Goal: Transaction & Acquisition: Purchase product/service

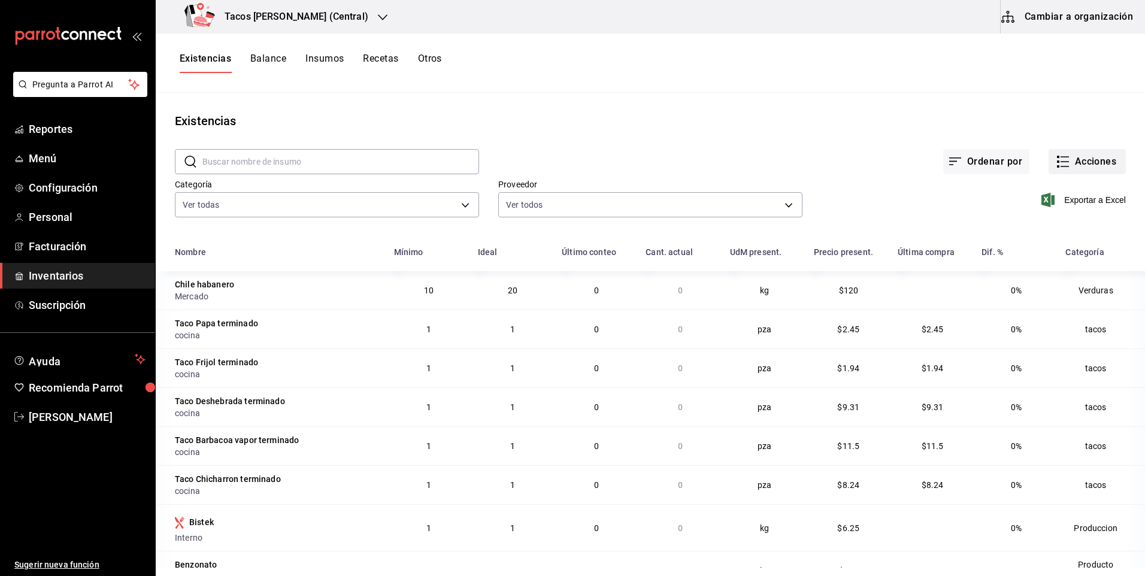
click at [1075, 166] on button "Acciones" at bounding box center [1086, 161] width 77 height 25
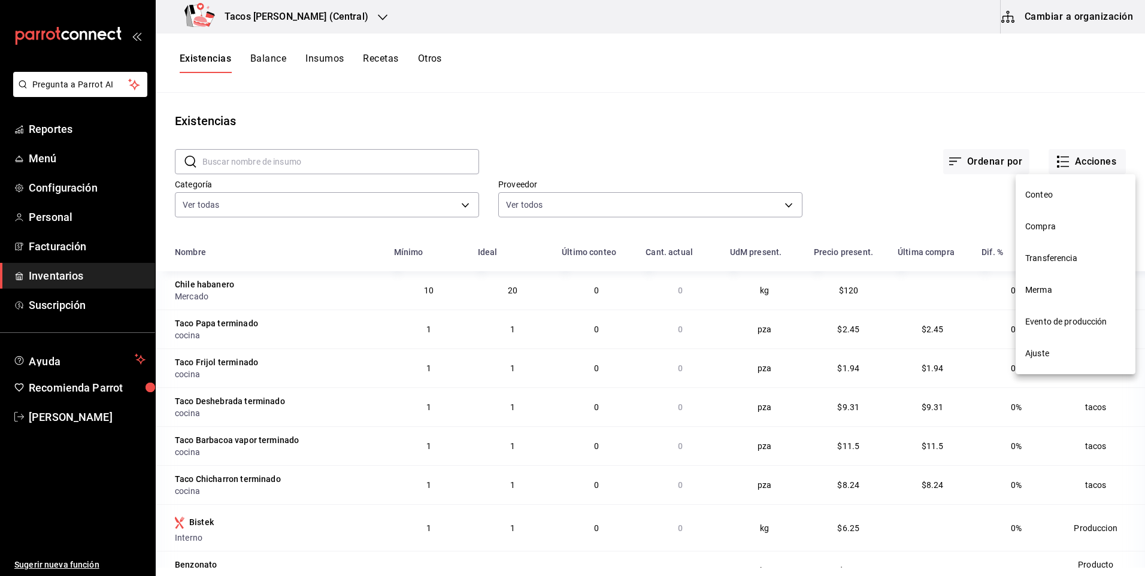
click at [1062, 220] on span "Compra" at bounding box center [1075, 226] width 101 height 13
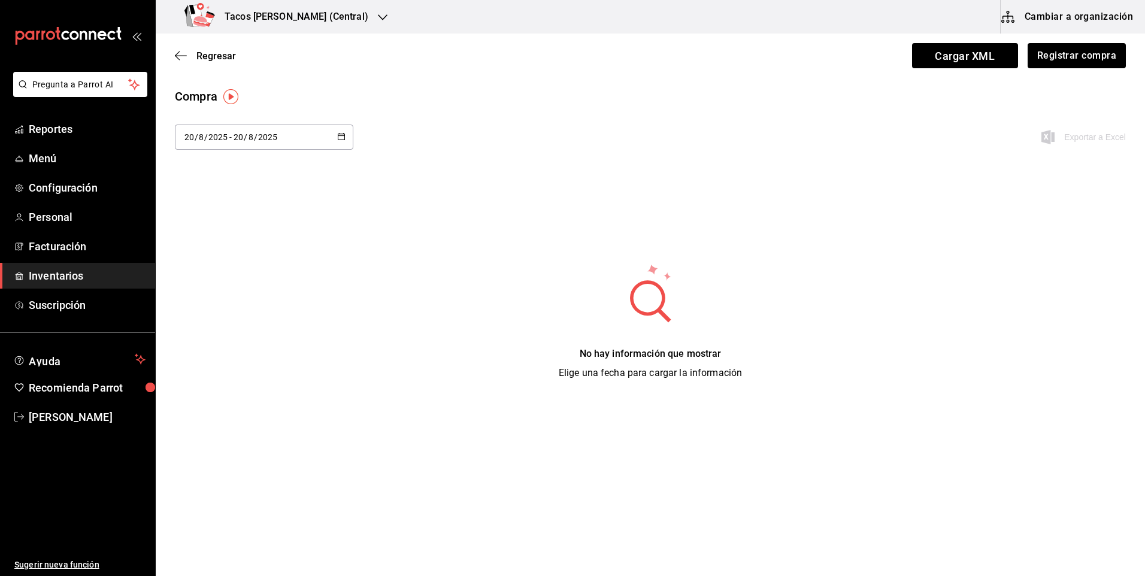
click at [332, 135] on div "2025-08-20 20 / 8 / 2025 - 2025-08-20 20 / 8 / 2025" at bounding box center [264, 137] width 178 height 25
click at [226, 175] on li "Hoy" at bounding box center [231, 175] width 113 height 27
click at [348, 139] on div "2025-08-20 20 / 8 / 2025 - 2025-08-20 20 / 8 / 2025" at bounding box center [264, 137] width 178 height 25
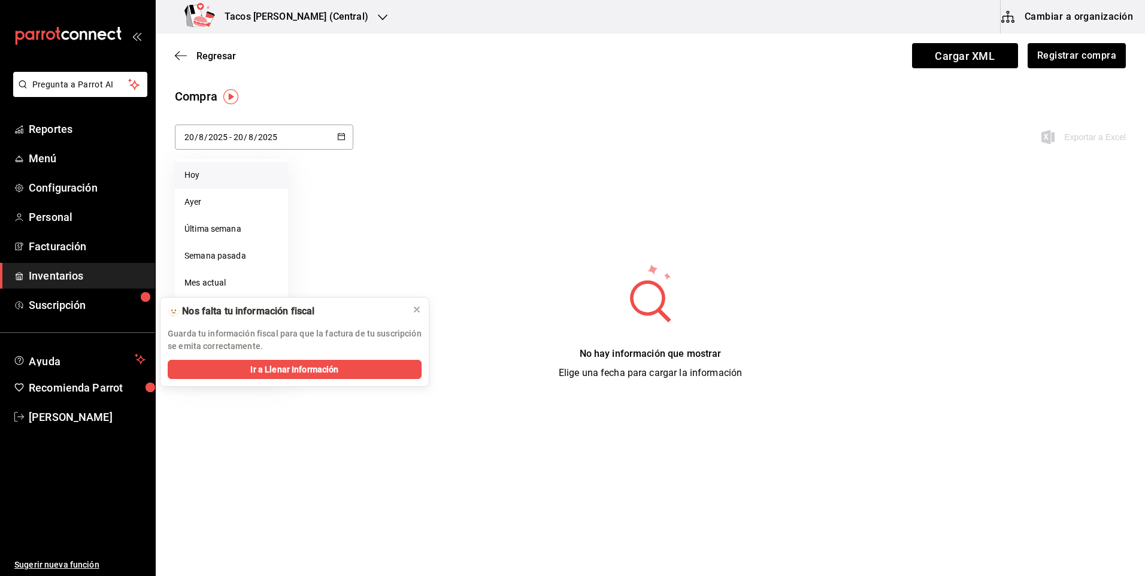
click at [213, 177] on li "Hoy" at bounding box center [231, 175] width 113 height 27
click at [1100, 65] on button "Registrar compra" at bounding box center [1075, 55] width 99 height 25
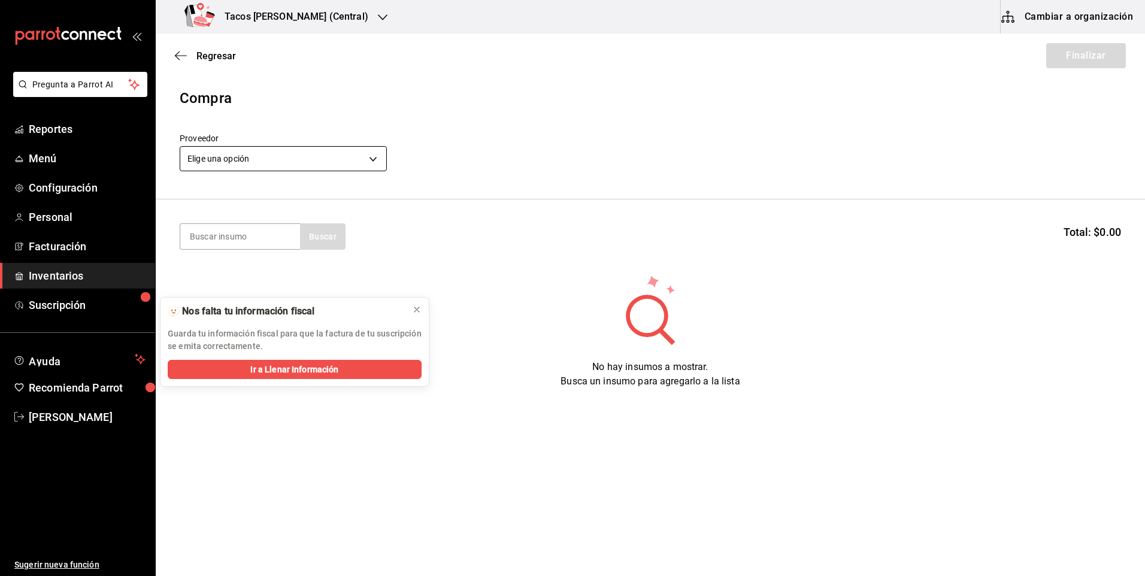
click at [333, 161] on body "Pregunta a Parrot AI Reportes Menú Configuración Personal Facturación Inventari…" at bounding box center [572, 254] width 1145 height 508
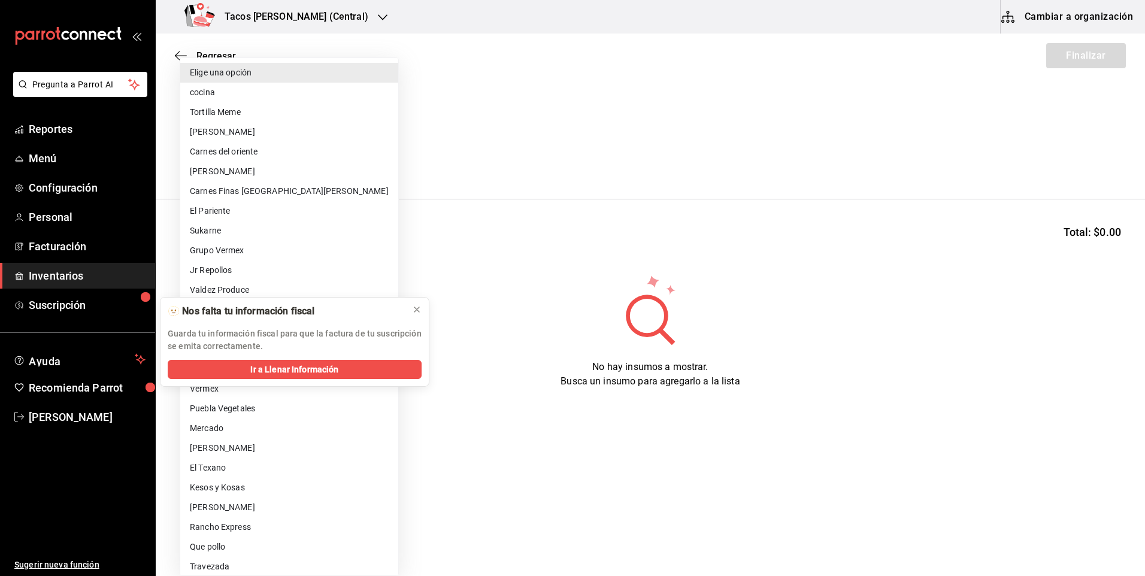
click at [284, 84] on li "cocina" at bounding box center [289, 93] width 218 height 20
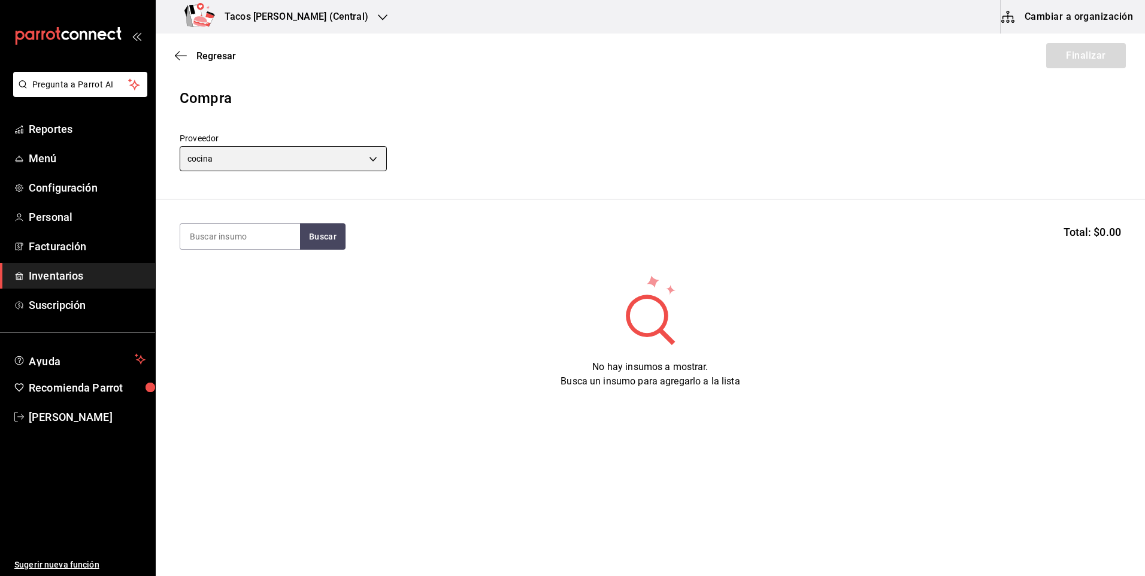
type input "237c9a5b-4078-49eb-83ef-23bf52bd7acd"
click at [241, 241] on input at bounding box center [240, 236] width 120 height 25
type input "des"
click at [328, 238] on button "Buscar" at bounding box center [323, 236] width 46 height 26
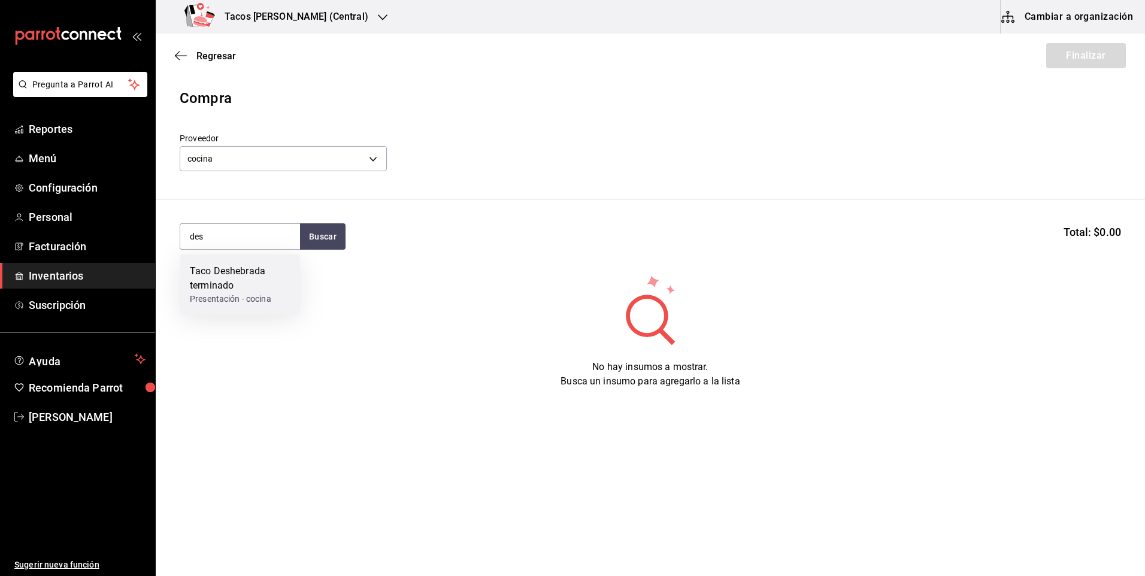
click at [242, 284] on div "Taco Deshebrada terminado" at bounding box center [240, 278] width 101 height 29
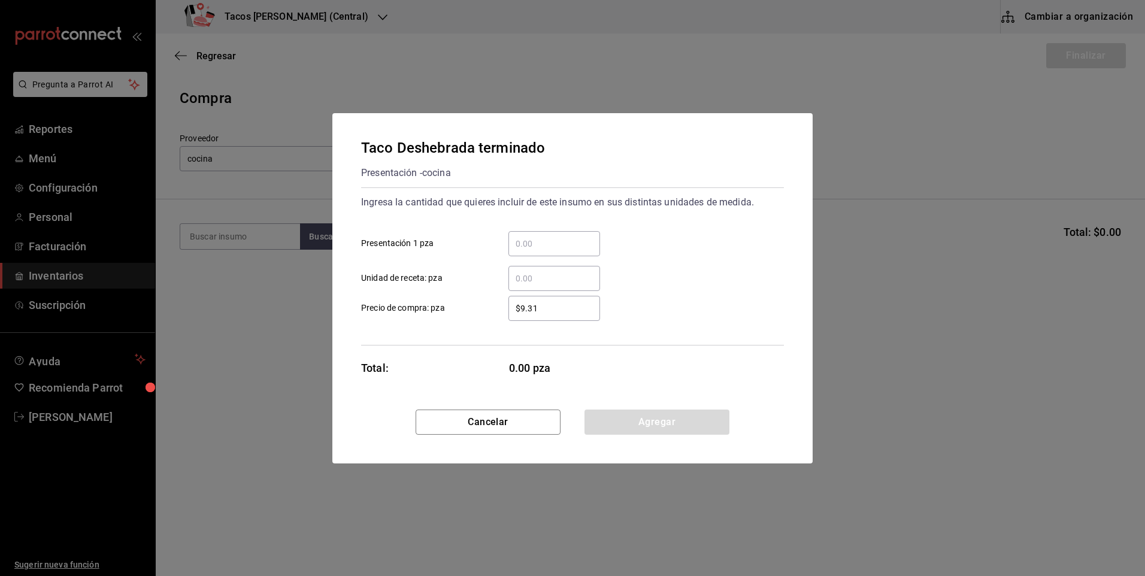
click at [538, 239] on input "​ Presentación 1 pza" at bounding box center [554, 244] width 92 height 14
type input "100"
click at [676, 427] on button "Agregar" at bounding box center [656, 422] width 145 height 25
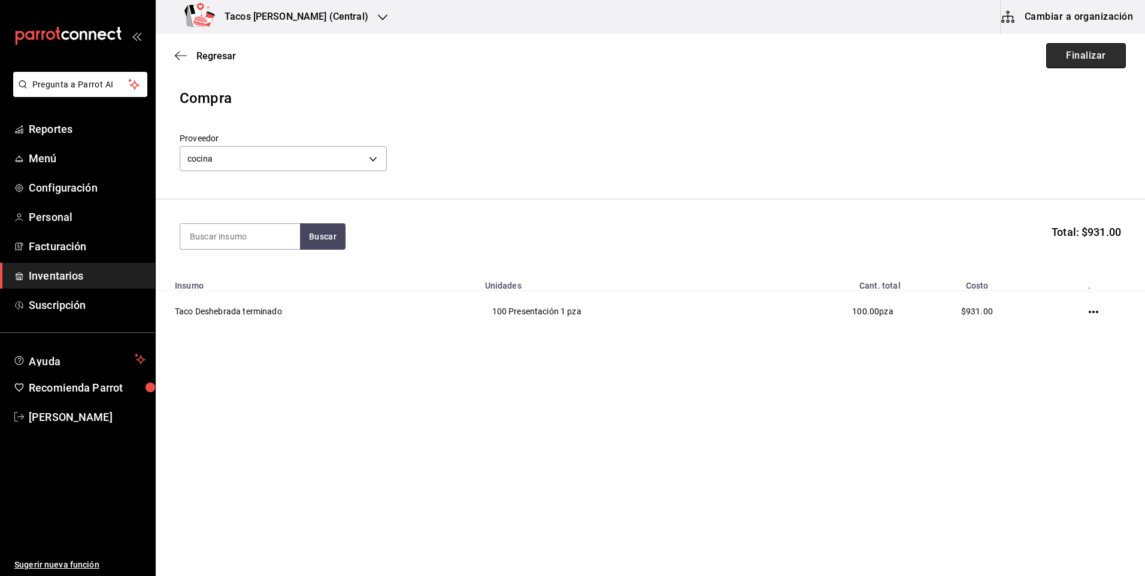
click at [1071, 63] on button "Finalizar" at bounding box center [1086, 55] width 80 height 25
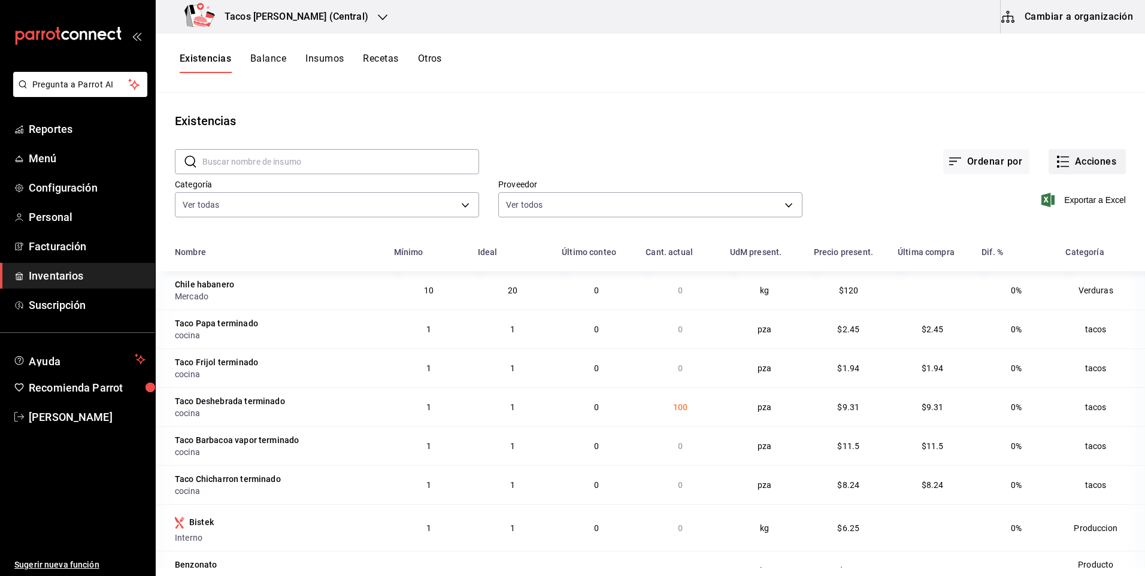
click at [1081, 152] on button "Acciones" at bounding box center [1086, 161] width 77 height 25
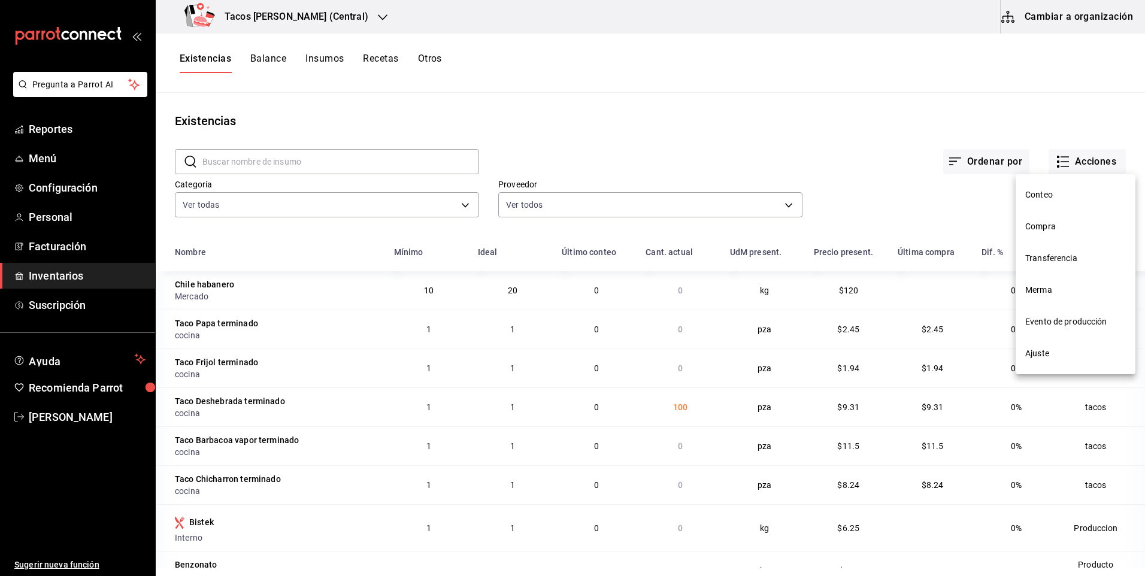
click at [1071, 222] on span "Compra" at bounding box center [1075, 226] width 101 height 13
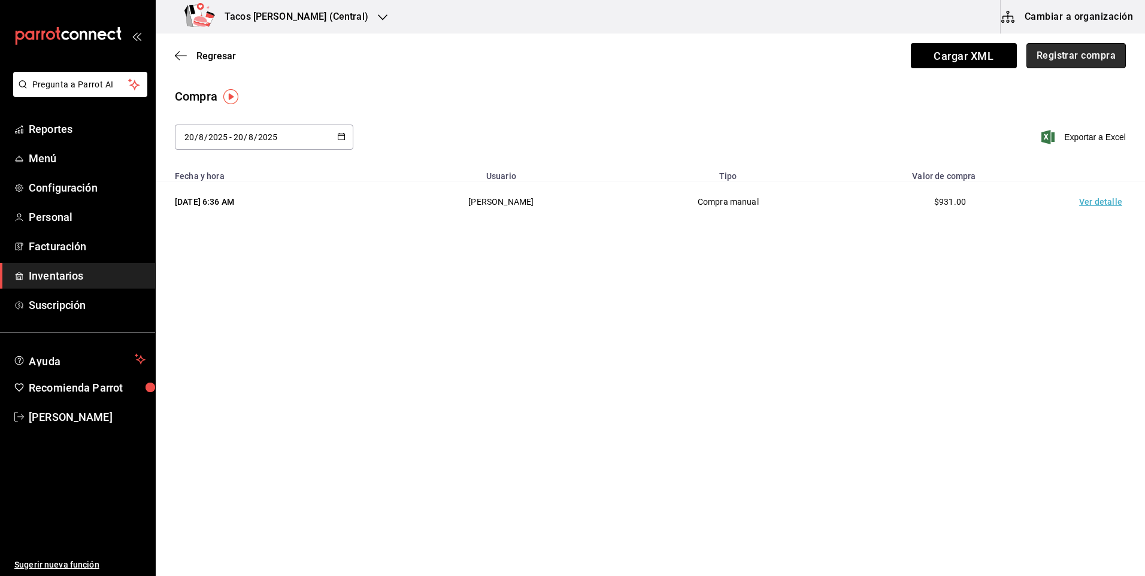
click at [1075, 60] on button "Registrar compra" at bounding box center [1075, 55] width 99 height 25
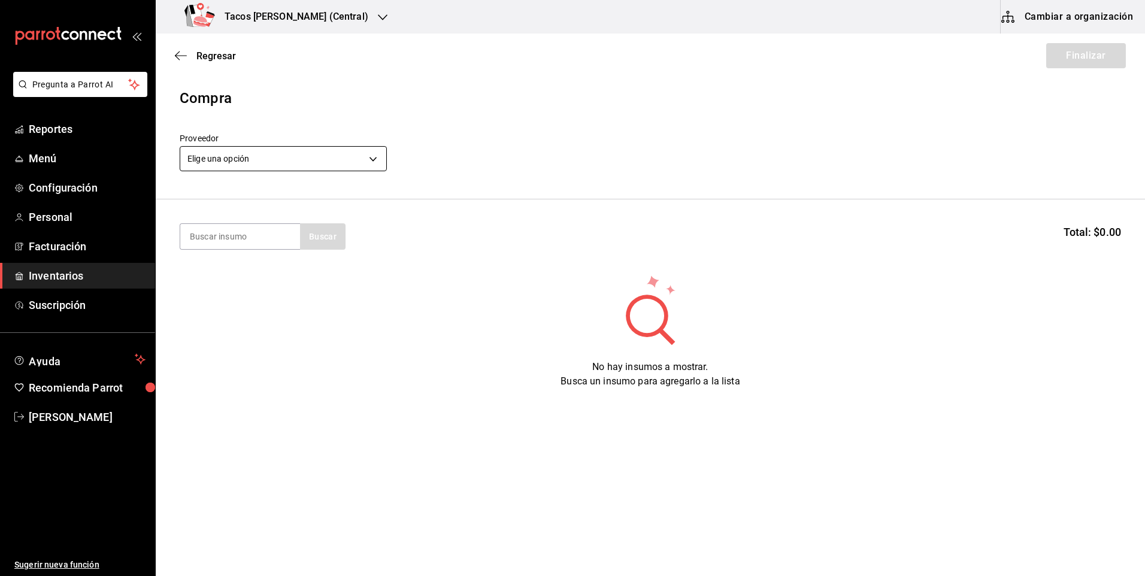
click at [287, 150] on body "Pregunta a Parrot AI Reportes Menú Configuración Personal Facturación Inventari…" at bounding box center [572, 254] width 1145 height 508
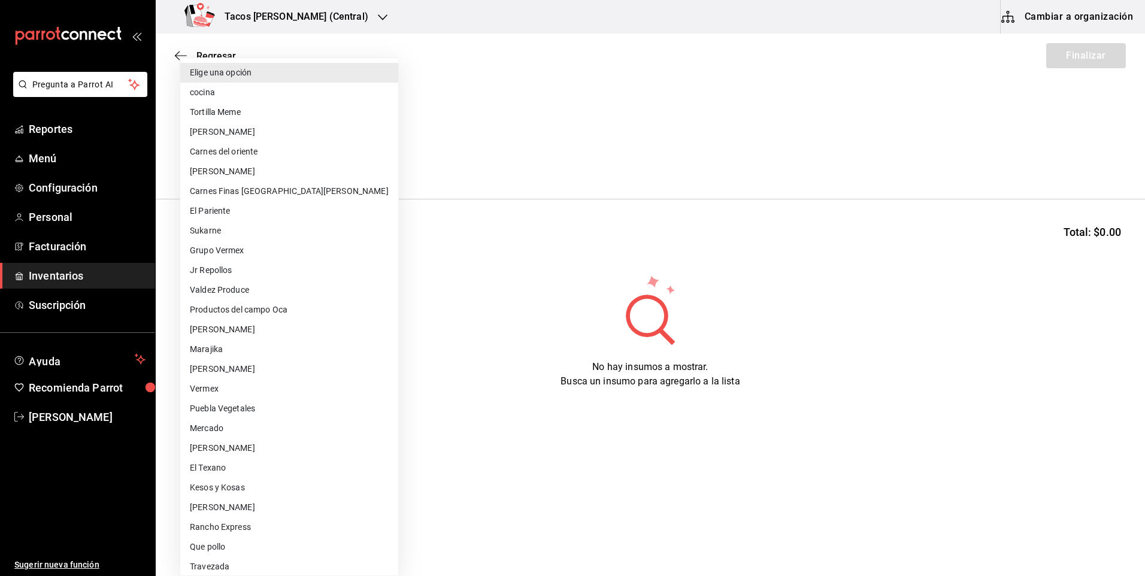
click at [242, 87] on li "cocina" at bounding box center [289, 93] width 218 height 20
type input "237c9a5b-4078-49eb-83ef-23bf52bd7acd"
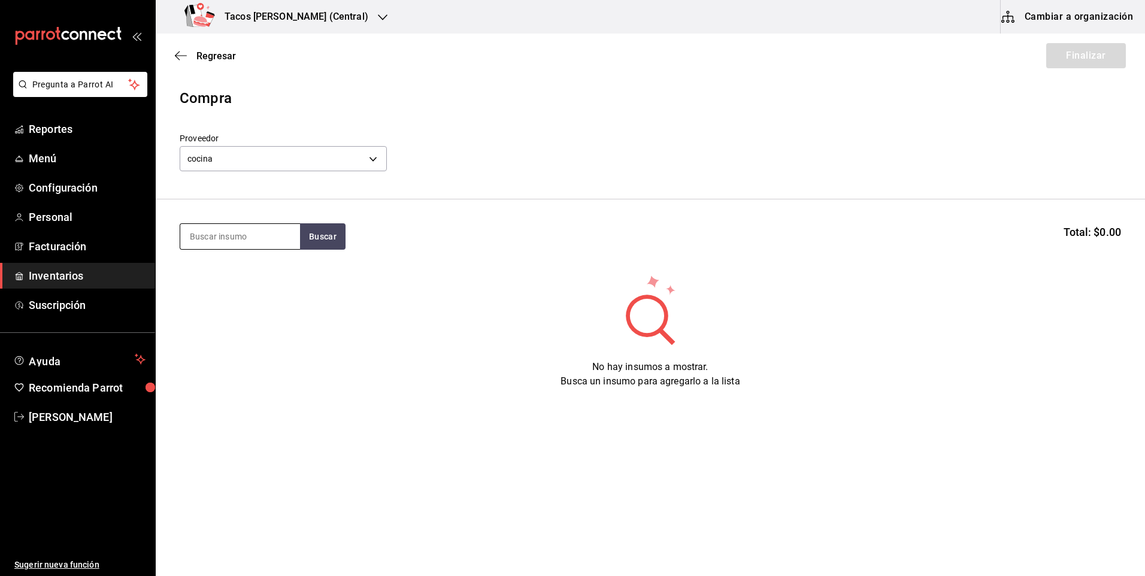
click at [283, 238] on input at bounding box center [240, 236] width 120 height 25
type input "papa"
click at [271, 270] on div "Taco Papa terminado" at bounding box center [236, 271] width 93 height 14
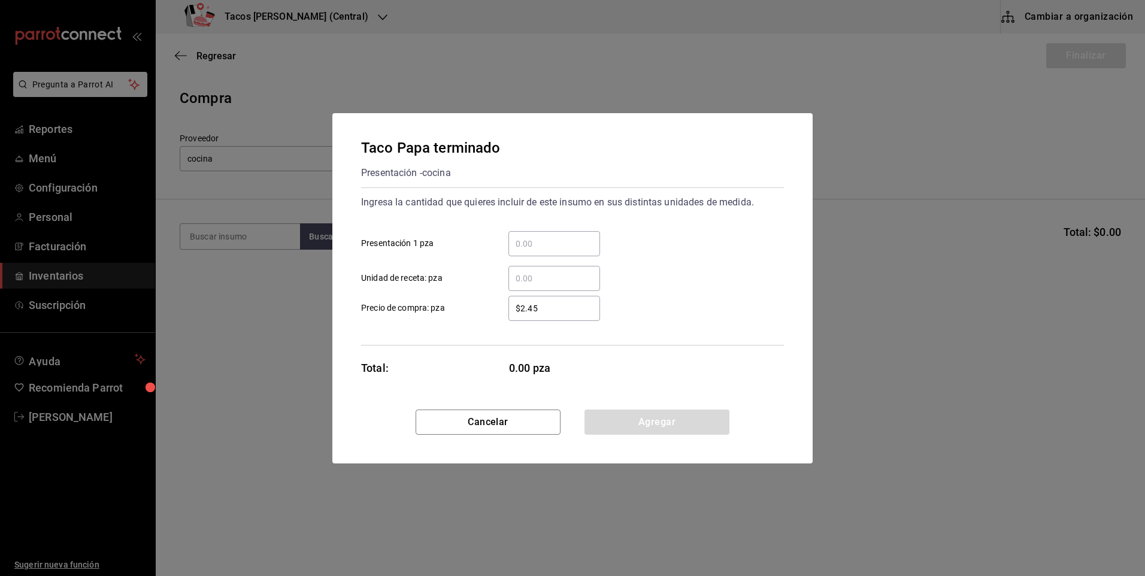
click at [554, 247] on input "​ Presentación 1 pza" at bounding box center [554, 244] width 92 height 14
type input "50"
click at [630, 425] on button "Agregar" at bounding box center [656, 422] width 145 height 25
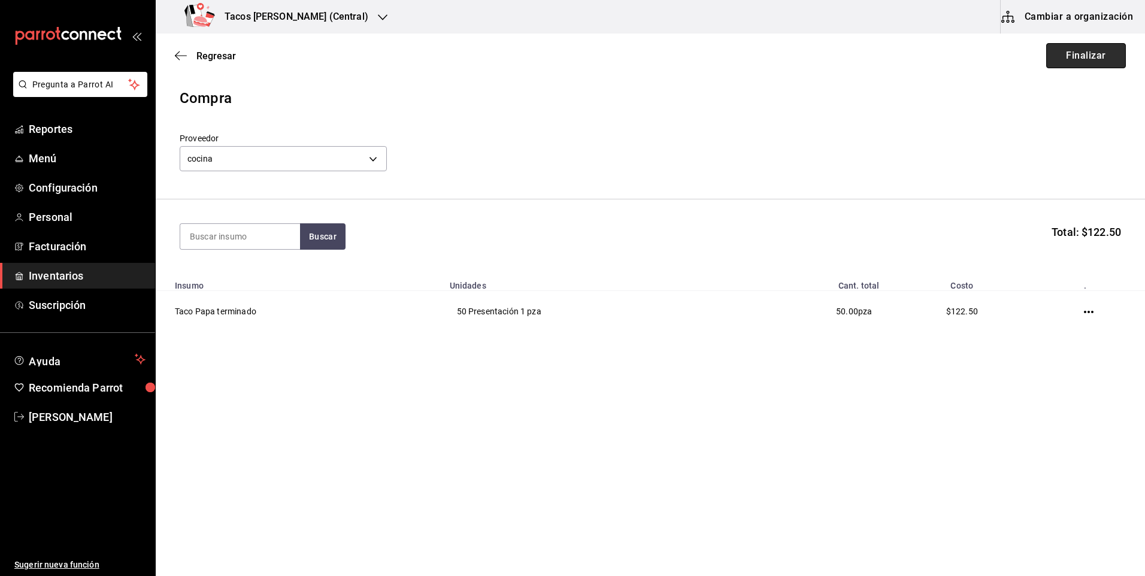
click at [1081, 60] on button "Finalizar" at bounding box center [1086, 55] width 80 height 25
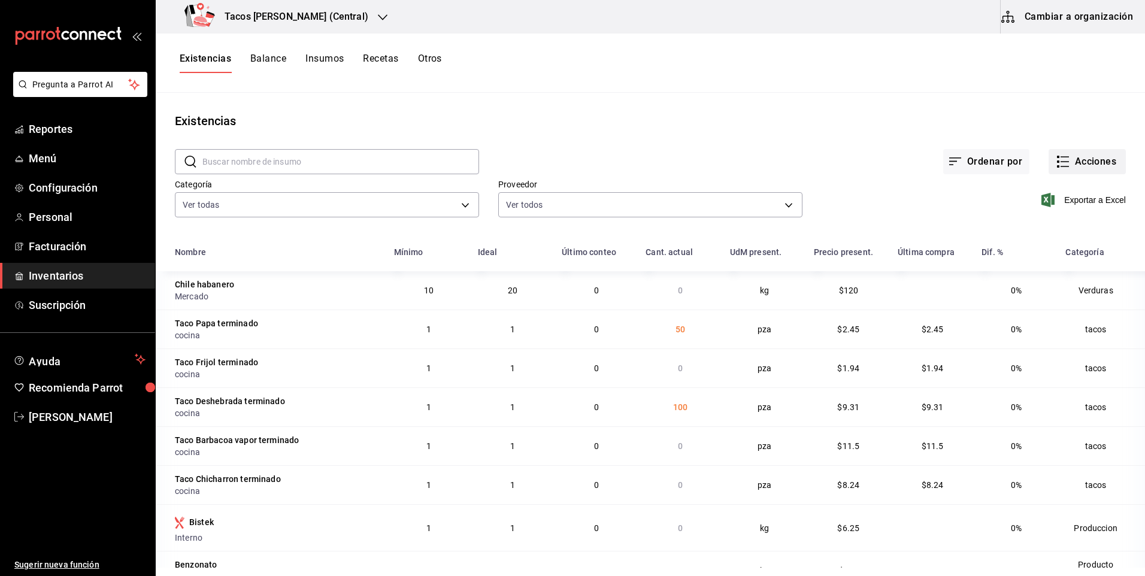
click at [1068, 161] on button "Acciones" at bounding box center [1086, 161] width 77 height 25
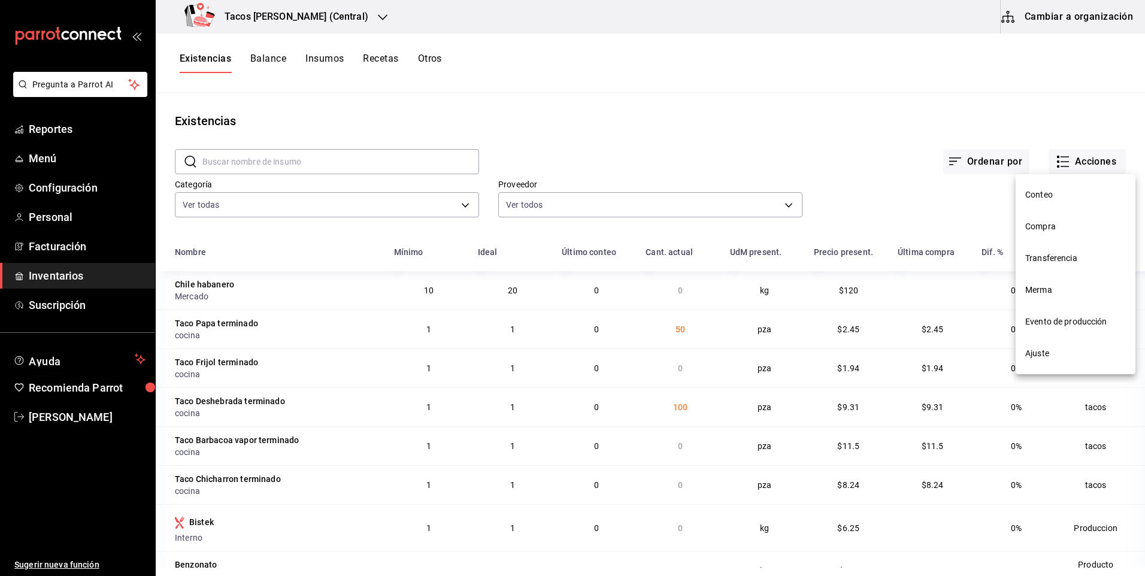
click at [1078, 229] on span "Compra" at bounding box center [1075, 226] width 101 height 13
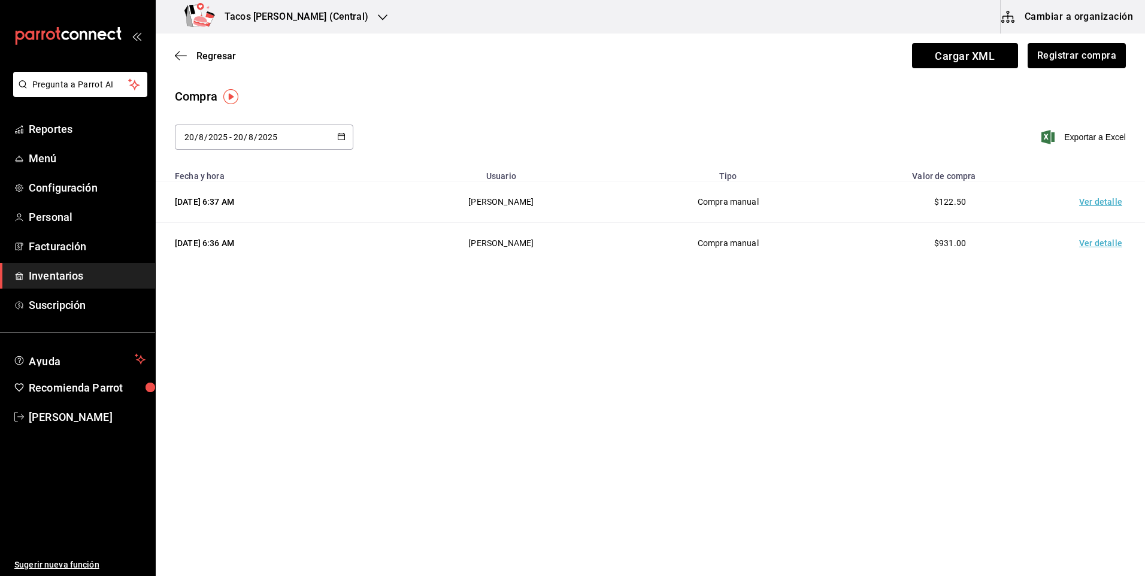
click at [316, 138] on div "2025-08-20 20 / 8 / 2025 - 2025-08-20 20 / 8 / 2025" at bounding box center [264, 137] width 178 height 25
click at [232, 175] on li "Hoy" at bounding box center [231, 175] width 113 height 27
click at [1086, 65] on button "Registrar compra" at bounding box center [1075, 55] width 99 height 25
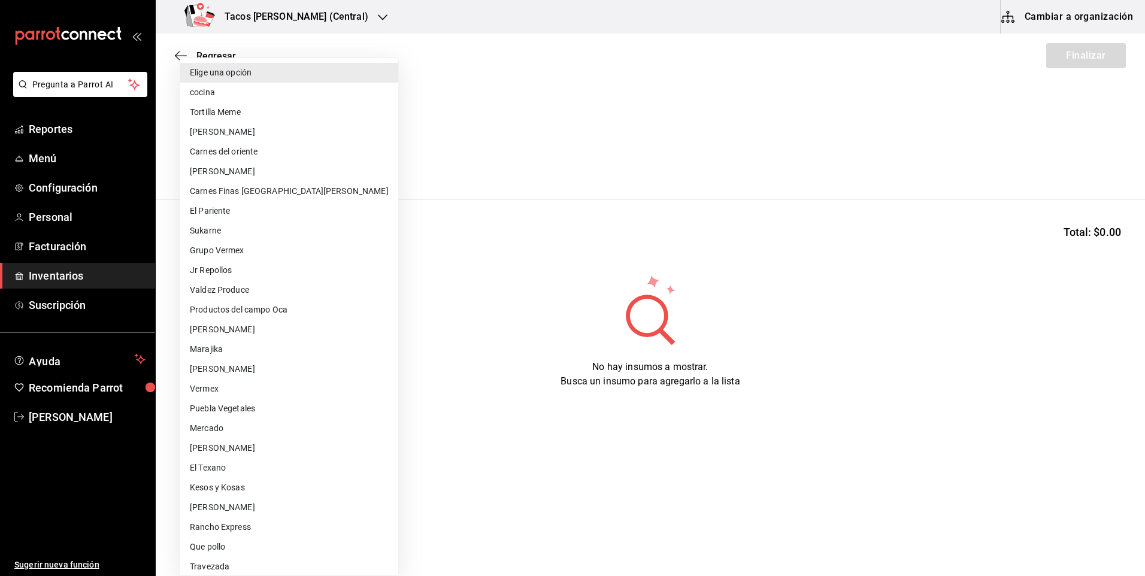
click at [339, 147] on body "Pregunta a Parrot AI Reportes Menú Configuración Personal Facturación Inventari…" at bounding box center [572, 254] width 1145 height 508
click at [264, 92] on li "cocina" at bounding box center [289, 93] width 218 height 20
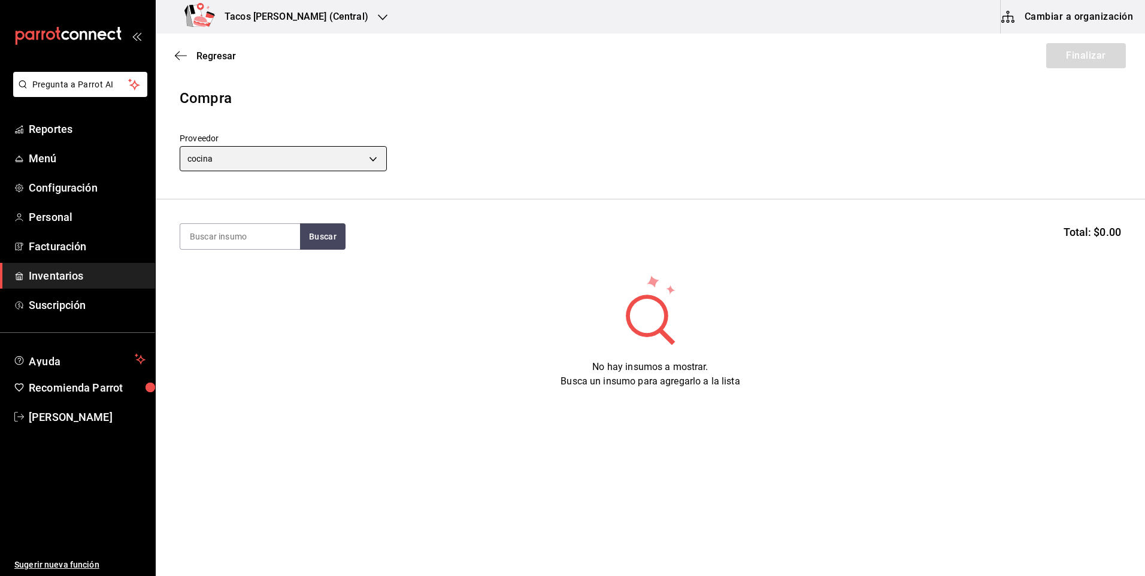
type input "237c9a5b-4078-49eb-83ef-23bf52bd7acd"
click at [239, 241] on input at bounding box center [240, 236] width 120 height 25
type input "fri"
click at [319, 244] on button "Buscar" at bounding box center [323, 236] width 46 height 26
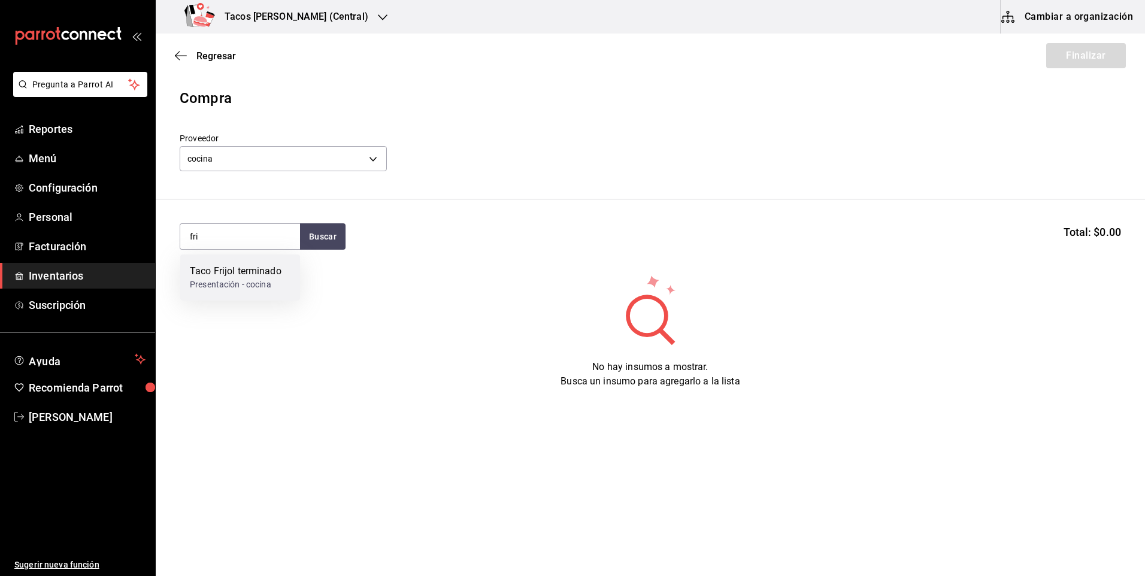
click at [219, 272] on div "Taco Frijol terminado" at bounding box center [236, 271] width 92 height 14
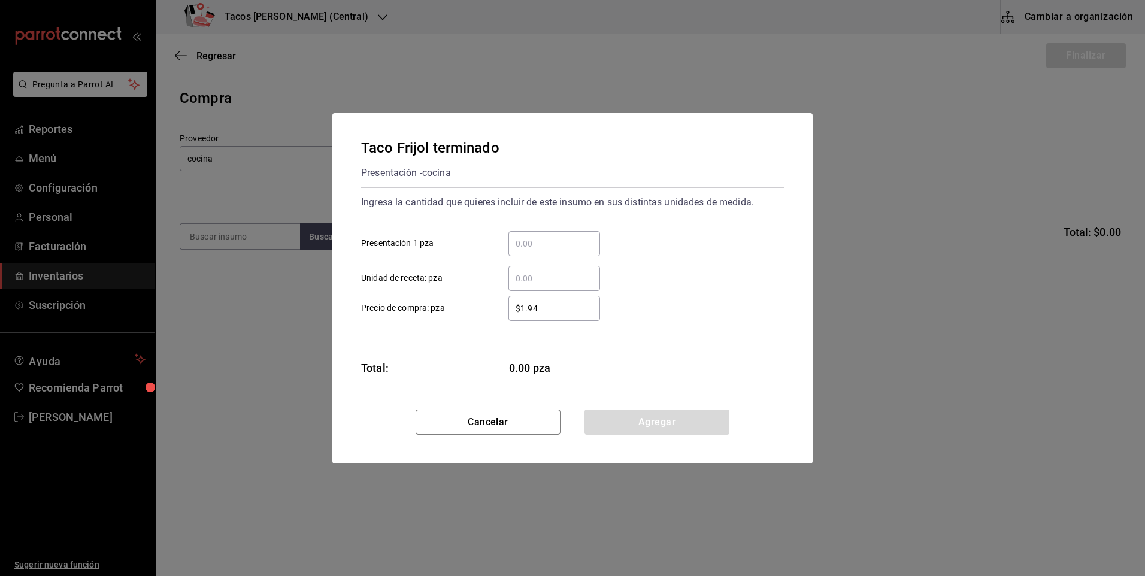
click at [542, 235] on div "​" at bounding box center [554, 243] width 92 height 25
click at [542, 237] on input "​ Presentación 1 pza" at bounding box center [554, 244] width 92 height 14
type input "50"
click at [653, 423] on button "Agregar" at bounding box center [656, 422] width 145 height 25
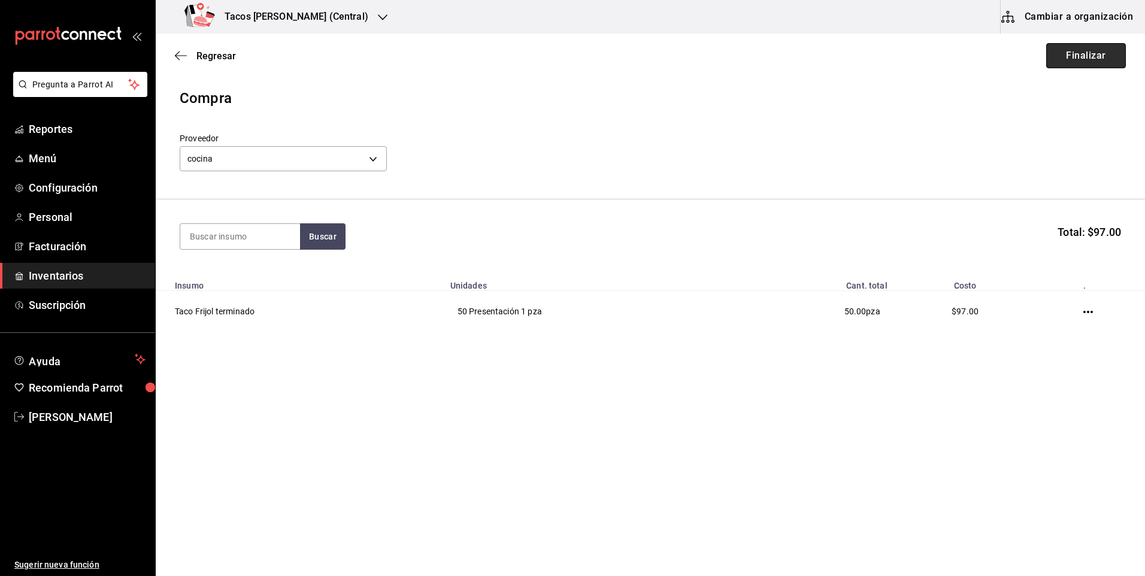
click at [1102, 48] on button "Finalizar" at bounding box center [1086, 55] width 80 height 25
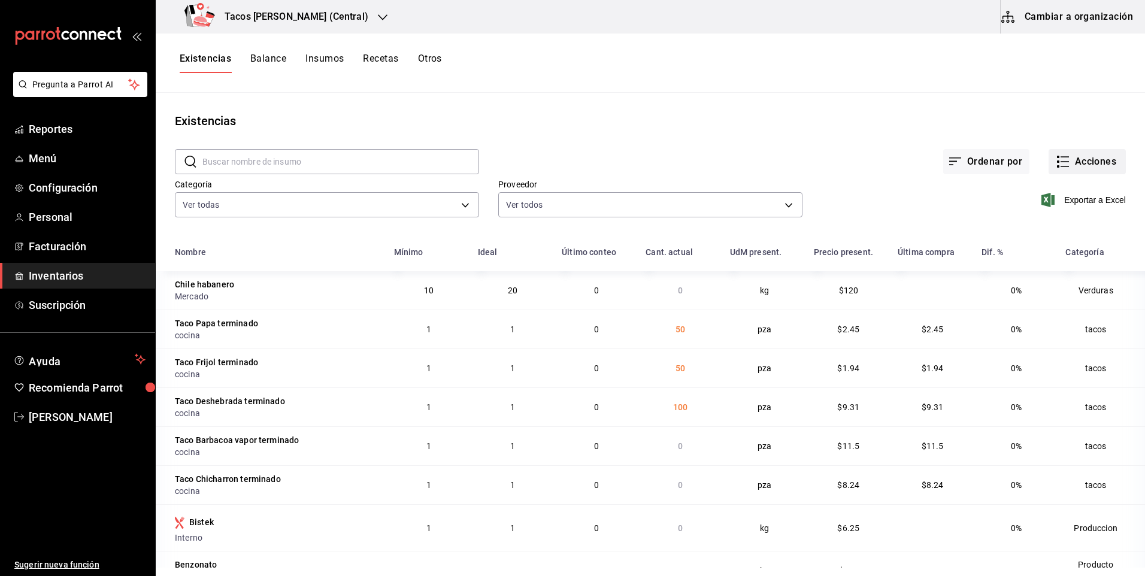
click at [1087, 159] on button "Acciones" at bounding box center [1086, 161] width 77 height 25
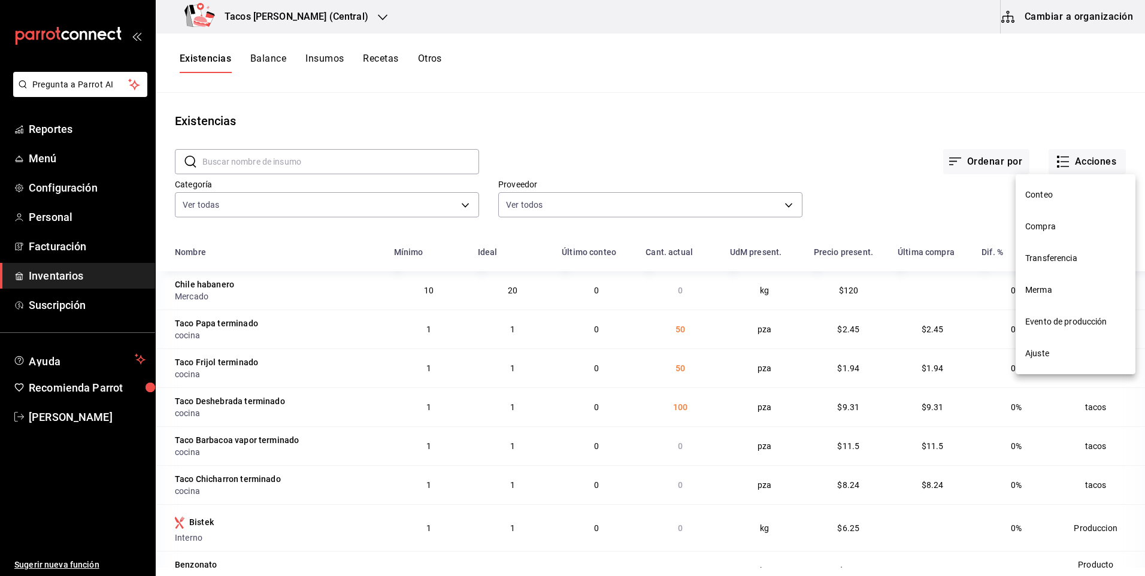
click at [1063, 226] on span "Compra" at bounding box center [1075, 226] width 101 height 13
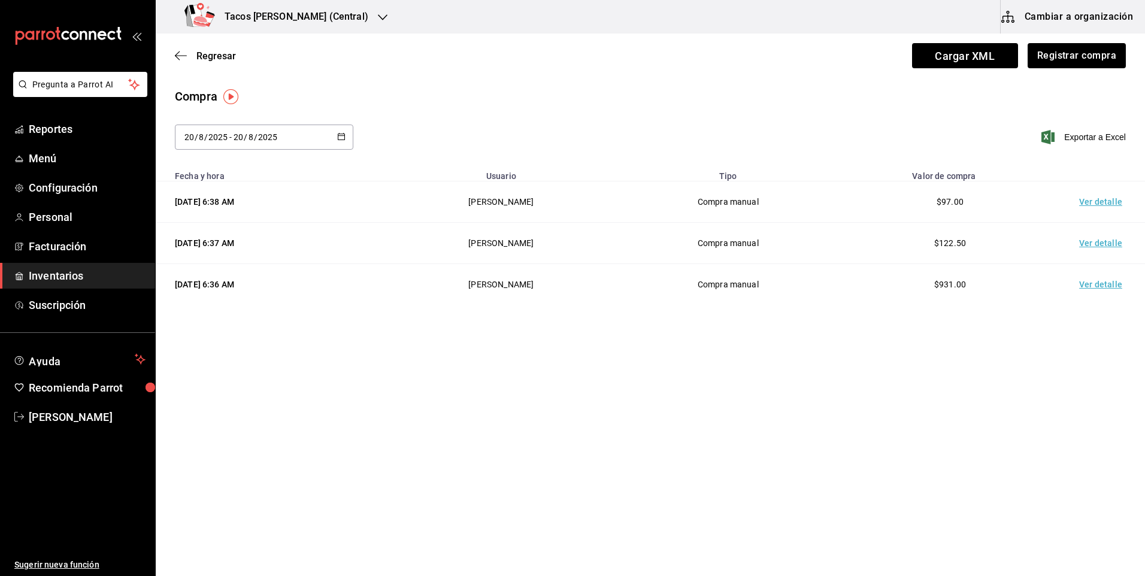
click at [303, 145] on div "2025-08-20 20 / 8 / 2025 - 2025-08-20 20 / 8 / 2025" at bounding box center [264, 137] width 178 height 25
click at [255, 167] on li "Hoy" at bounding box center [231, 175] width 113 height 27
click at [1109, 54] on button "Registrar compra" at bounding box center [1075, 55] width 99 height 25
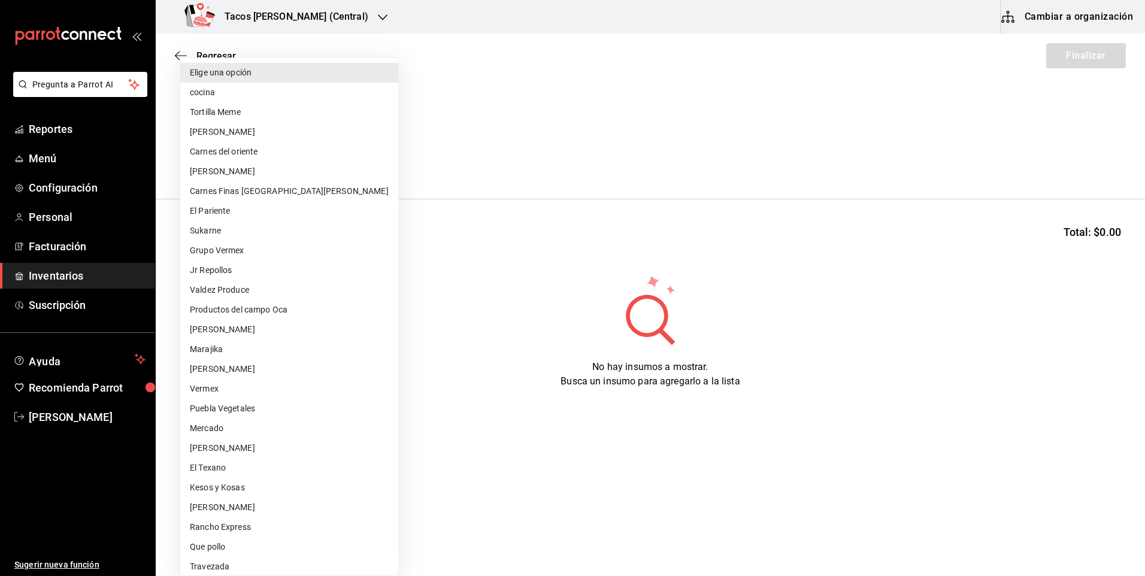
click at [256, 161] on body "Pregunta a Parrot AI Reportes Menú Configuración Personal Facturación Inventari…" at bounding box center [572, 254] width 1145 height 508
click at [237, 99] on li "cocina" at bounding box center [289, 93] width 218 height 20
type input "237c9a5b-4078-49eb-83ef-23bf52bd7acd"
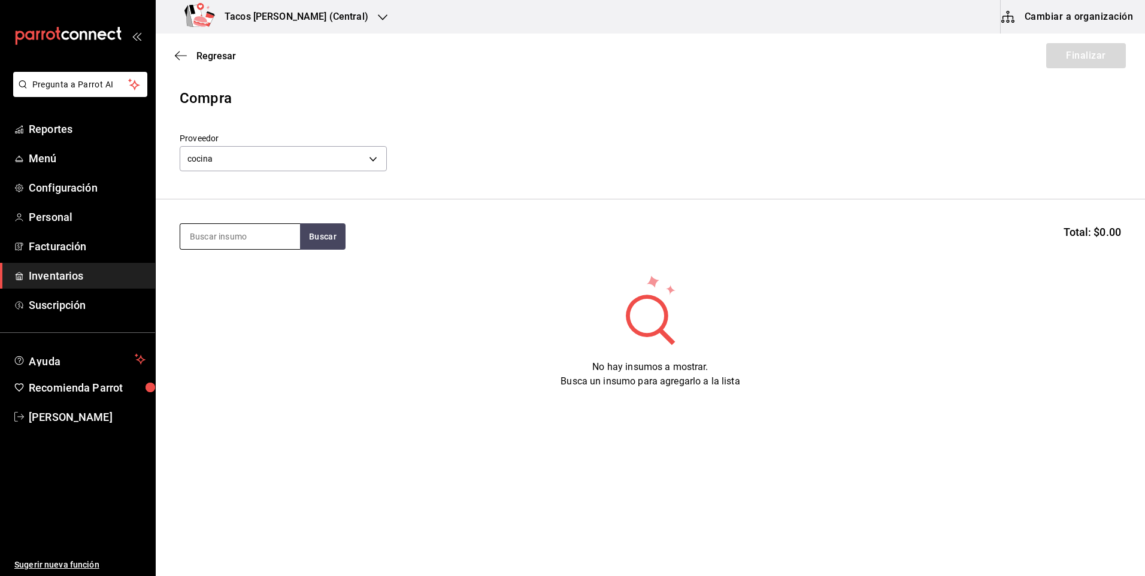
click at [248, 225] on input at bounding box center [240, 236] width 120 height 25
type input "chich"
click at [338, 242] on button "Buscar" at bounding box center [323, 236] width 46 height 26
click at [238, 275] on div "Taco Chicharron terminado" at bounding box center [240, 278] width 101 height 29
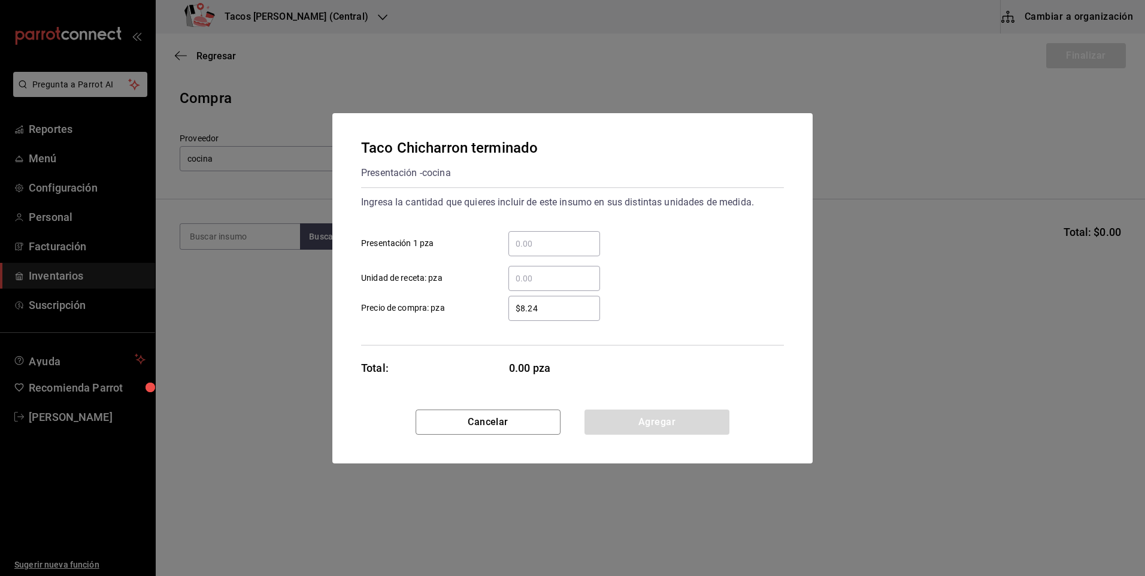
click at [562, 244] on input "​ Presentación 1 pza" at bounding box center [554, 244] width 92 height 14
type input "50"
click at [632, 418] on button "Agregar" at bounding box center [656, 422] width 145 height 25
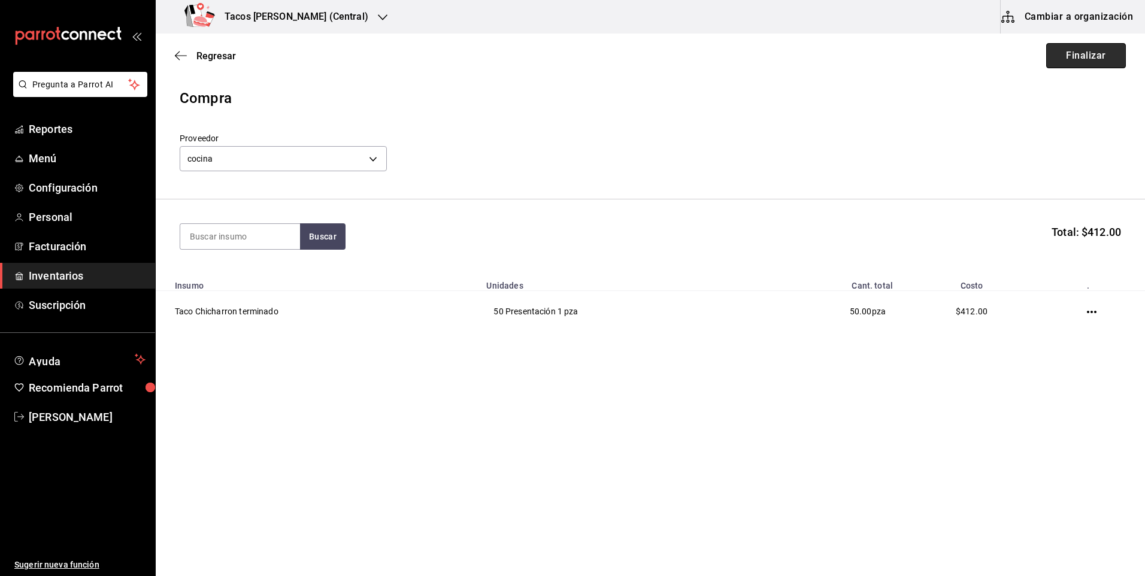
click at [1075, 62] on button "Finalizar" at bounding box center [1086, 55] width 80 height 25
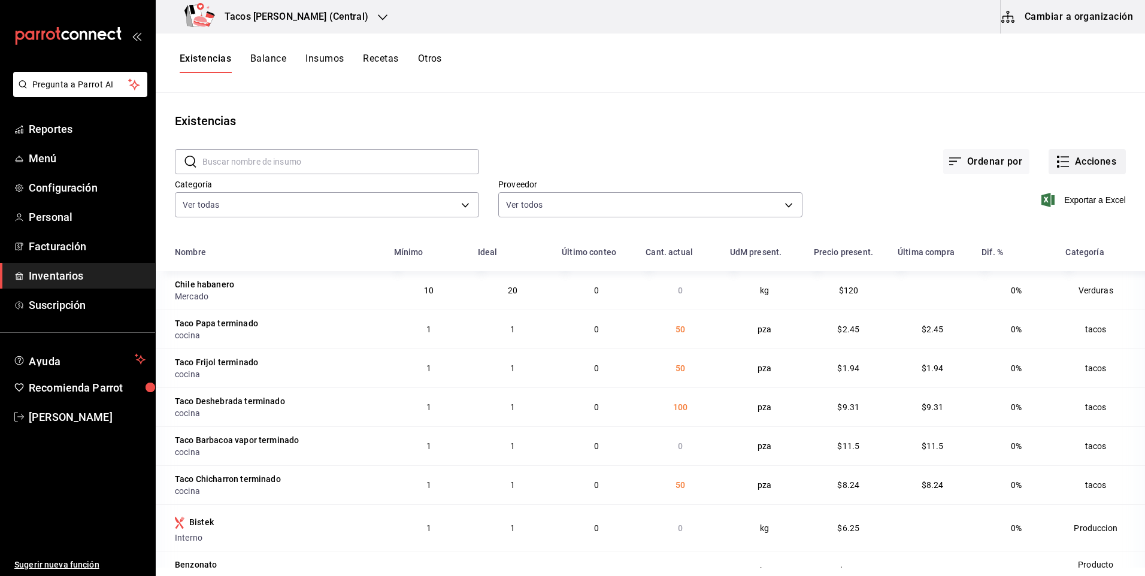
click at [1093, 160] on button "Acciones" at bounding box center [1086, 161] width 77 height 25
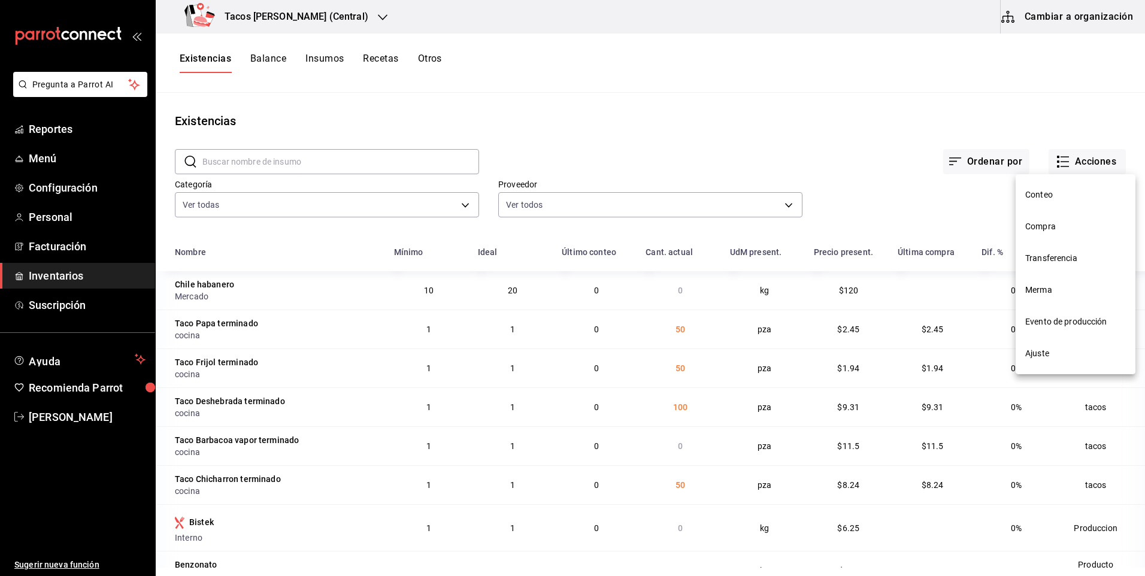
click at [1040, 223] on span "Compra" at bounding box center [1075, 226] width 101 height 13
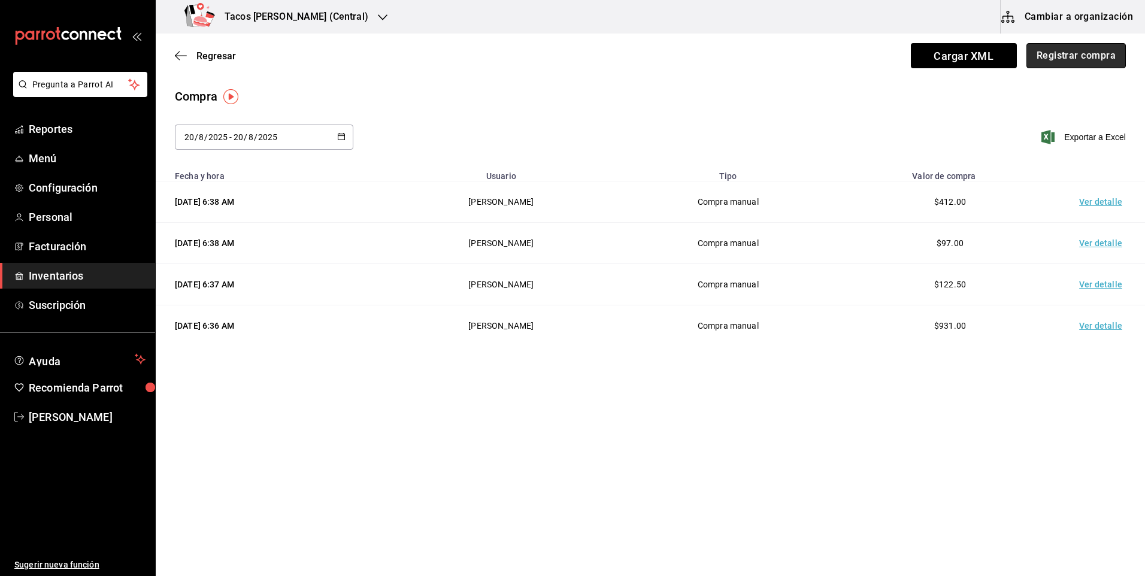
click at [1099, 54] on button "Registrar compra" at bounding box center [1075, 55] width 99 height 25
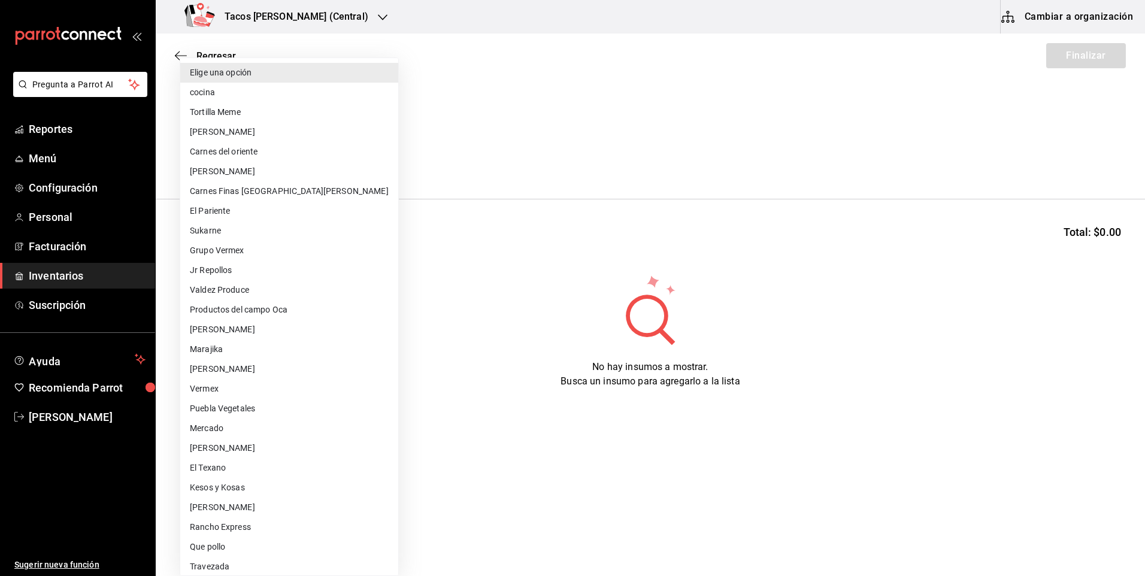
click at [307, 151] on body "Pregunta a Parrot AI Reportes Menú Configuración Personal Facturación Inventari…" at bounding box center [572, 254] width 1145 height 508
click at [232, 93] on li "cocina" at bounding box center [289, 93] width 218 height 20
type input "237c9a5b-4078-49eb-83ef-23bf52bd7acd"
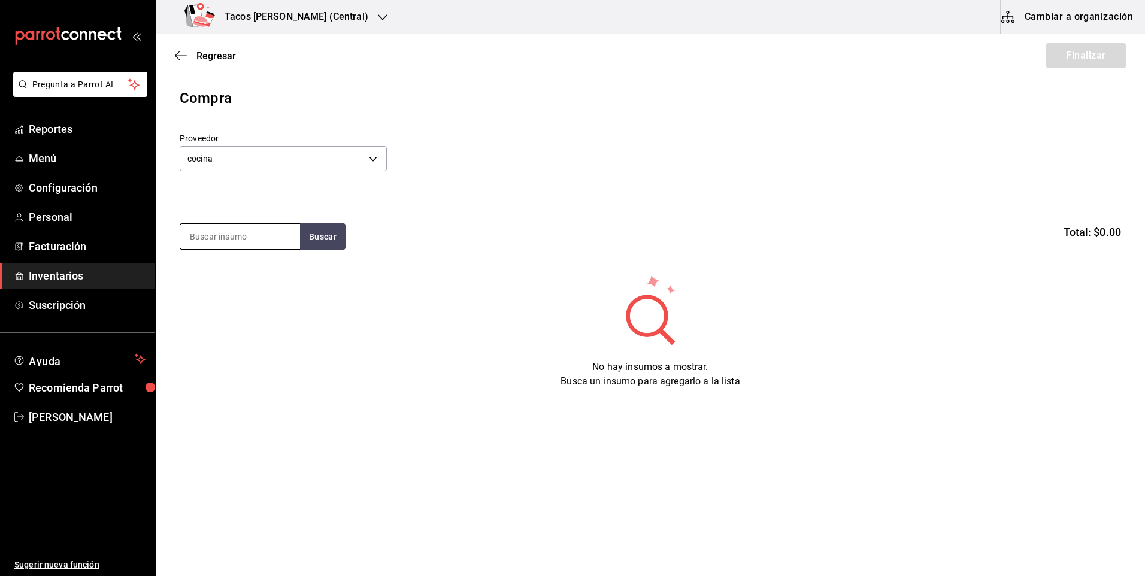
click at [268, 244] on input at bounding box center [240, 236] width 120 height 25
type input "barba"
click at [240, 293] on div "Presentación - cocina" at bounding box center [240, 299] width 101 height 13
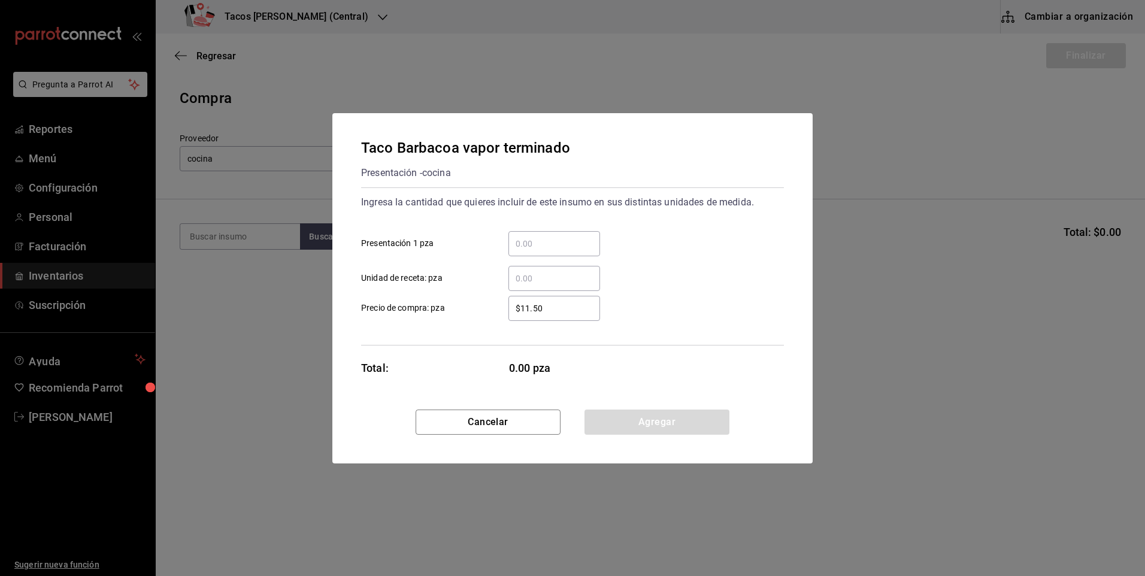
click at [580, 239] on input "​ Presentación 1 pza" at bounding box center [554, 244] width 92 height 14
type input "30"
click at [671, 429] on button "Agregar" at bounding box center [656, 422] width 145 height 25
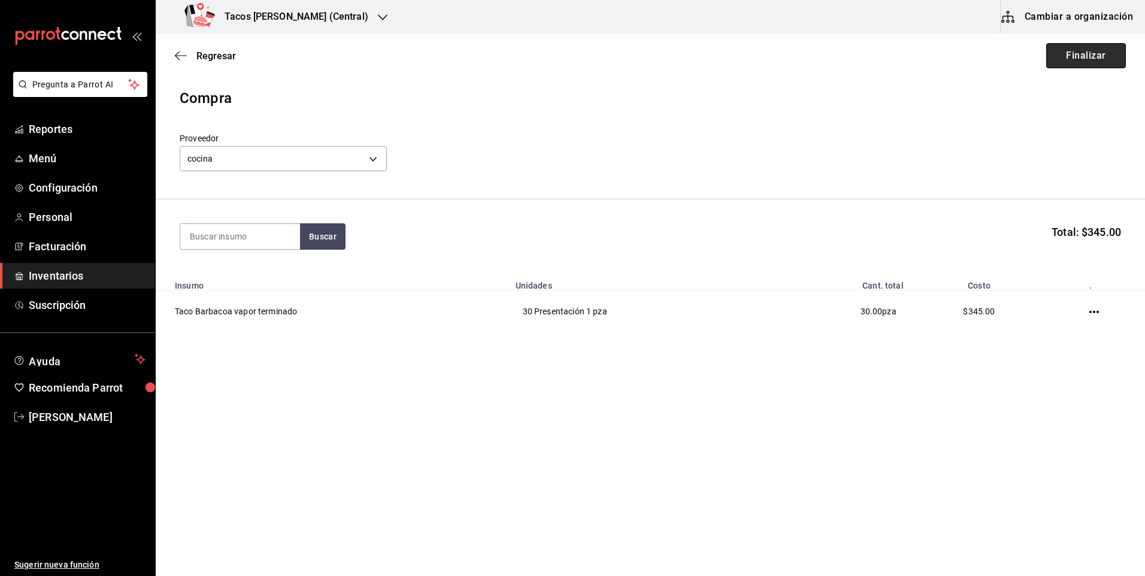
click at [1109, 47] on button "Finalizar" at bounding box center [1086, 55] width 80 height 25
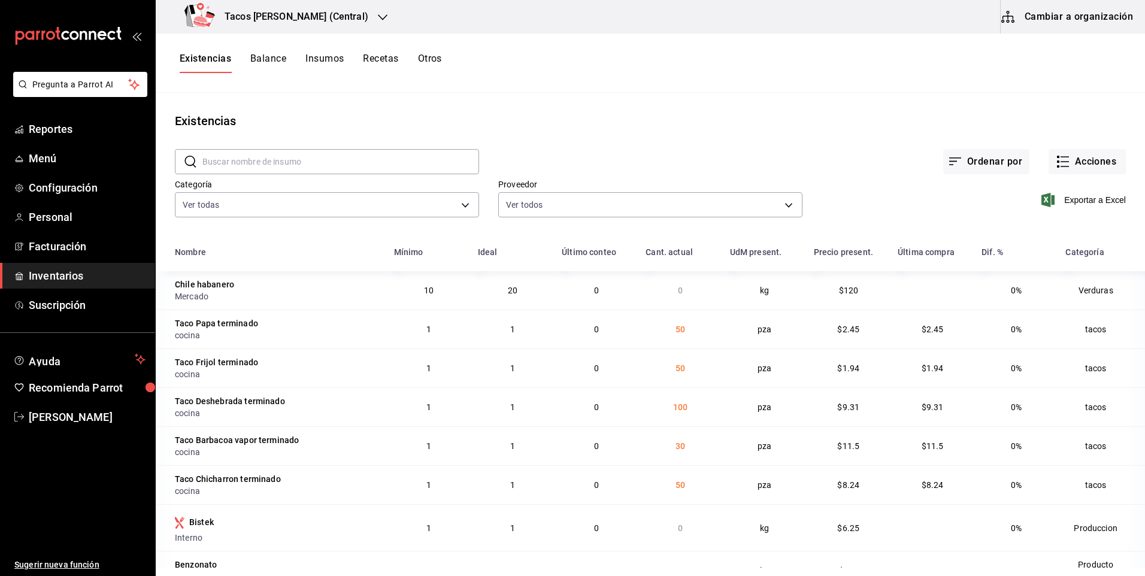
click at [297, 7] on div "Tacos Don Pedro (Central)" at bounding box center [278, 17] width 227 height 34
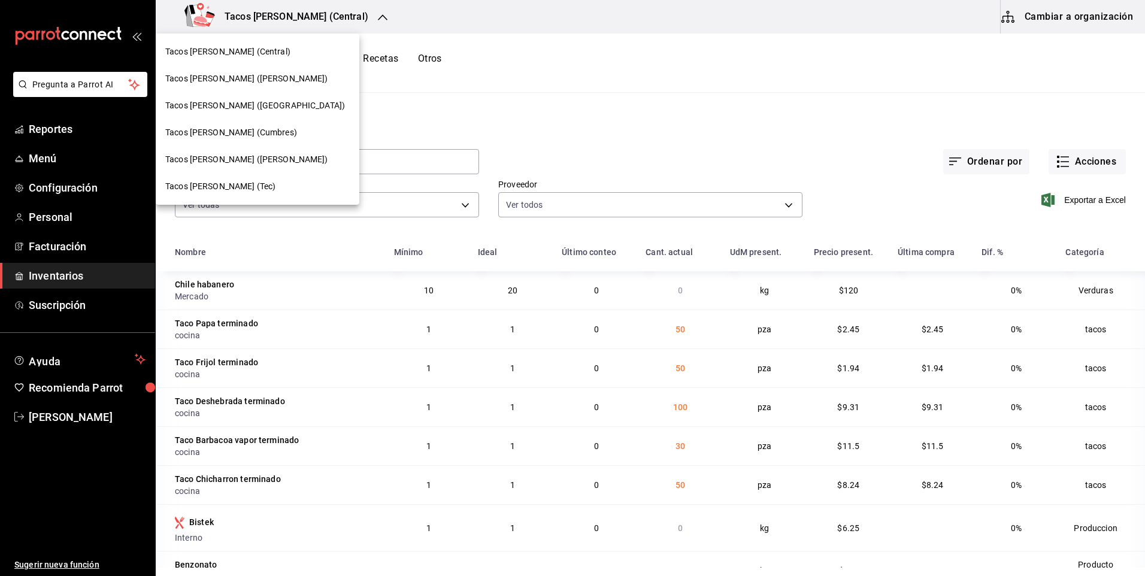
click at [263, 105] on span "Tacos don Pedro (Cordillera)" at bounding box center [255, 105] width 180 height 13
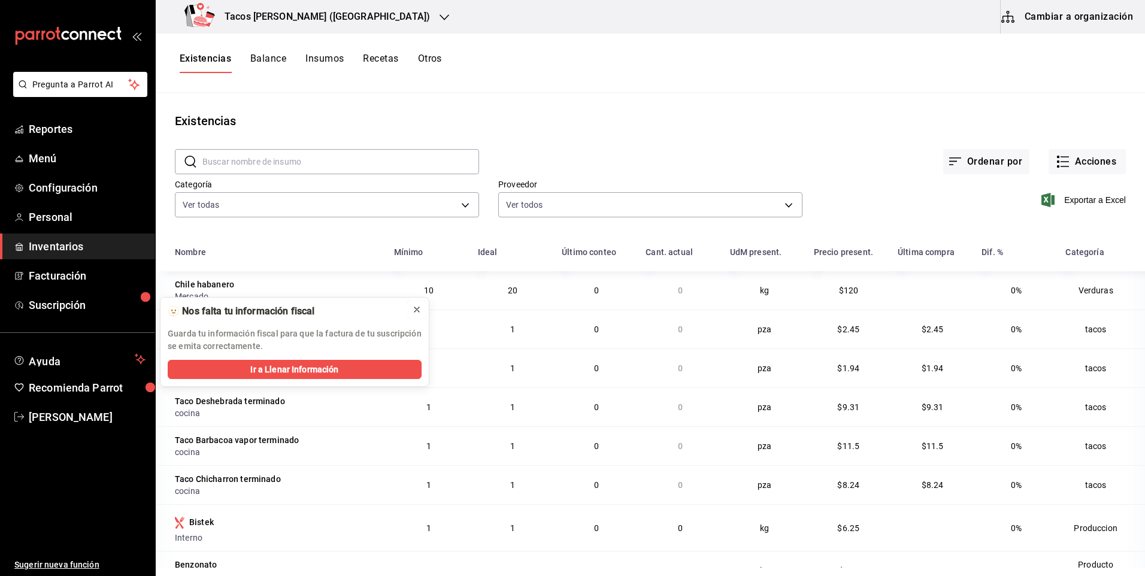
click at [413, 308] on icon at bounding box center [417, 310] width 10 height 10
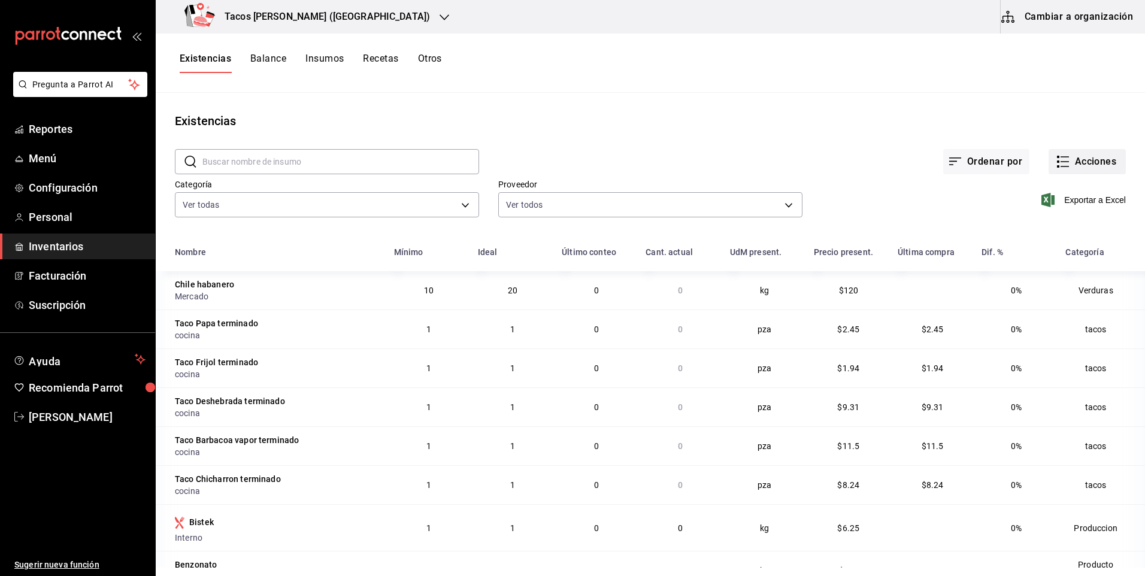
click at [1061, 158] on button "Acciones" at bounding box center [1086, 161] width 77 height 25
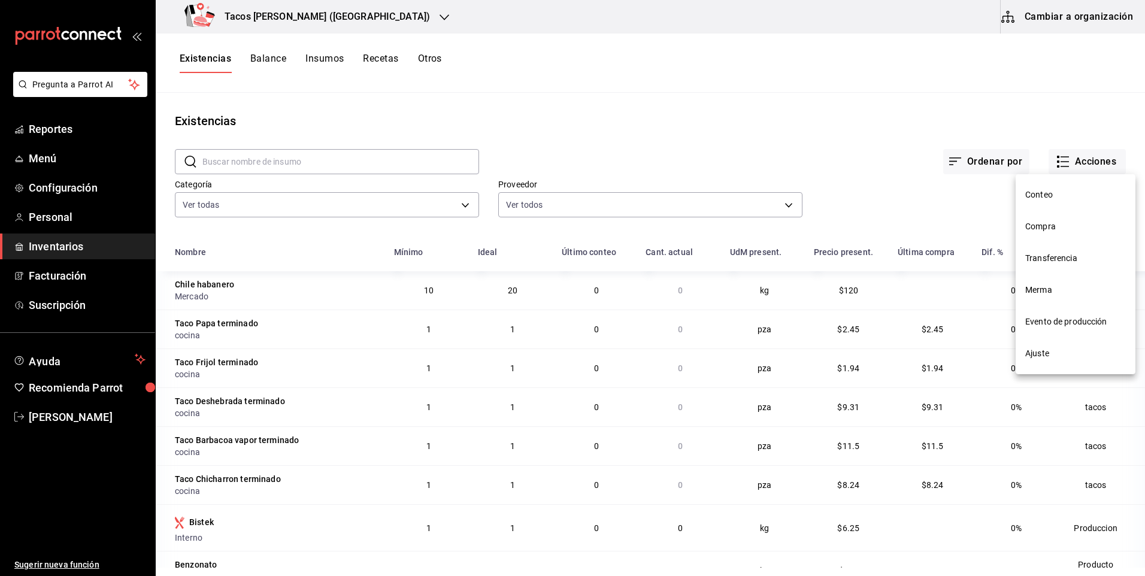
click at [1060, 213] on li "Compra" at bounding box center [1075, 227] width 120 height 32
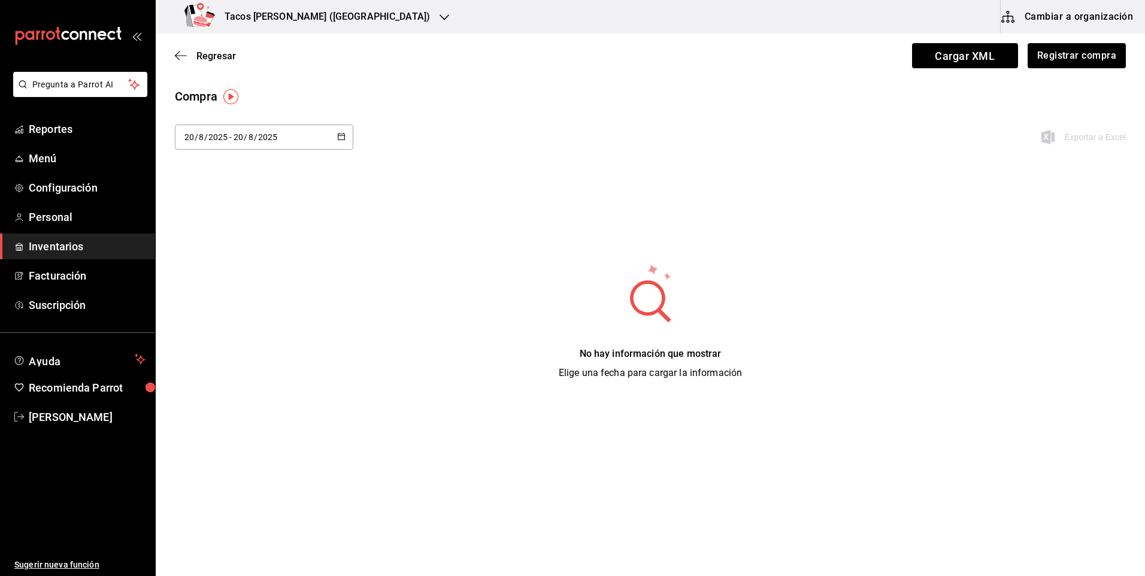
click at [271, 136] on input "2025" at bounding box center [267, 137] width 20 height 10
click at [332, 142] on div "[DATE] [DATE] - [DATE] [DATE]" at bounding box center [264, 137] width 178 height 25
click at [239, 183] on li "Hoy" at bounding box center [231, 175] width 113 height 27
click at [1062, 62] on button "Registrar compra" at bounding box center [1075, 55] width 99 height 25
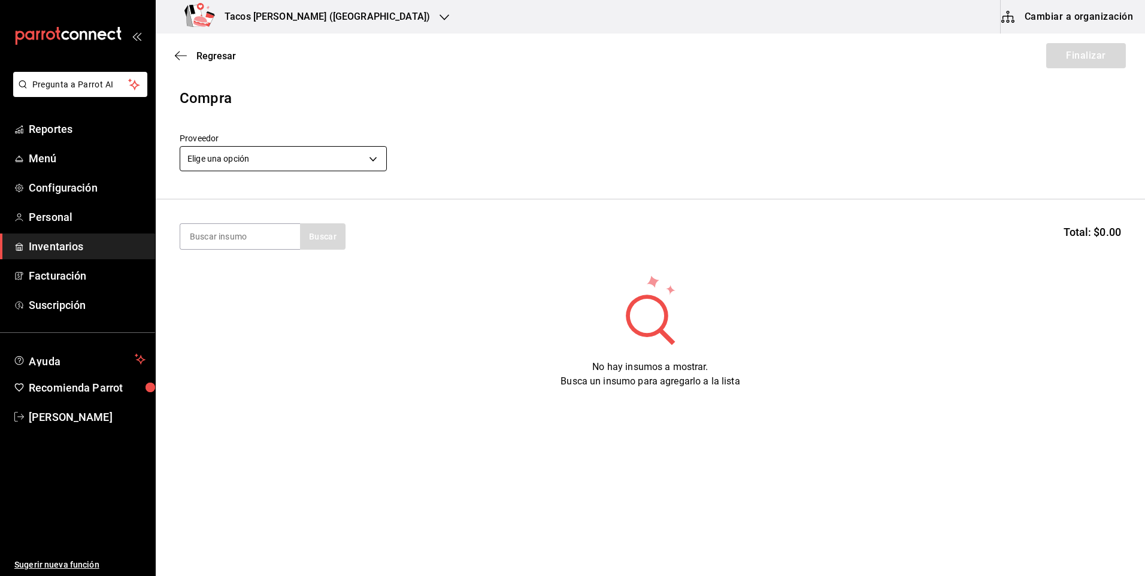
click at [313, 169] on body "Pregunta a Parrot AI Reportes Menú Configuración Personal Inventarios Facturaci…" at bounding box center [572, 254] width 1145 height 508
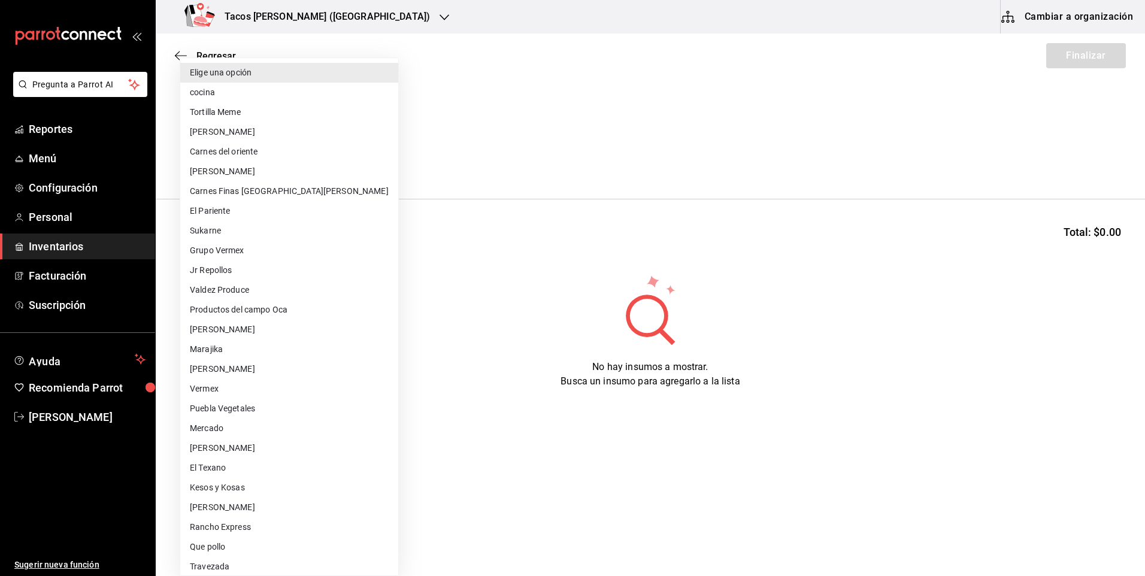
click at [254, 88] on li "cocina" at bounding box center [289, 93] width 218 height 20
type input "237c9a5b-4078-49eb-83ef-23bf52bd7acd"
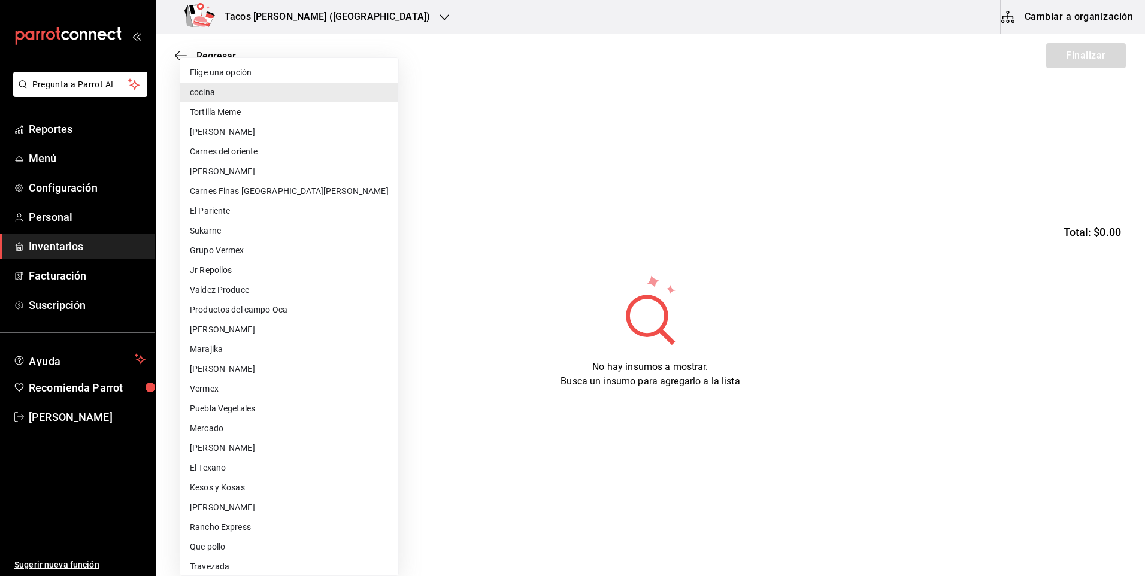
click at [340, 156] on body "Pregunta a Parrot AI Reportes Menú Configuración Personal Inventarios Facturaci…" at bounding box center [572, 254] width 1145 height 508
click at [232, 93] on li "cocina" at bounding box center [289, 93] width 218 height 20
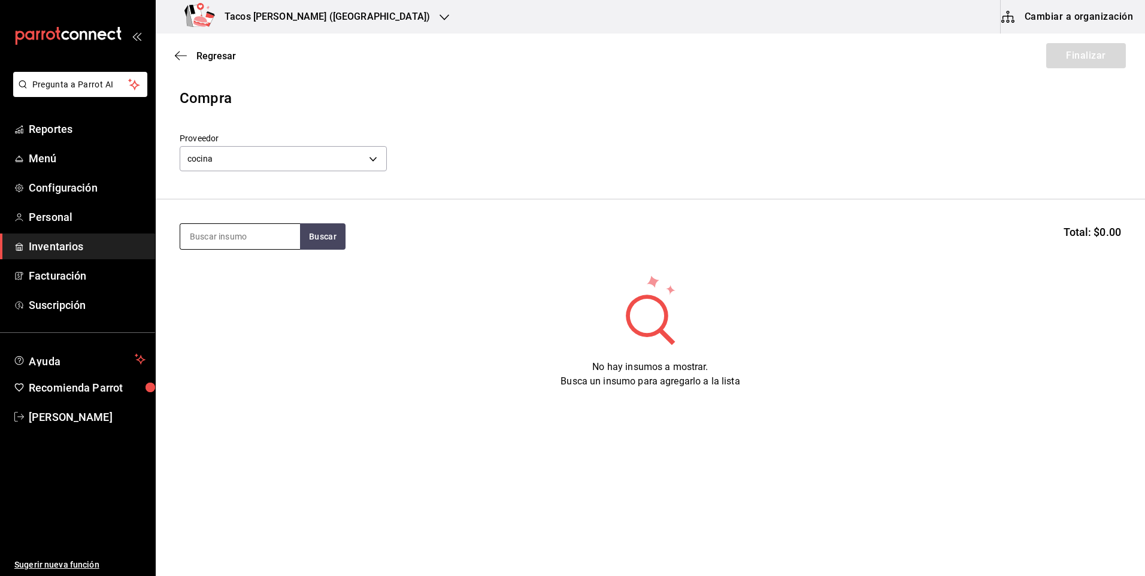
click at [247, 239] on input at bounding box center [240, 236] width 120 height 25
type input "desh"
click at [252, 277] on div "Taco Deshebrada terminado" at bounding box center [240, 278] width 101 height 29
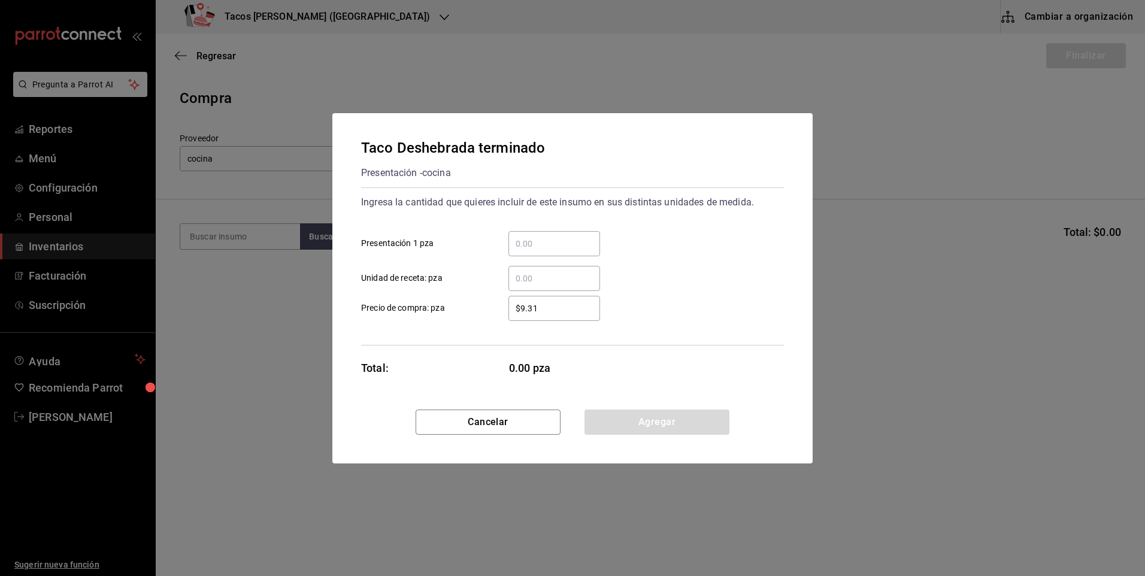
click at [537, 238] on input "​ Presentación 1 pza" at bounding box center [554, 244] width 92 height 14
type input "100"
click at [663, 421] on button "Agregar" at bounding box center [656, 422] width 145 height 25
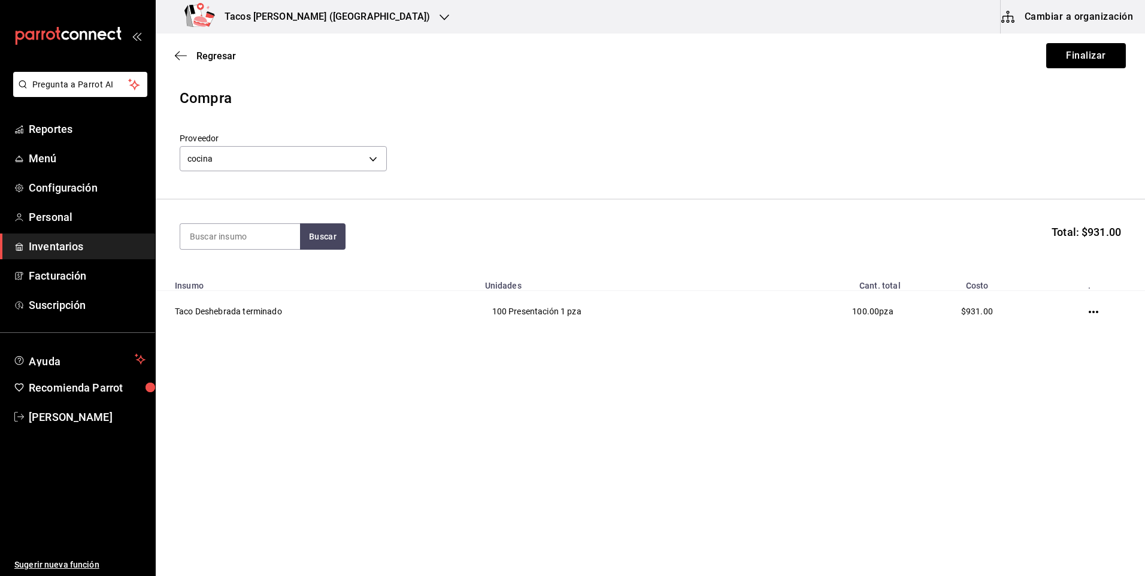
click at [1085, 42] on div "Regresar Finalizar" at bounding box center [650, 56] width 989 height 44
click at [1085, 49] on button "Finalizar" at bounding box center [1086, 55] width 80 height 25
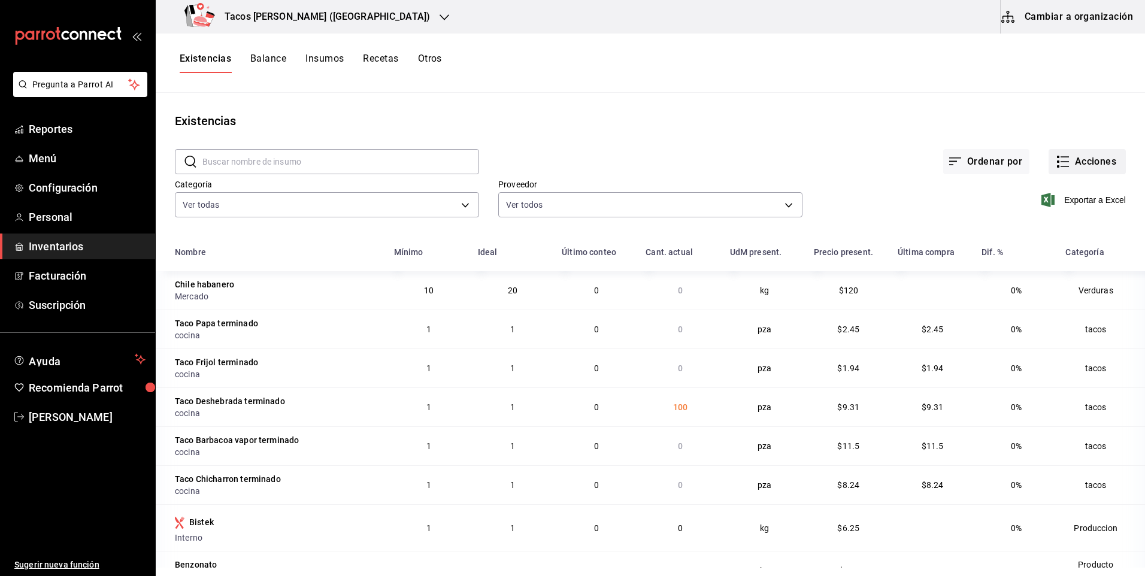
click at [1091, 157] on button "Acciones" at bounding box center [1086, 161] width 77 height 25
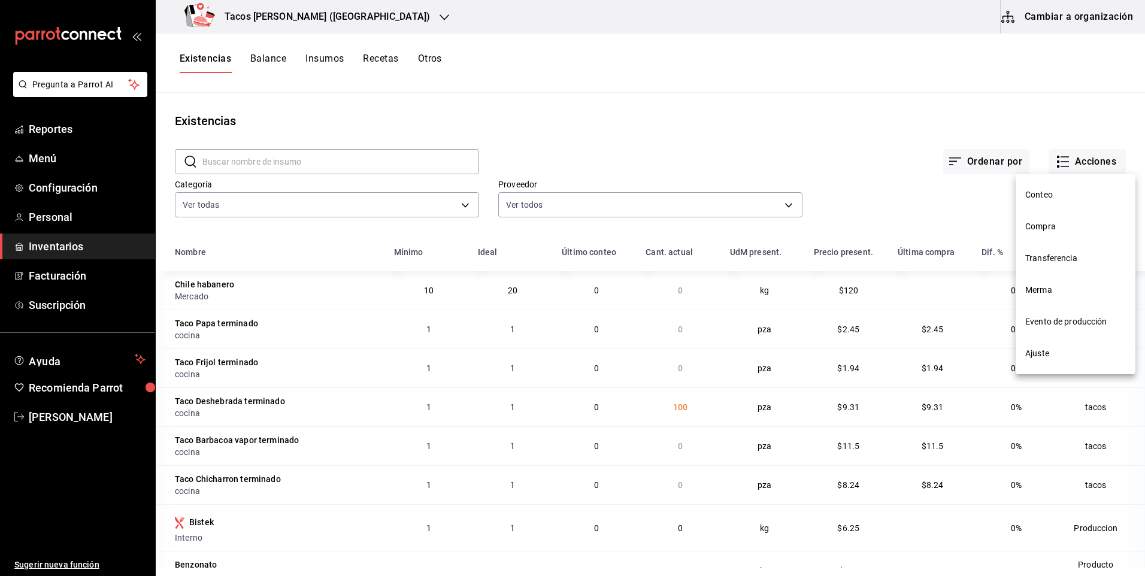
click at [1060, 230] on span "Compra" at bounding box center [1075, 226] width 101 height 13
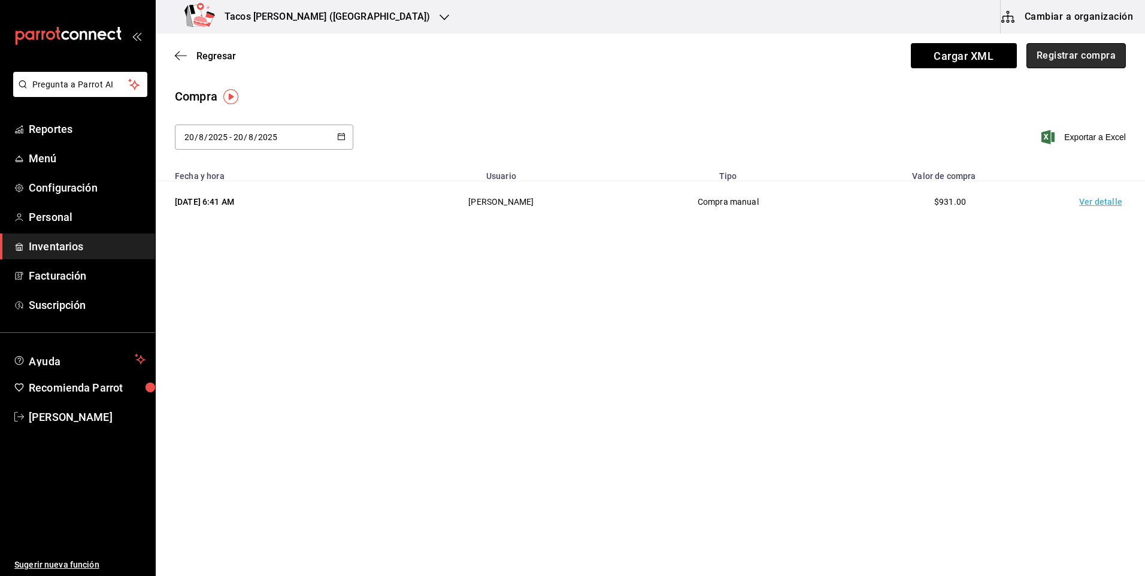
click at [1045, 59] on button "Registrar compra" at bounding box center [1075, 55] width 99 height 25
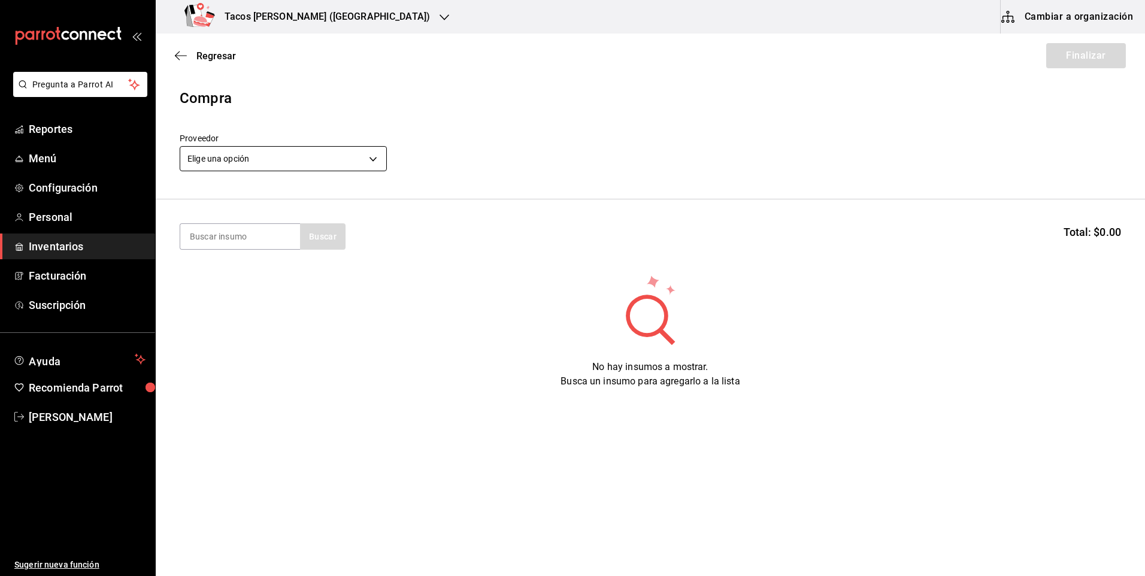
click at [254, 162] on body "Pregunta a Parrot AI Reportes Menú Configuración Personal Inventarios Facturaci…" at bounding box center [572, 254] width 1145 height 508
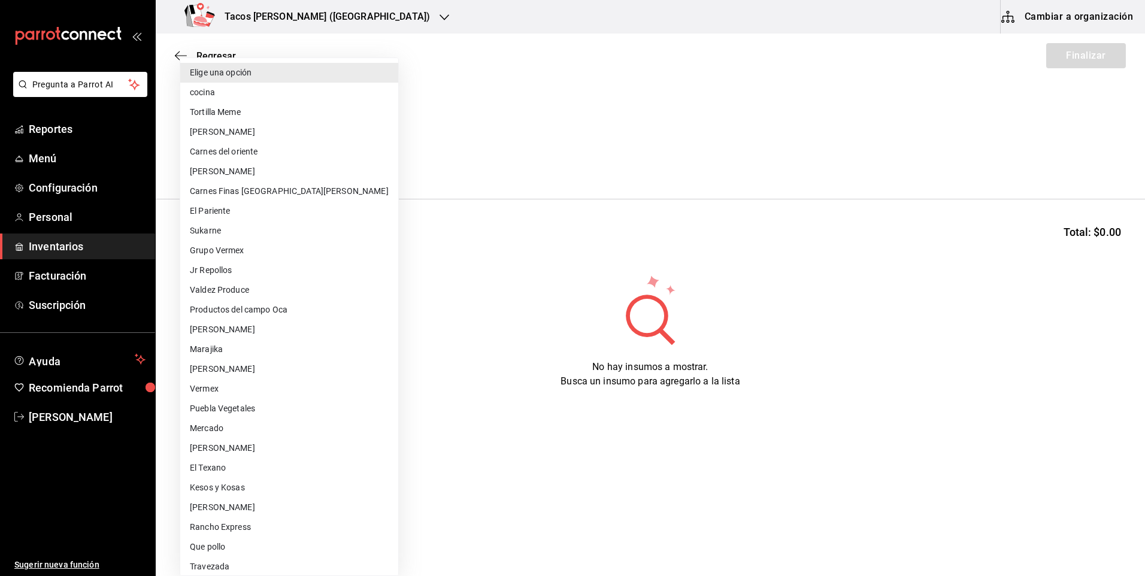
click at [268, 94] on li "cocina" at bounding box center [289, 93] width 218 height 20
type input "237c9a5b-4078-49eb-83ef-23bf52bd7acd"
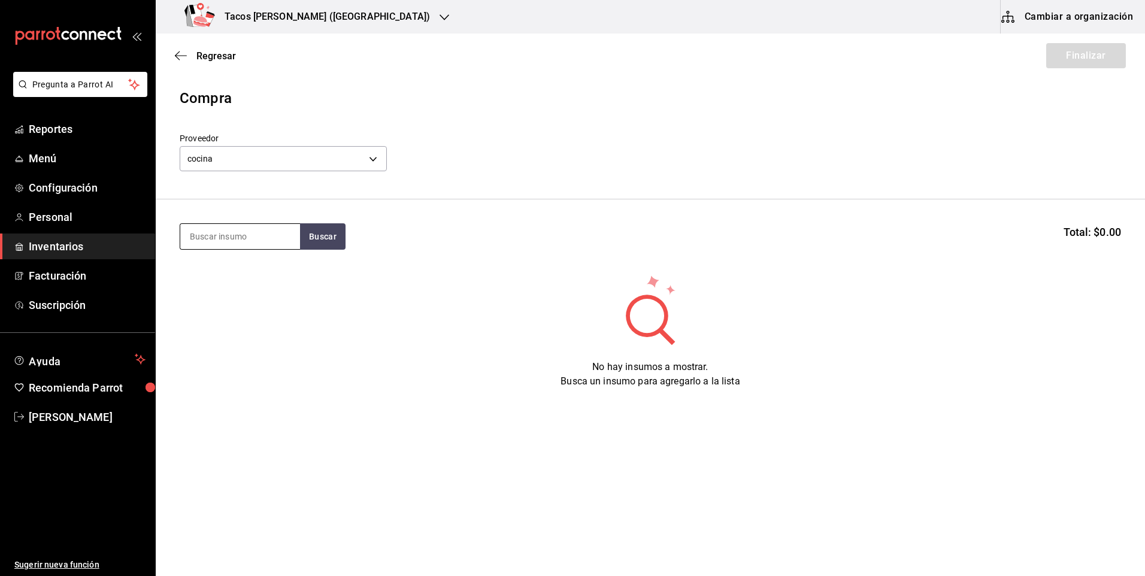
click at [220, 241] on input at bounding box center [240, 236] width 120 height 25
type input "papa"
click at [230, 284] on div "Presentación - cocina" at bounding box center [236, 284] width 93 height 13
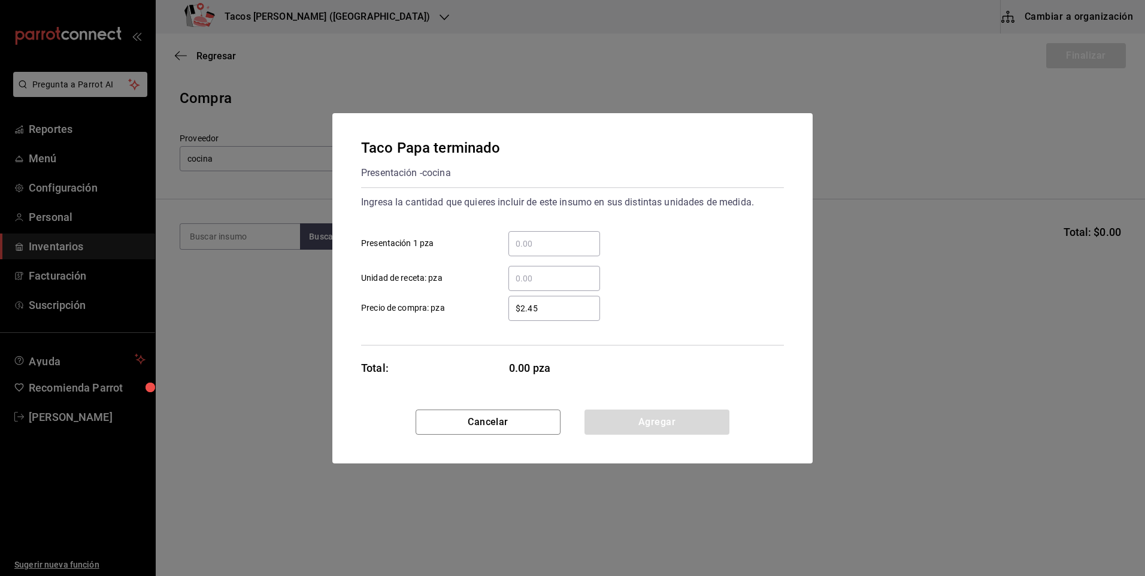
click at [541, 246] on input "​ Presentación 1 pza" at bounding box center [554, 244] width 92 height 14
type input "50"
click at [622, 422] on button "Agregar" at bounding box center [656, 422] width 145 height 25
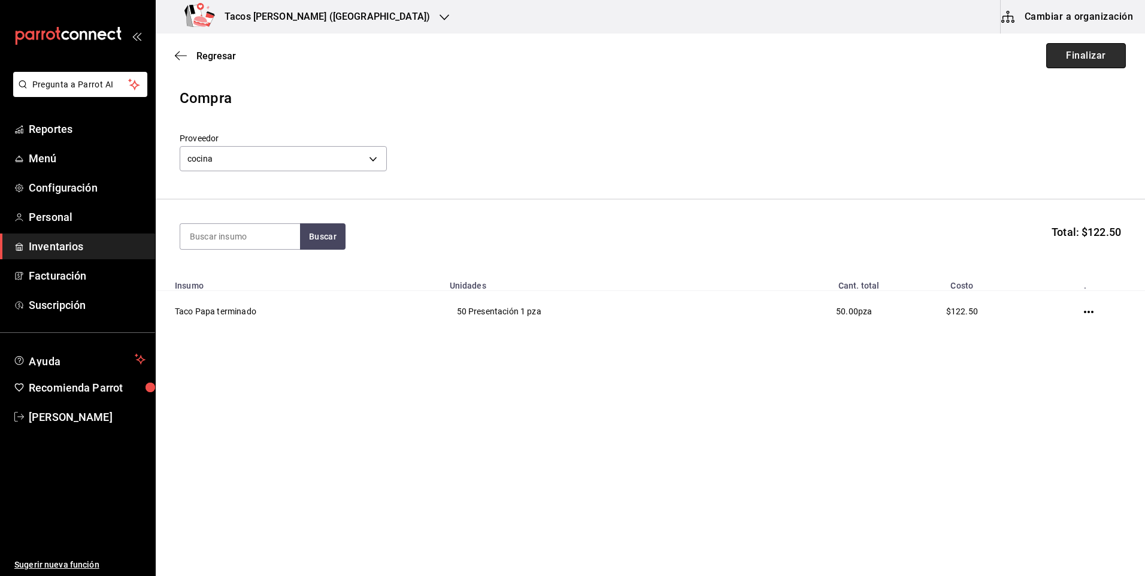
click at [1077, 57] on button "Finalizar" at bounding box center [1086, 55] width 80 height 25
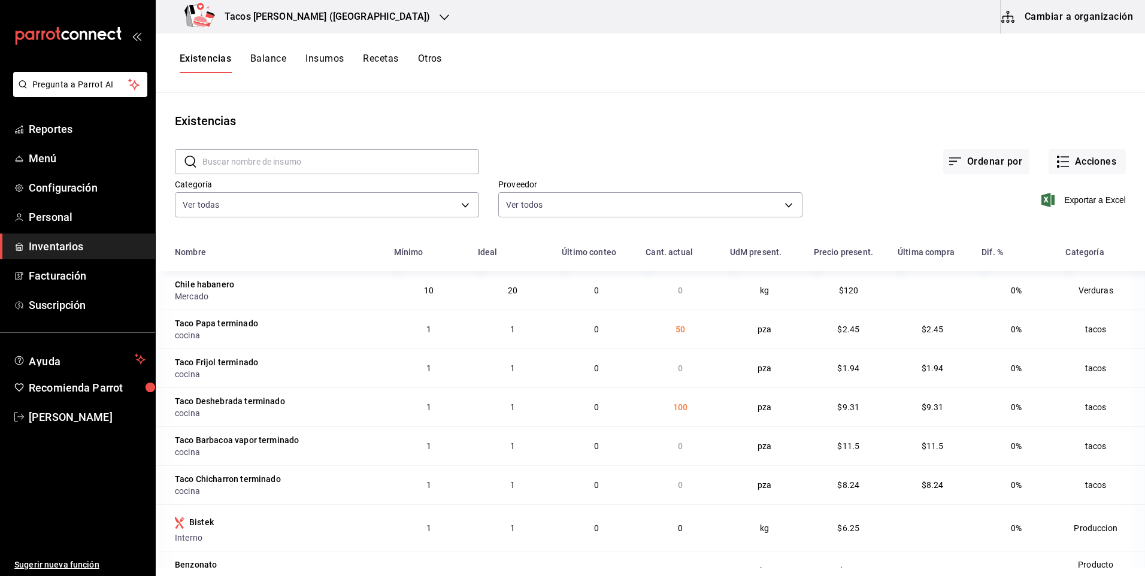
click at [1081, 148] on div "Ordenar por Acciones" at bounding box center [802, 152] width 647 height 44
click at [1072, 172] on button "Acciones" at bounding box center [1086, 161] width 77 height 25
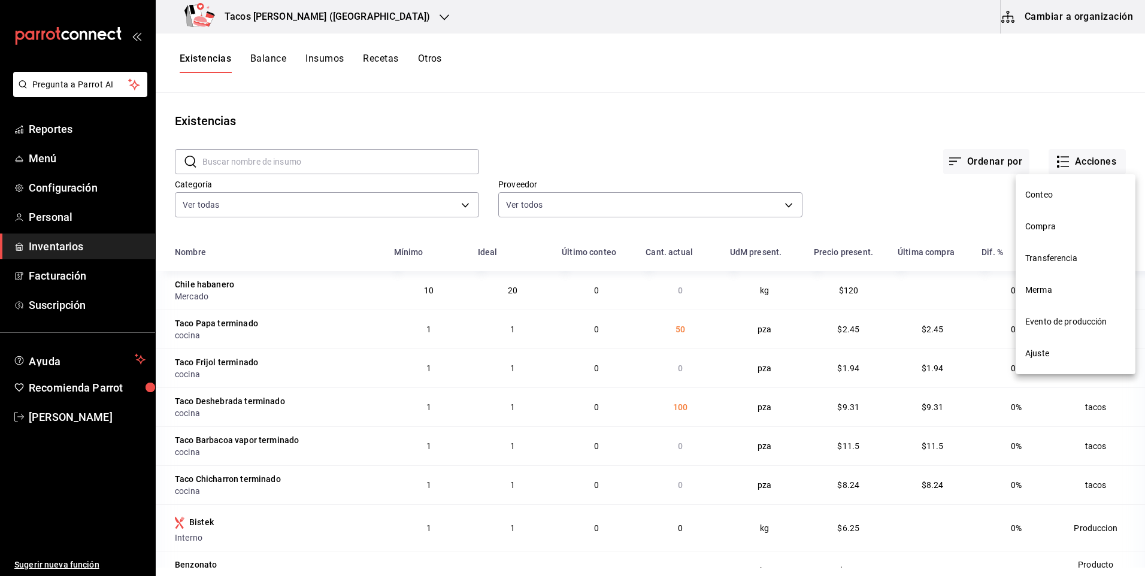
click at [1052, 225] on span "Compra" at bounding box center [1075, 226] width 101 height 13
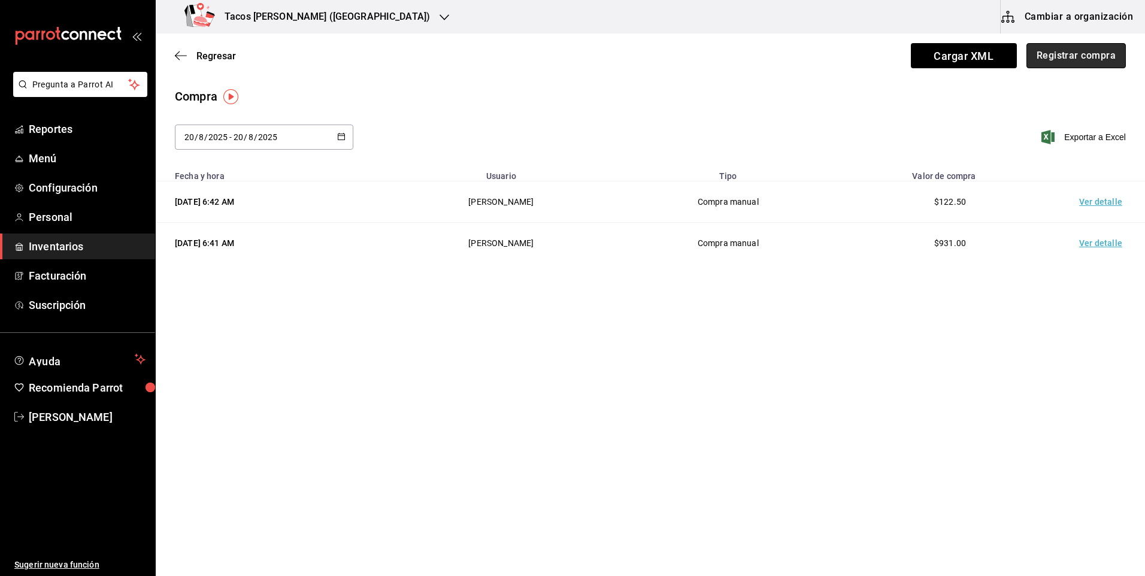
click at [1091, 51] on button "Registrar compra" at bounding box center [1075, 55] width 99 height 25
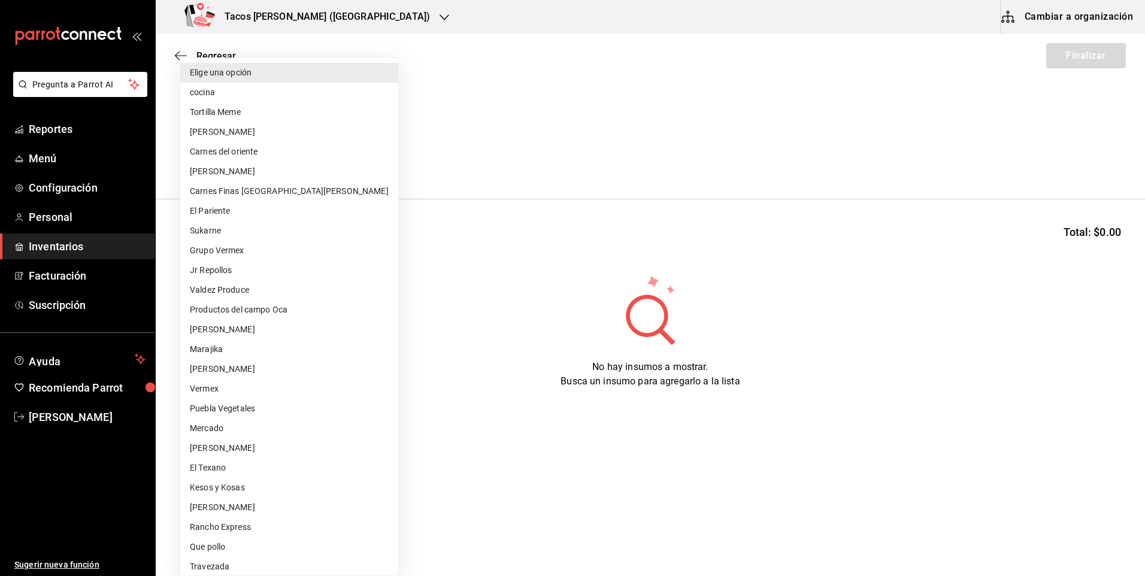
click at [290, 161] on body "Pregunta a Parrot AI Reportes Menú Configuración Personal Inventarios Facturaci…" at bounding box center [572, 254] width 1145 height 508
click at [252, 98] on li "cocina" at bounding box center [289, 93] width 218 height 20
type input "237c9a5b-4078-49eb-83ef-23bf52bd7acd"
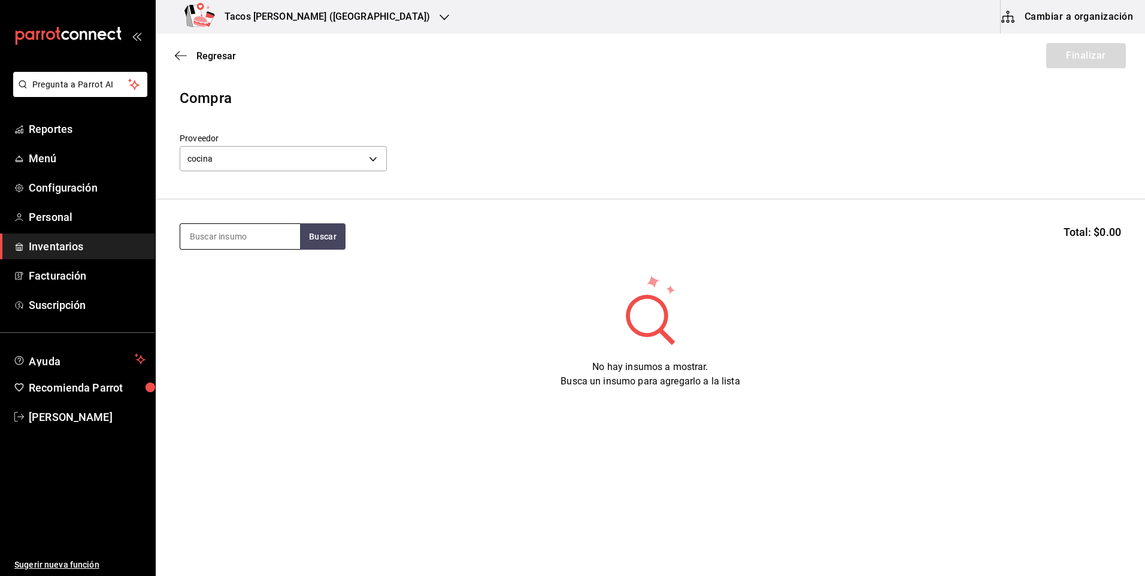
click at [256, 223] on section "Buscar Total: $0.00" at bounding box center [650, 236] width 989 height 74
click at [254, 228] on input at bounding box center [240, 236] width 120 height 25
type input "frijol"
click at [251, 281] on div "Presentación - cocina" at bounding box center [236, 284] width 92 height 13
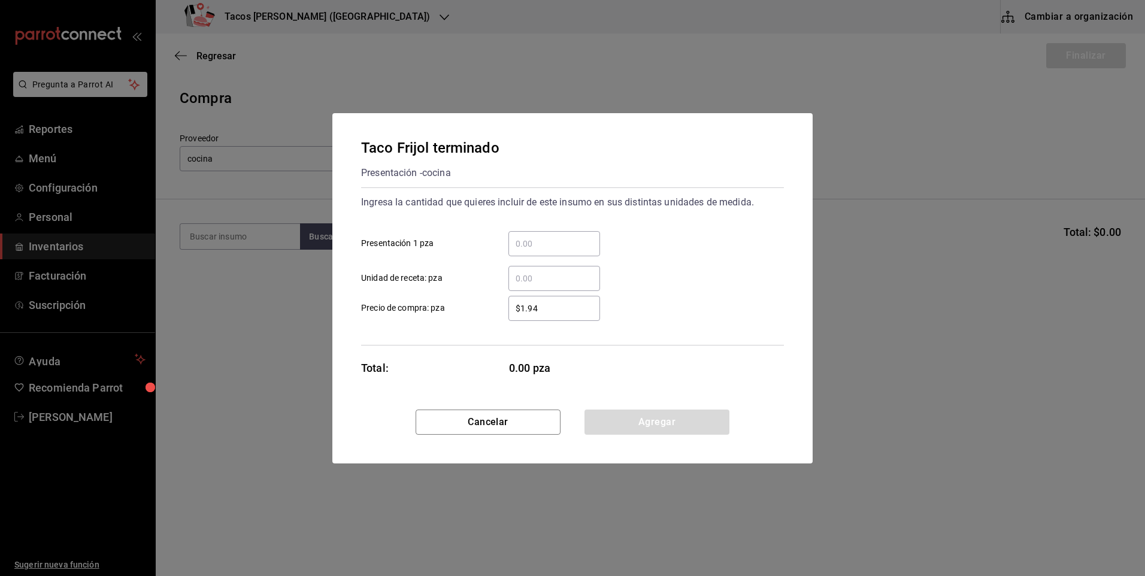
click at [526, 240] on input "​ Presentación 1 pza" at bounding box center [554, 244] width 92 height 14
type input "50"
click at [635, 418] on button "Agregar" at bounding box center [656, 422] width 145 height 25
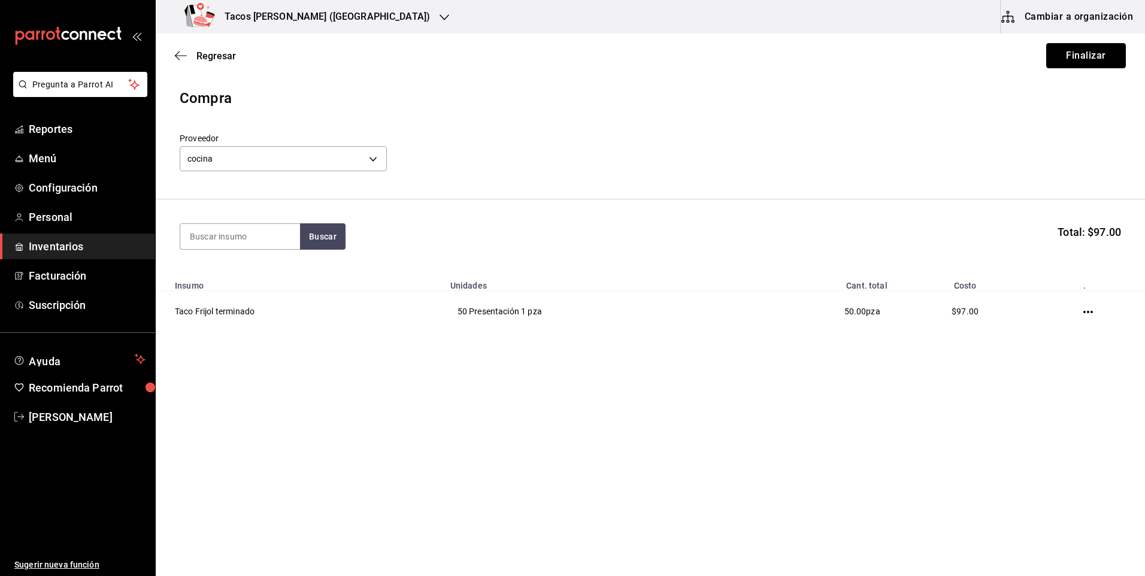
click at [1091, 47] on button "Finalizar" at bounding box center [1086, 55] width 80 height 25
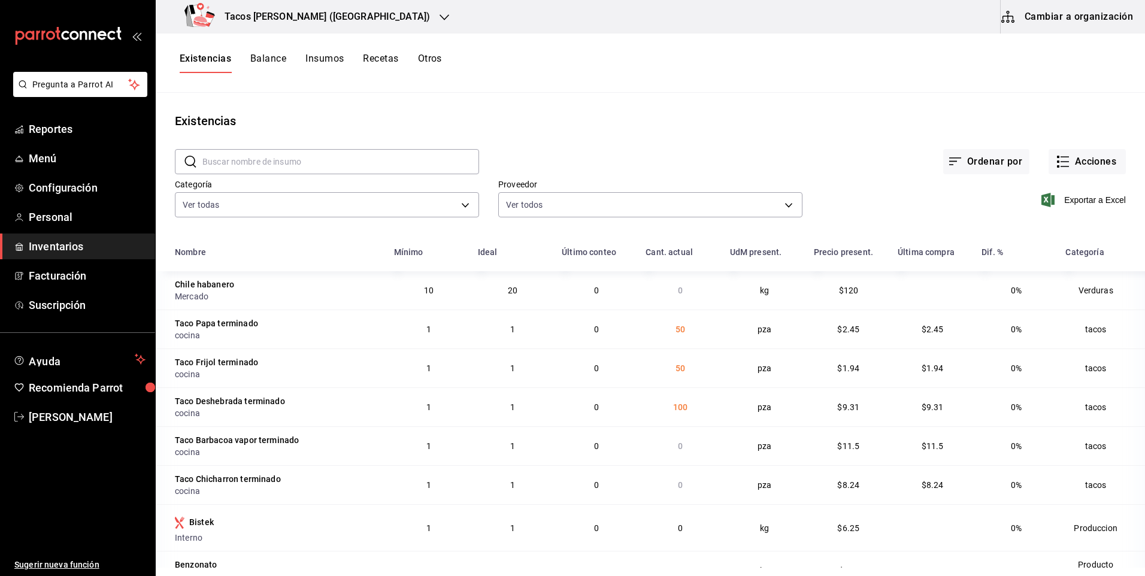
click at [1119, 167] on div "​ ​ Ordenar por Acciones Categoría Ver todas 64336f84-08d8-4239-bfaa-5486086aae…" at bounding box center [650, 185] width 989 height 110
click at [1093, 159] on button "Acciones" at bounding box center [1086, 161] width 77 height 25
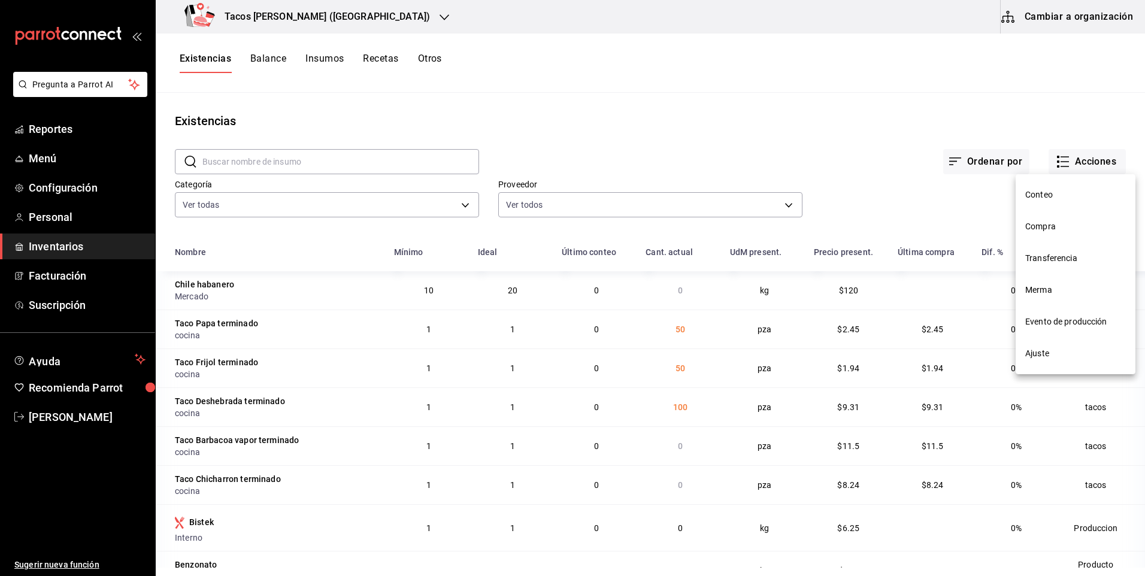
click at [1062, 225] on span "Compra" at bounding box center [1075, 226] width 101 height 13
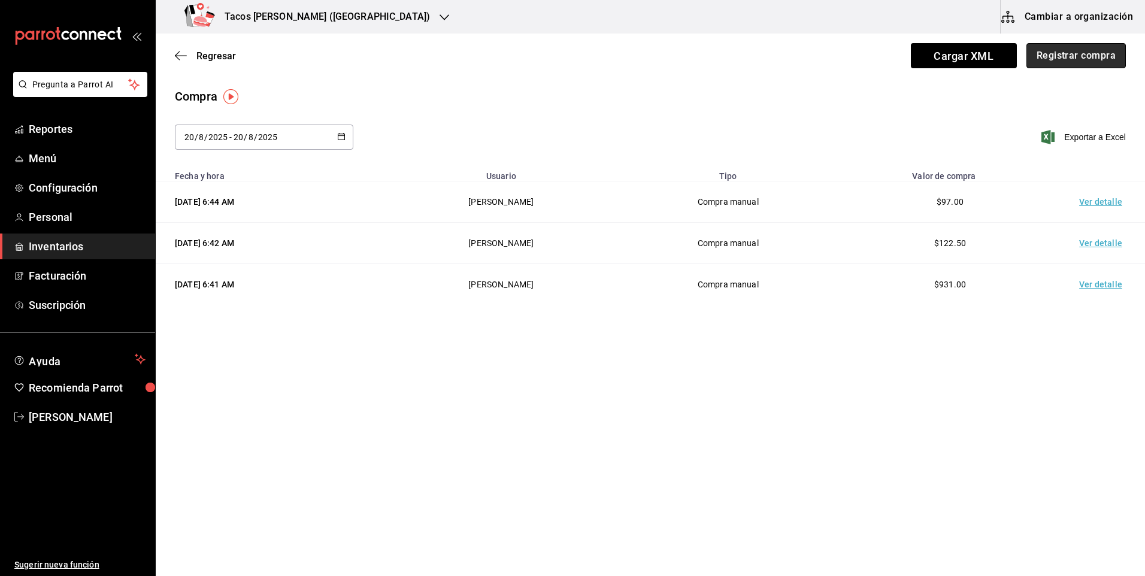
click at [1082, 63] on button "Registrar compra" at bounding box center [1075, 55] width 99 height 25
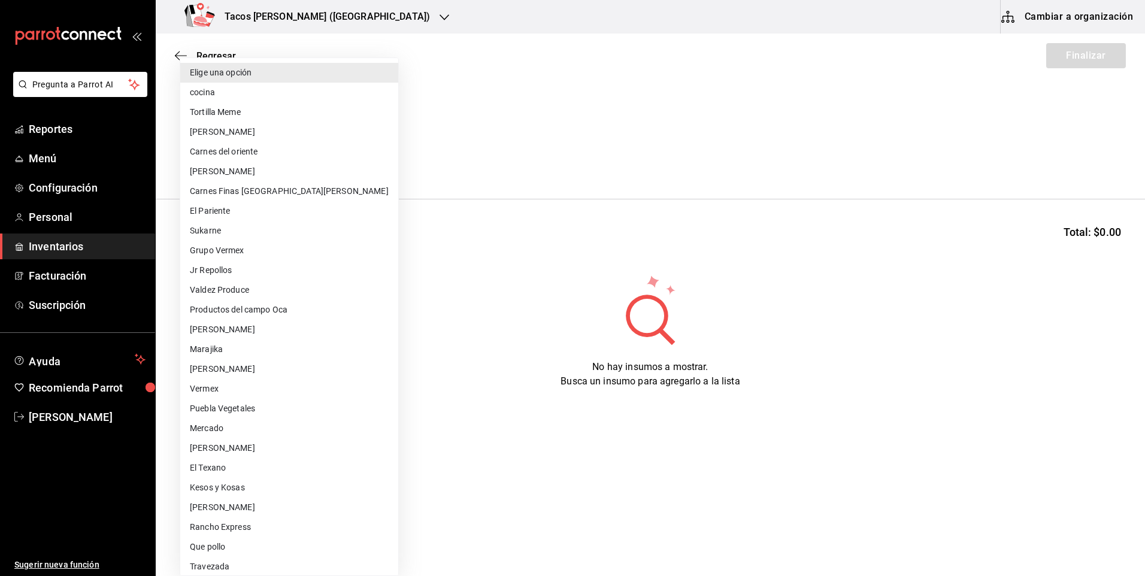
click at [312, 163] on body "Pregunta a Parrot AI Reportes Menú Configuración Personal Inventarios Facturaci…" at bounding box center [572, 254] width 1145 height 508
click at [245, 92] on li "cocina" at bounding box center [289, 93] width 218 height 20
type input "237c9a5b-4078-49eb-83ef-23bf52bd7acd"
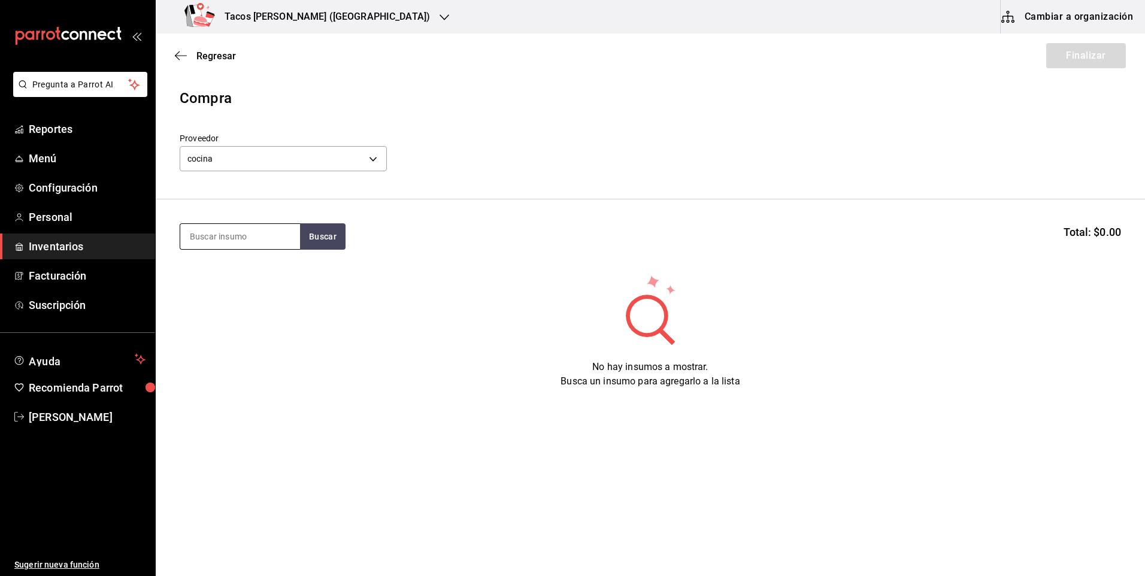
click at [264, 246] on input at bounding box center [240, 236] width 120 height 25
type input "chich"
click at [244, 268] on div "Taco Chicharron terminado" at bounding box center [240, 278] width 101 height 29
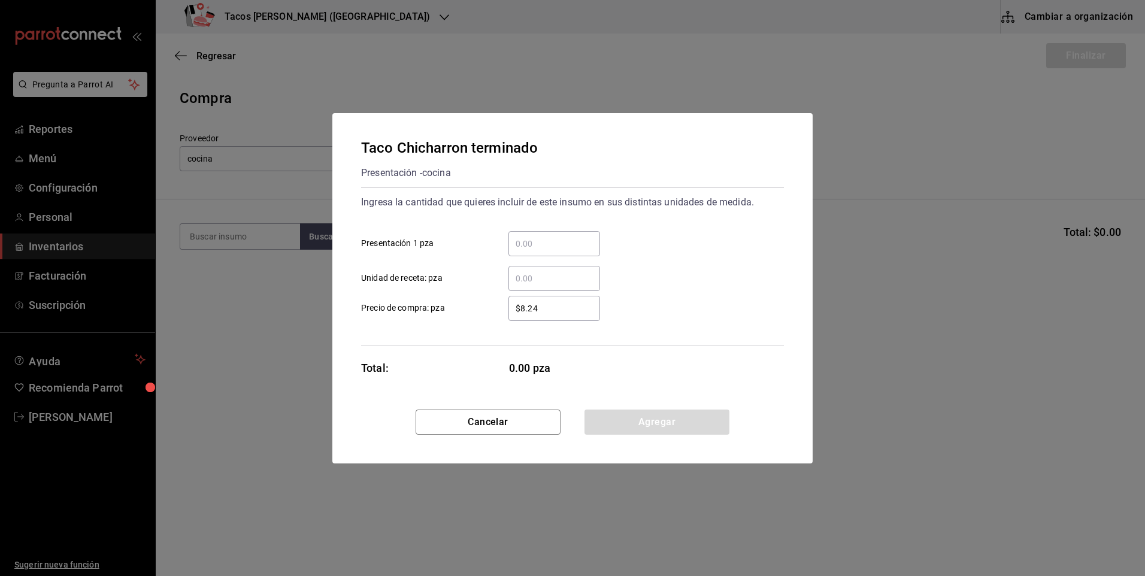
click at [542, 236] on div "​" at bounding box center [554, 243] width 92 height 25
click at [542, 237] on input "​ Presentación 1 pza" at bounding box center [554, 244] width 92 height 14
click at [553, 251] on div "​" at bounding box center [554, 243] width 92 height 25
click at [553, 251] on input "​ Presentación 1 pza" at bounding box center [554, 244] width 92 height 14
click at [553, 251] on div "​" at bounding box center [554, 243] width 92 height 25
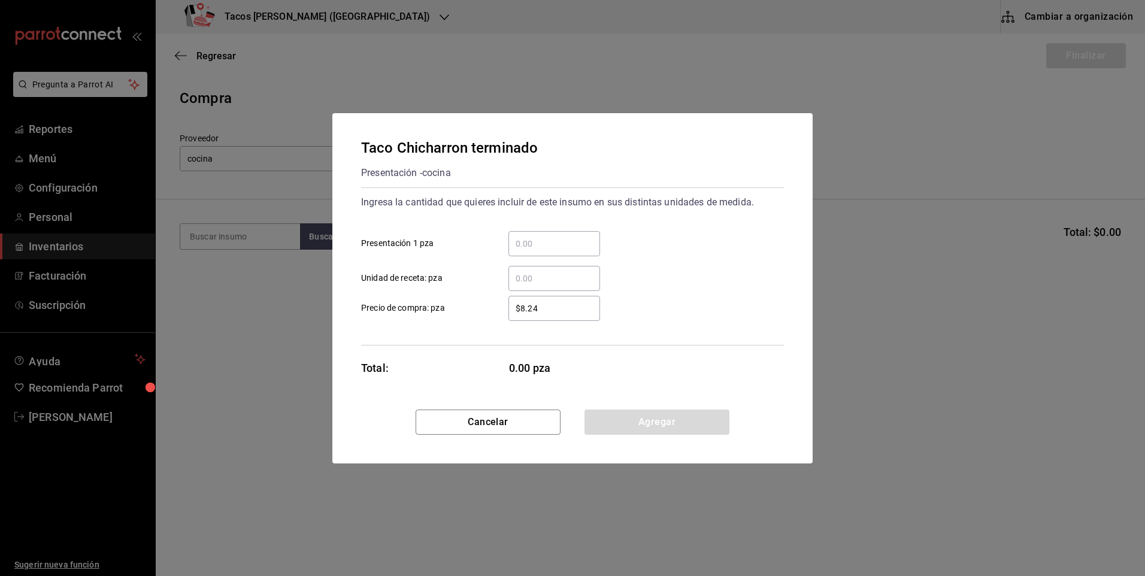
click at [553, 251] on input "​ Presentación 1 pza" at bounding box center [554, 244] width 92 height 14
type input "50"
click at [602, 411] on button "Agregar" at bounding box center [656, 422] width 145 height 25
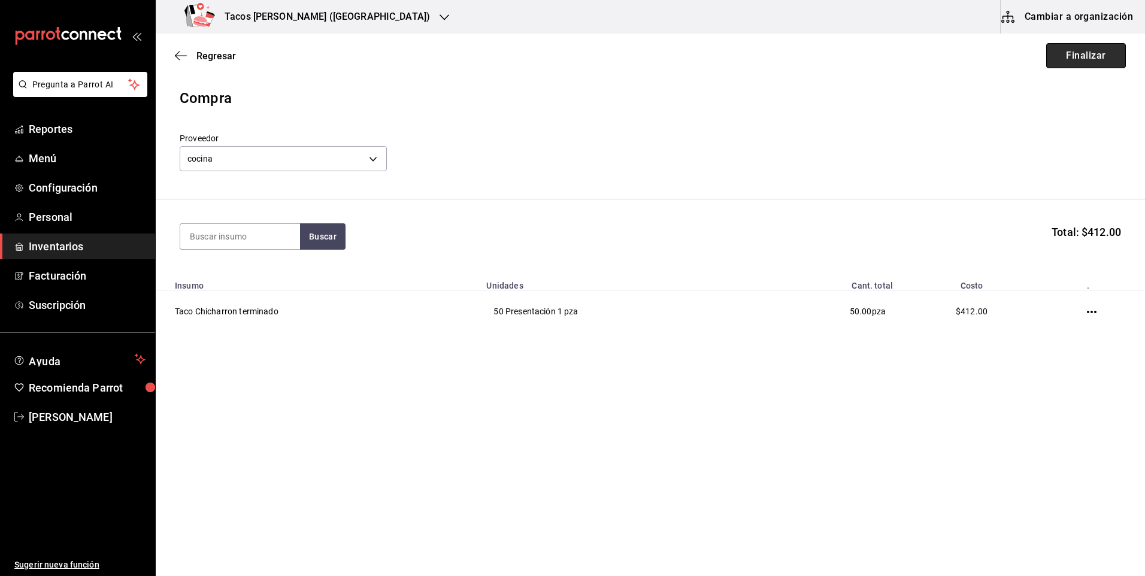
click at [1083, 54] on button "Finalizar" at bounding box center [1086, 55] width 80 height 25
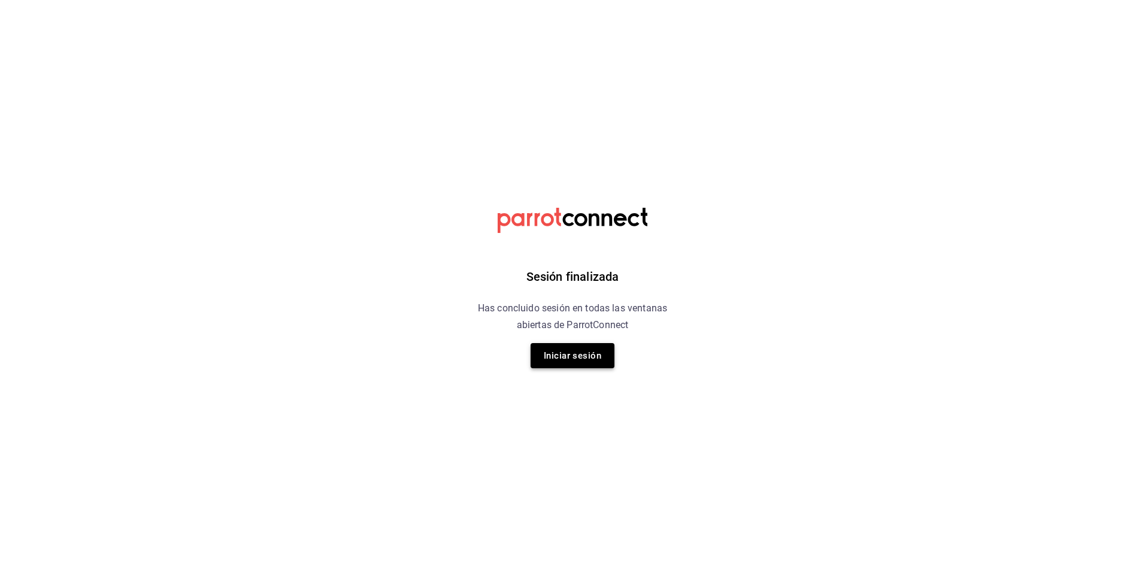
click at [598, 360] on button "Iniciar sesión" at bounding box center [572, 355] width 84 height 25
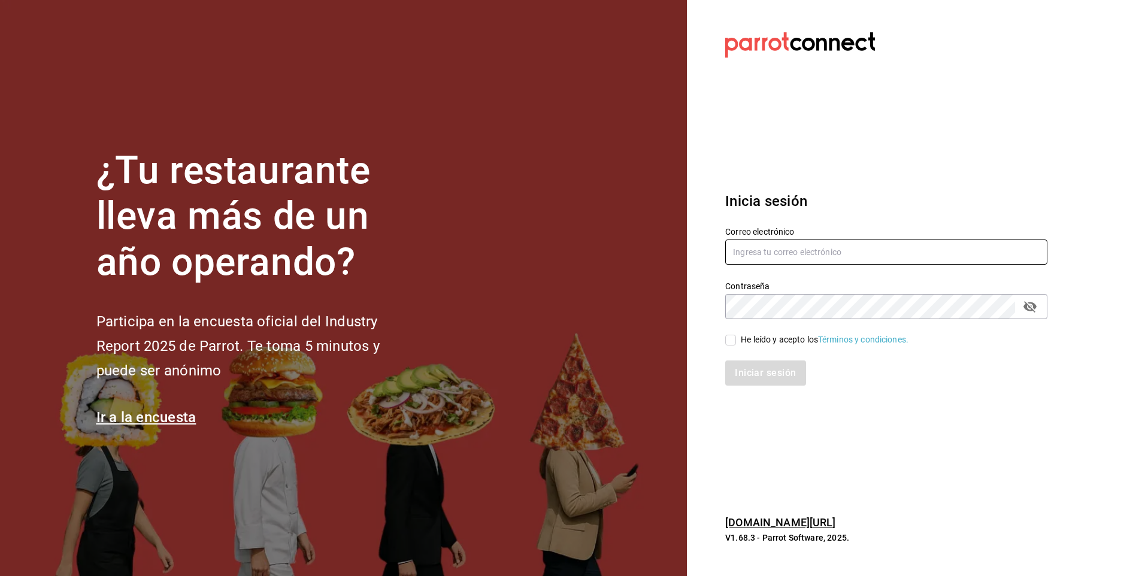
type input "facdonpedro@gmail.com"
click at [811, 248] on input "facdonpedro@gmail.com" at bounding box center [886, 251] width 322 height 25
drag, startPoint x: 763, startPoint y: 370, endPoint x: 729, endPoint y: 344, distance: 43.6
click at [763, 370] on div "Iniciar sesión" at bounding box center [886, 372] width 322 height 25
click at [726, 339] on input "He leído y acepto los Términos y condiciones." at bounding box center [730, 340] width 11 height 11
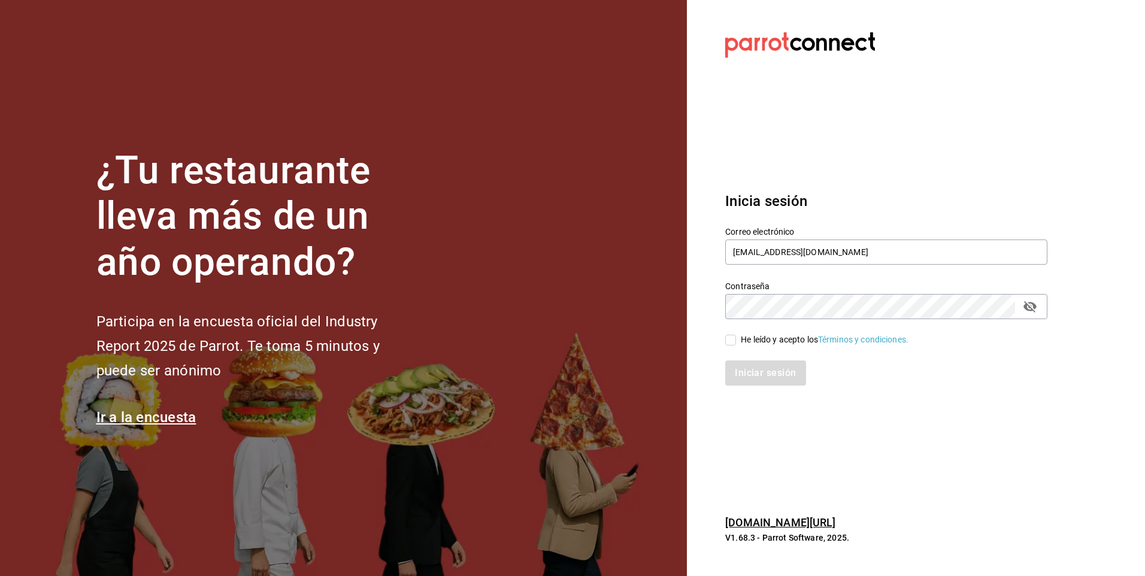
checkbox input "true"
click at [753, 366] on button "Iniciar sesión" at bounding box center [765, 372] width 81 height 25
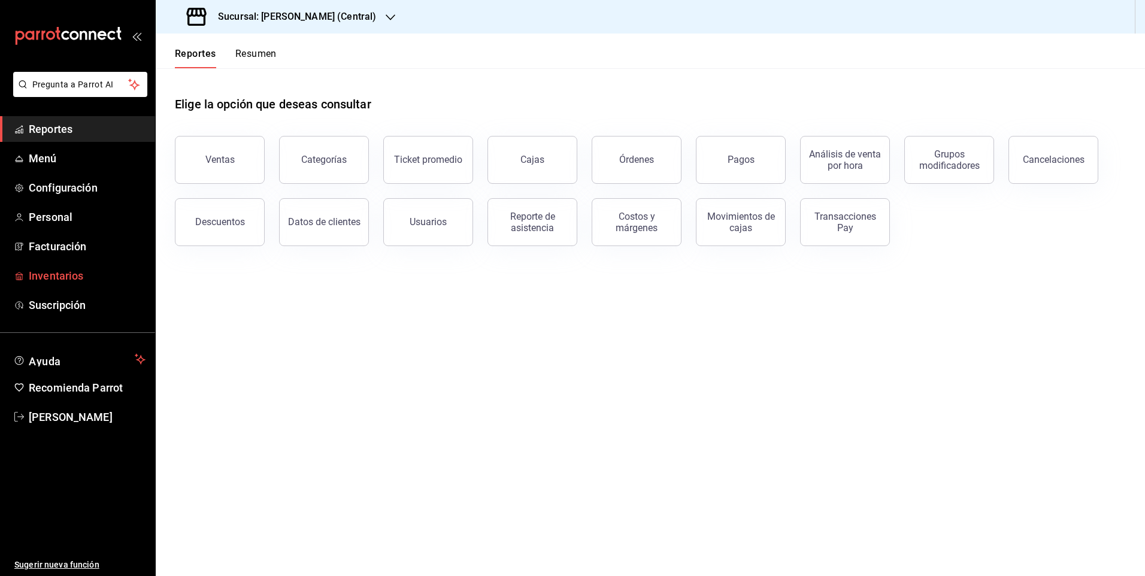
click at [97, 280] on span "Inventarios" at bounding box center [87, 276] width 117 height 16
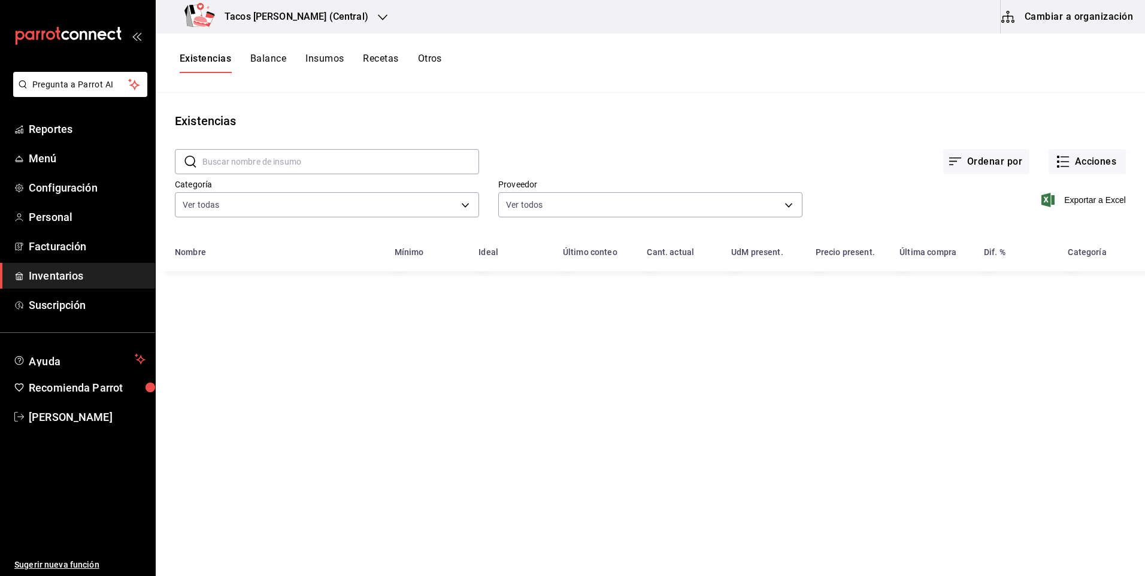
click at [311, 19] on h3 "Tacos Don Pedro (Central)" at bounding box center [291, 17] width 153 height 14
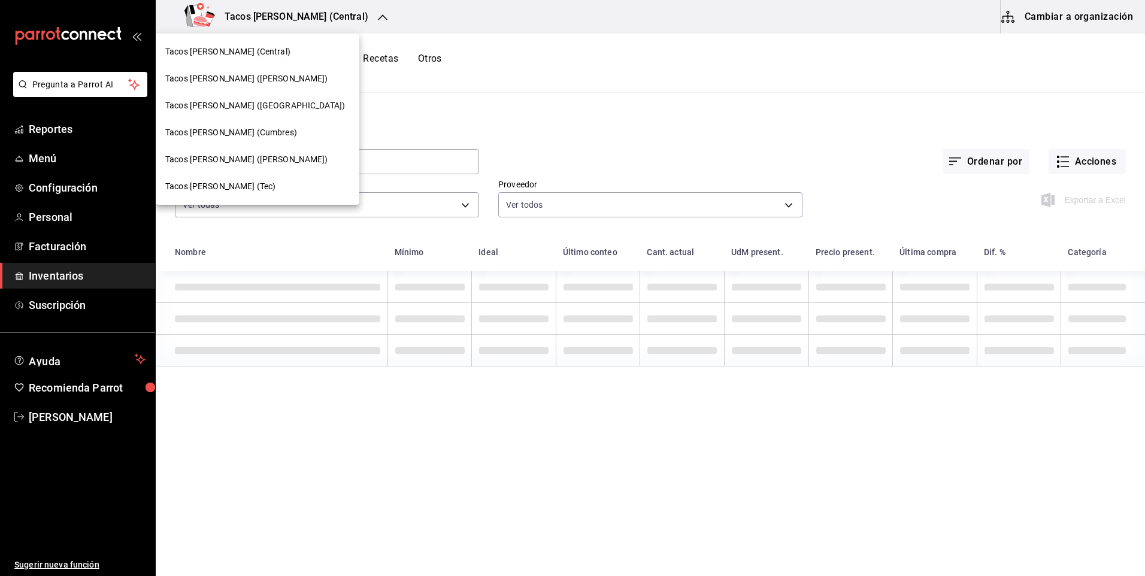
click at [242, 104] on span "Tacos [PERSON_NAME] ([GEOGRAPHIC_DATA])" at bounding box center [255, 105] width 180 height 13
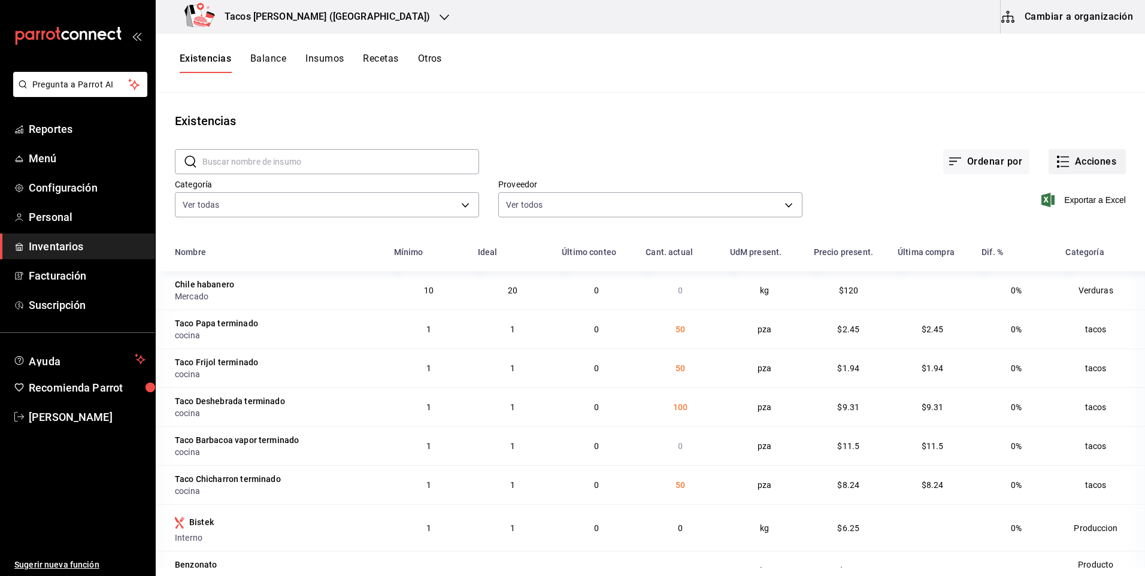
click at [1083, 166] on button "Acciones" at bounding box center [1086, 161] width 77 height 25
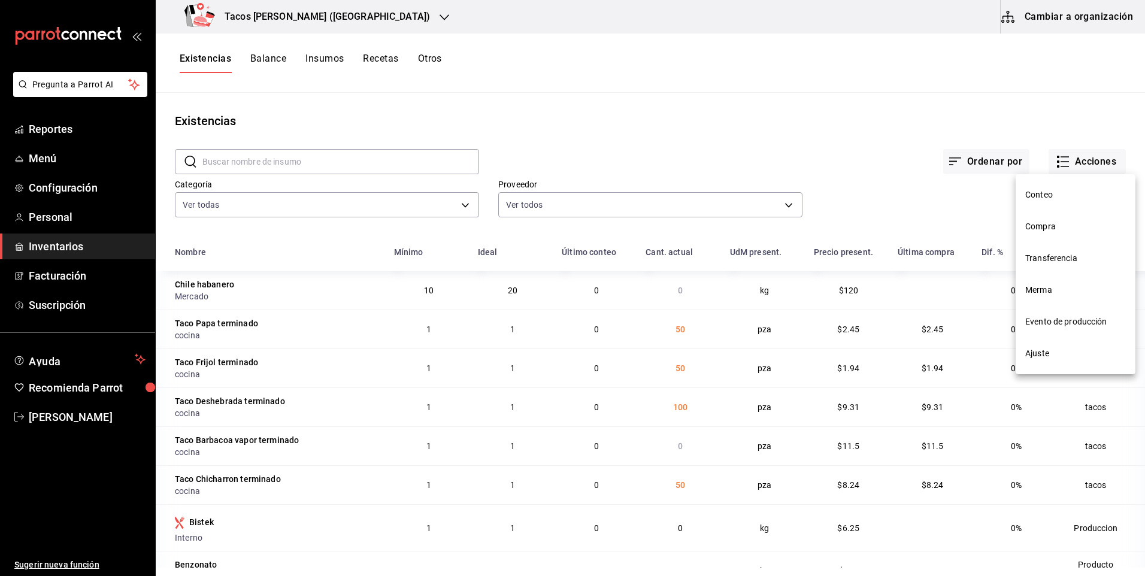
click at [1056, 214] on li "Compra" at bounding box center [1075, 227] width 120 height 32
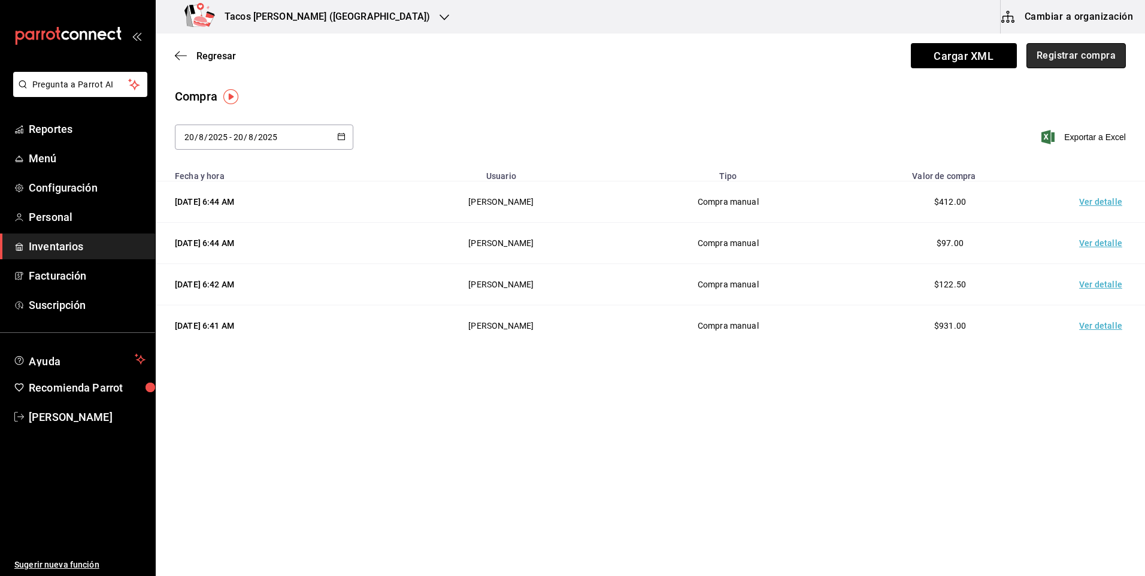
click at [1096, 62] on button "Registrar compra" at bounding box center [1075, 55] width 99 height 25
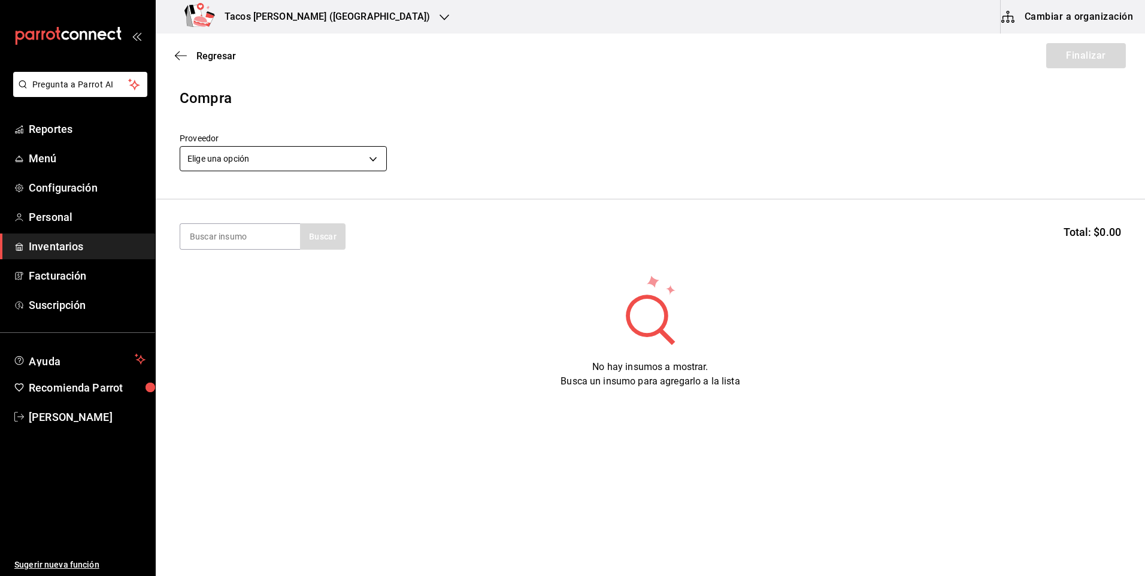
click at [275, 169] on body "Pregunta a Parrot AI Reportes Menú Configuración Personal Inventarios Facturaci…" at bounding box center [572, 254] width 1145 height 508
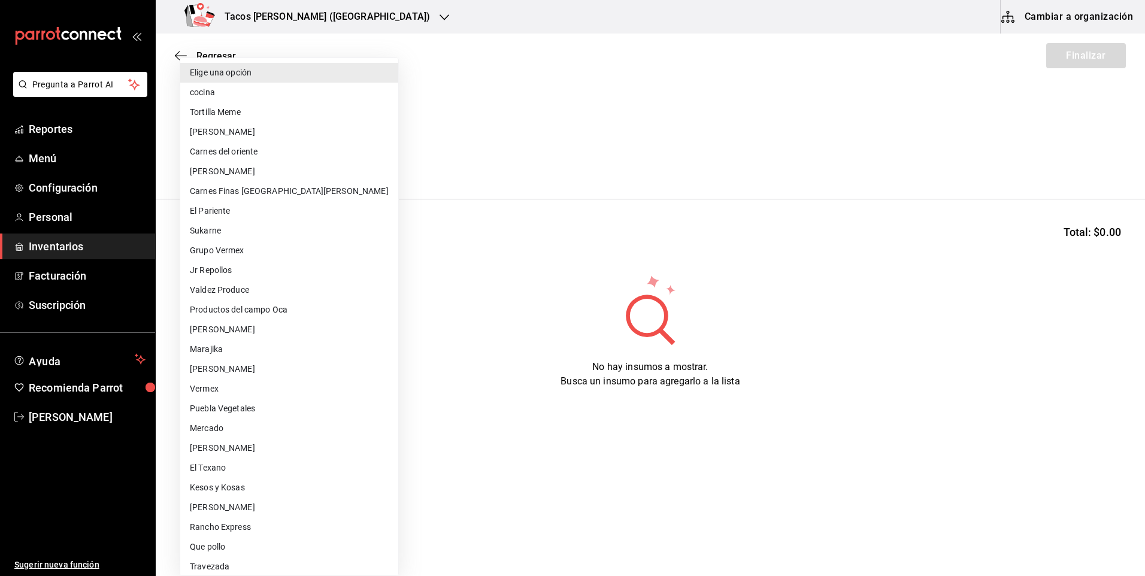
click at [242, 90] on li "cocina" at bounding box center [289, 93] width 218 height 20
type input "237c9a5b-4078-49eb-83ef-23bf52bd7acd"
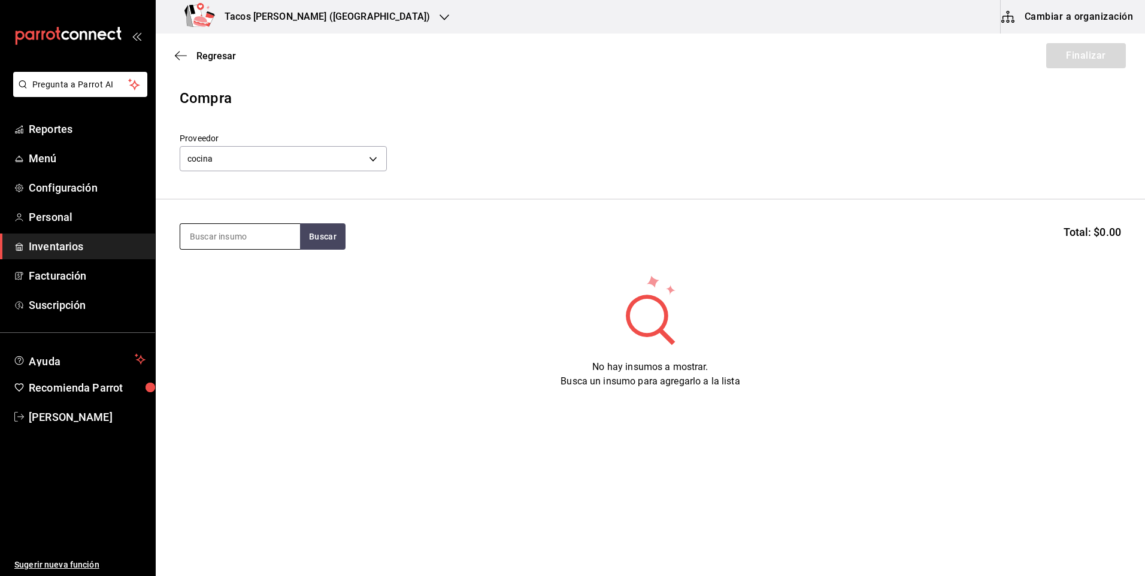
click at [256, 242] on input at bounding box center [240, 236] width 120 height 25
type input "barba"
click at [224, 303] on div "Presentación - cocina" at bounding box center [240, 299] width 101 height 13
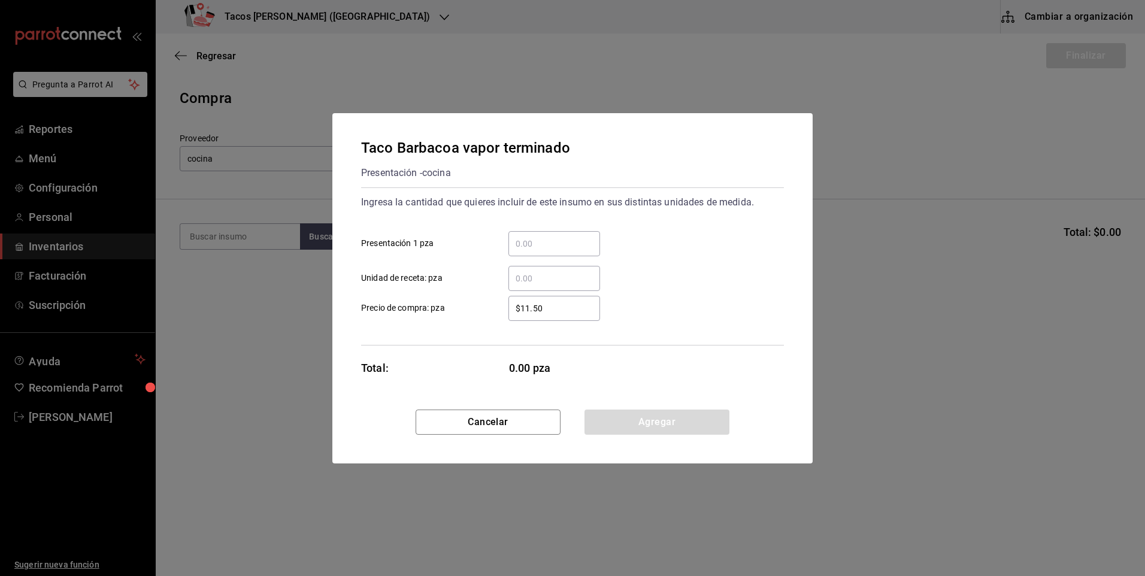
click at [562, 254] on div "​" at bounding box center [554, 243] width 92 height 25
click at [562, 251] on input "​ Presentación 1 pza" at bounding box center [554, 244] width 92 height 14
type input "30"
click at [662, 427] on button "Agregar" at bounding box center [656, 422] width 145 height 25
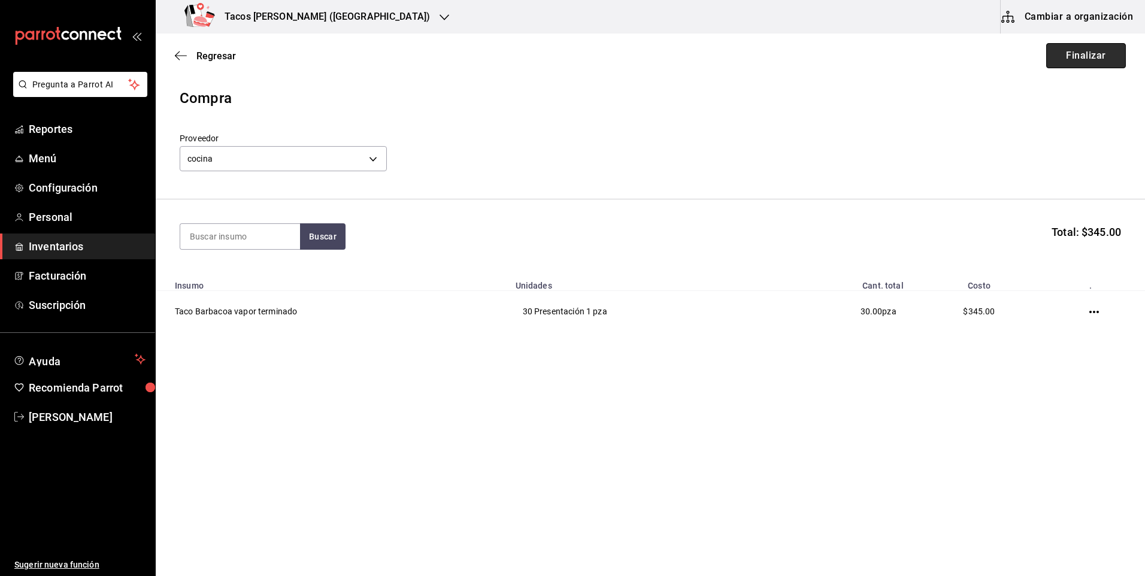
click at [1112, 53] on button "Finalizar" at bounding box center [1086, 55] width 80 height 25
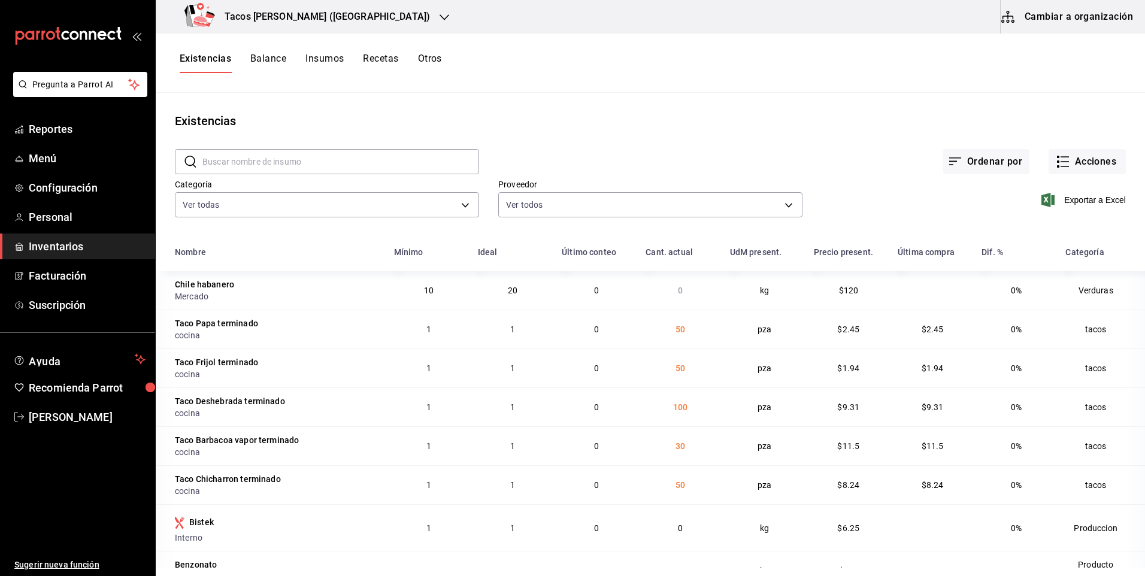
click at [333, 18] on h3 "Tacos [PERSON_NAME] ([GEOGRAPHIC_DATA])" at bounding box center [322, 17] width 215 height 14
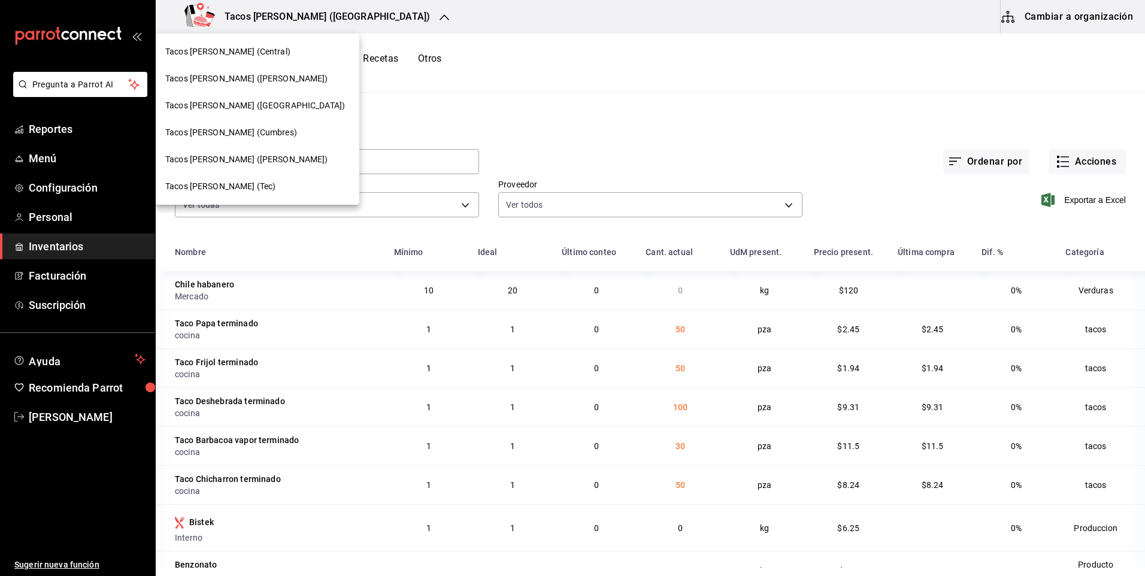
click at [245, 76] on span "Tacos [PERSON_NAME] ([PERSON_NAME])" at bounding box center [246, 78] width 163 height 13
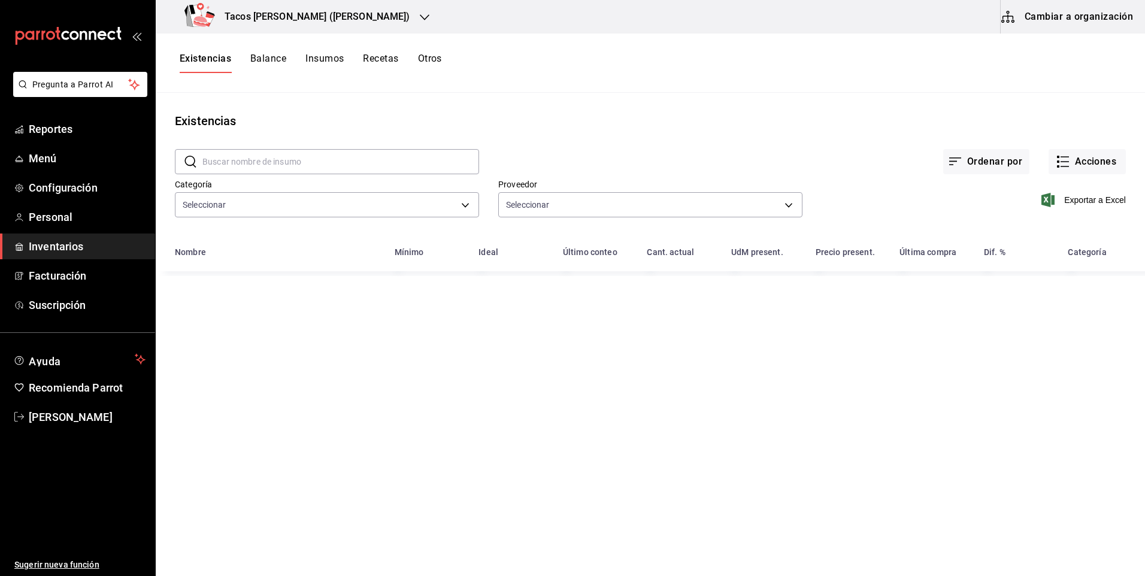
type input "64336f84-08d8-4239-bfaa-5486086aae1c,073d835d-a08f-4687-8e3c-e3e3aae56298,b4453…"
type input "237c9a5b-4078-49eb-83ef-23bf52bd7acd,14f90e99-f19e-4745-b997-48f1d3d95977,42f00…"
click at [1093, 162] on button "Acciones" at bounding box center [1086, 161] width 77 height 25
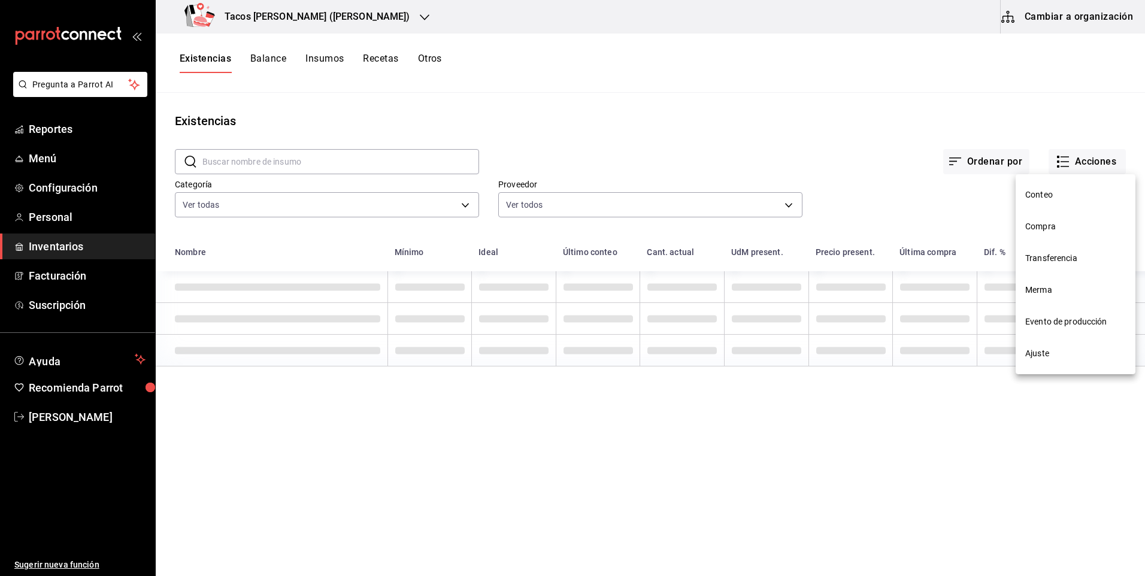
click at [1065, 223] on span "Compra" at bounding box center [1075, 226] width 101 height 13
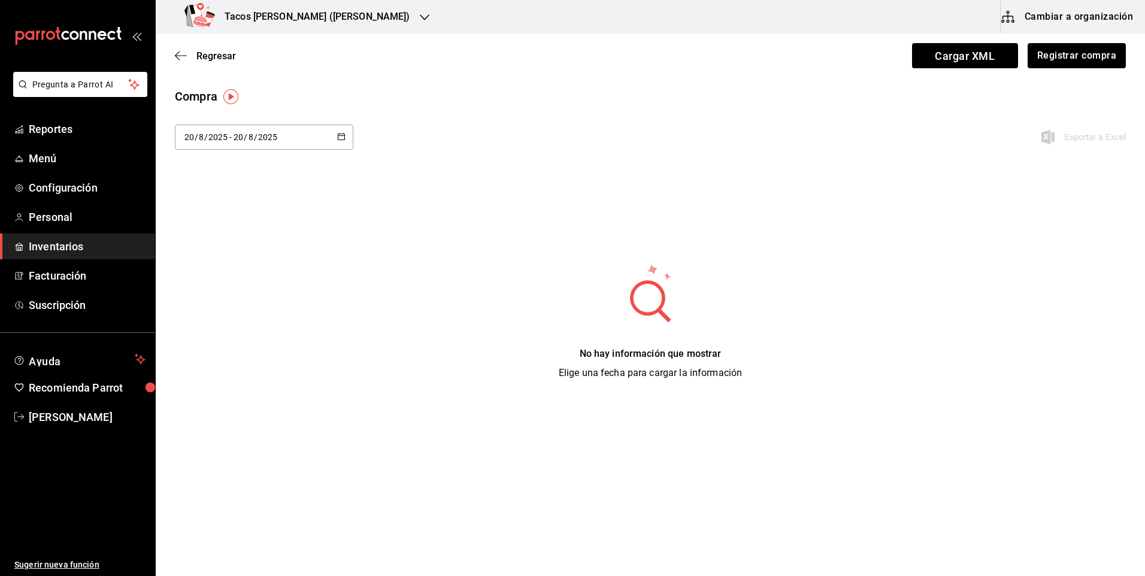
click at [287, 129] on div "[DATE] [DATE] - [DATE] [DATE]" at bounding box center [264, 137] width 178 height 25
click at [223, 180] on li "Hoy" at bounding box center [231, 175] width 113 height 27
click at [1060, 66] on button "Registrar compra" at bounding box center [1075, 55] width 99 height 25
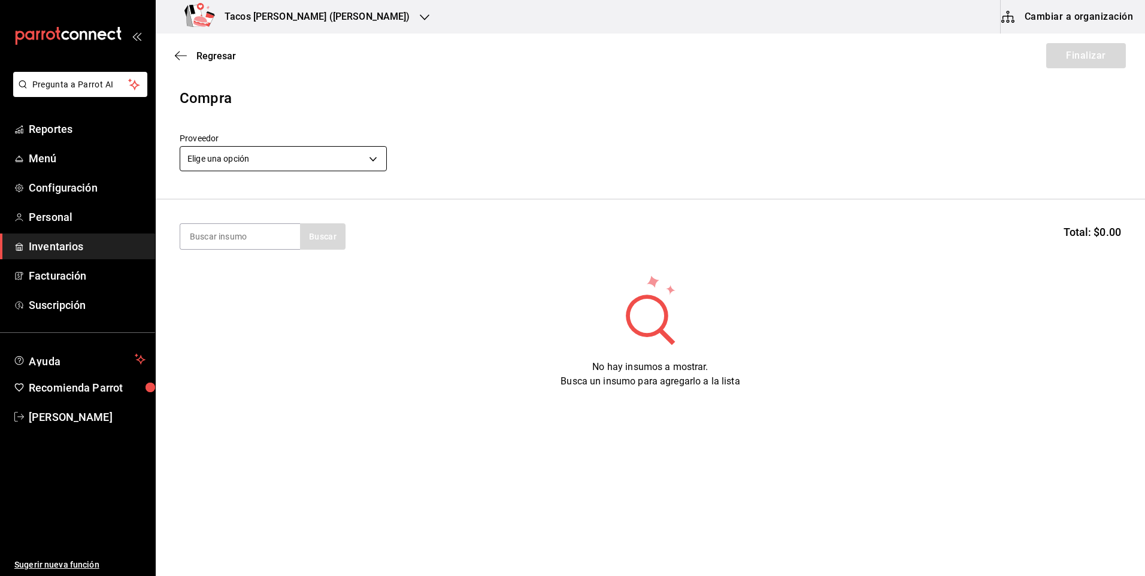
click at [276, 157] on body "Pregunta a Parrot AI Reportes Menú Configuración Personal Inventarios Facturaci…" at bounding box center [572, 254] width 1145 height 508
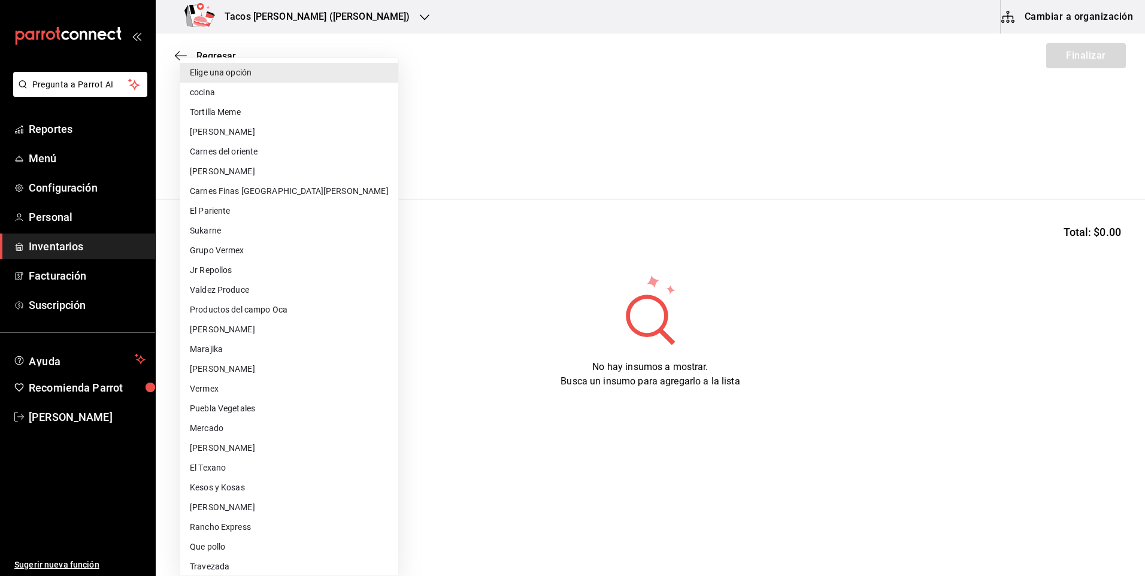
click at [209, 84] on li "cocina" at bounding box center [289, 93] width 218 height 20
type input "237c9a5b-4078-49eb-83ef-23bf52bd7acd"
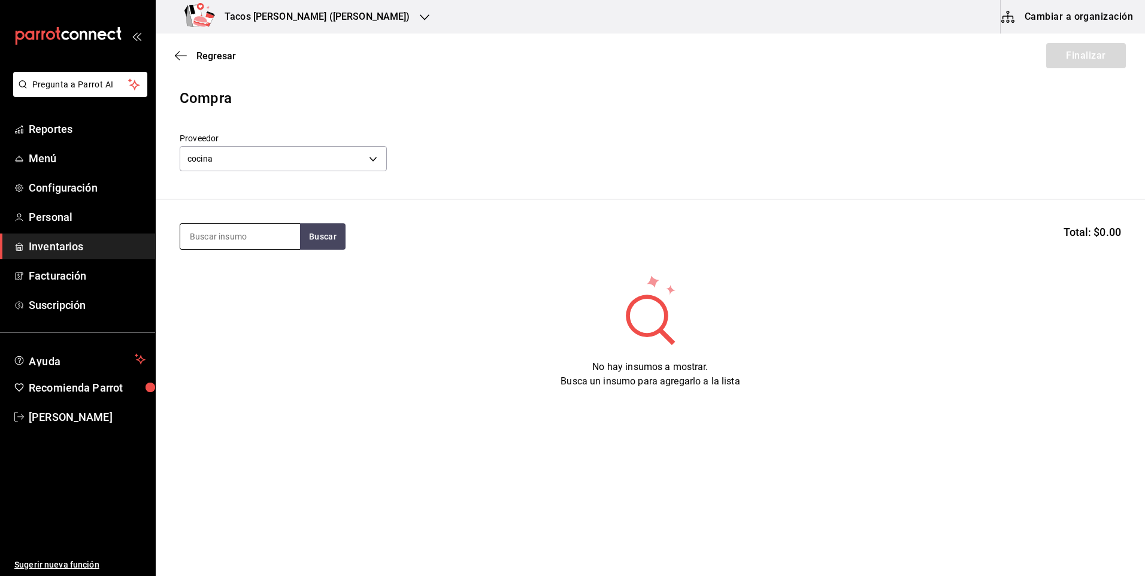
click at [253, 241] on input at bounding box center [240, 236] width 120 height 25
type input "desh"
click at [172, 293] on div "No hay insumos a mostrar. Busca un insumo para agregarlo a la lista" at bounding box center [650, 331] width 989 height 115
click at [309, 230] on button "Buscar" at bounding box center [323, 236] width 46 height 26
click at [262, 275] on div "Taco Deshebrada terminado" at bounding box center [240, 278] width 101 height 29
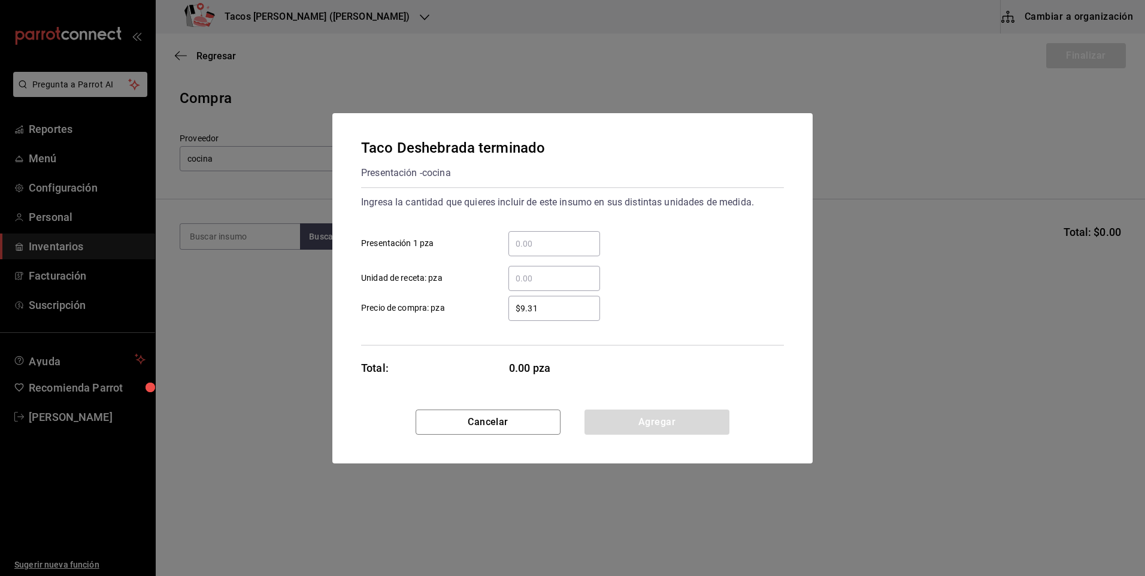
click at [570, 247] on input "​ Presentación 1 pza" at bounding box center [554, 244] width 92 height 14
type input "100"
click at [666, 413] on button "Agregar" at bounding box center [656, 422] width 145 height 25
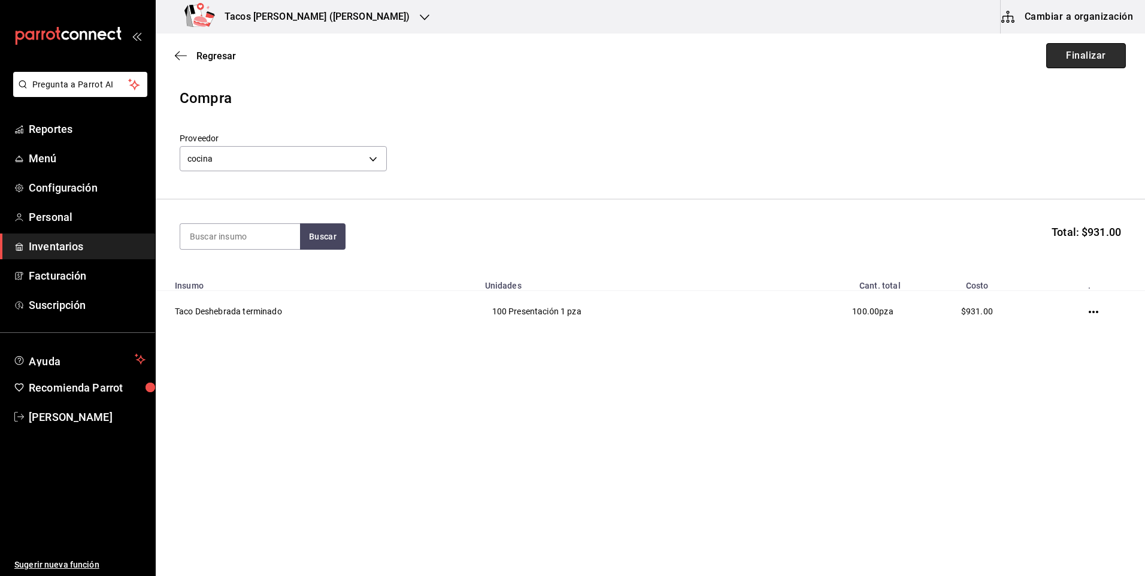
click at [1096, 60] on button "Finalizar" at bounding box center [1086, 55] width 80 height 25
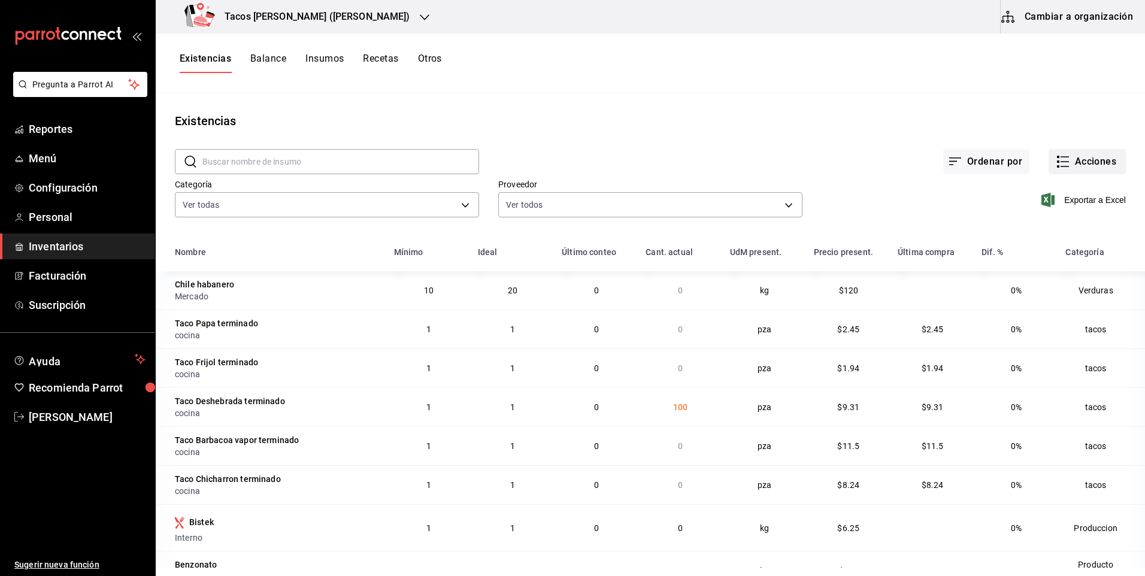
click at [1109, 168] on button "Acciones" at bounding box center [1086, 161] width 77 height 25
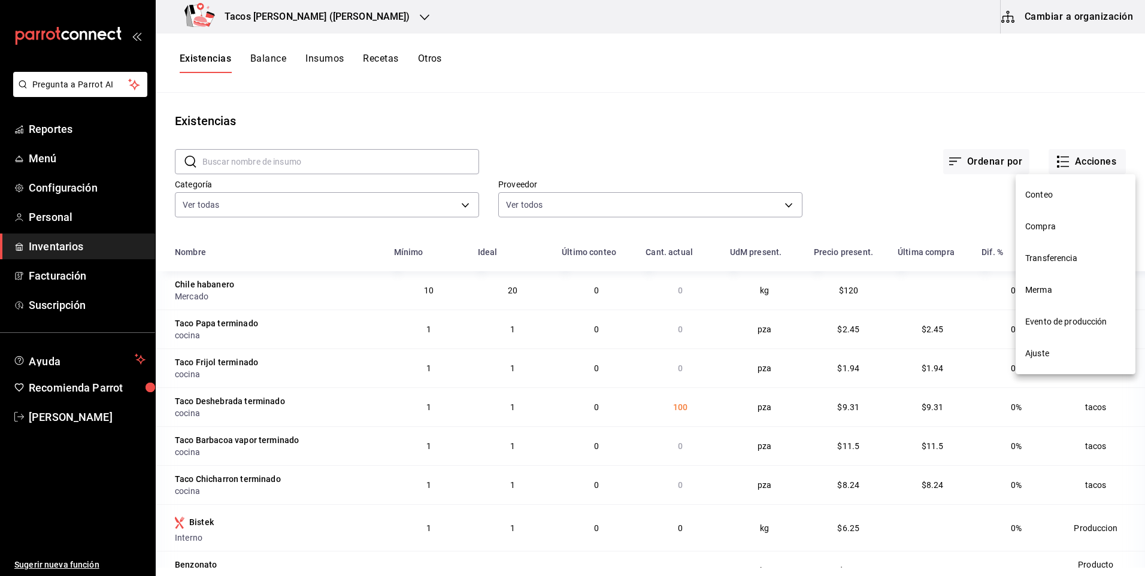
click at [1067, 219] on li "Compra" at bounding box center [1075, 227] width 120 height 32
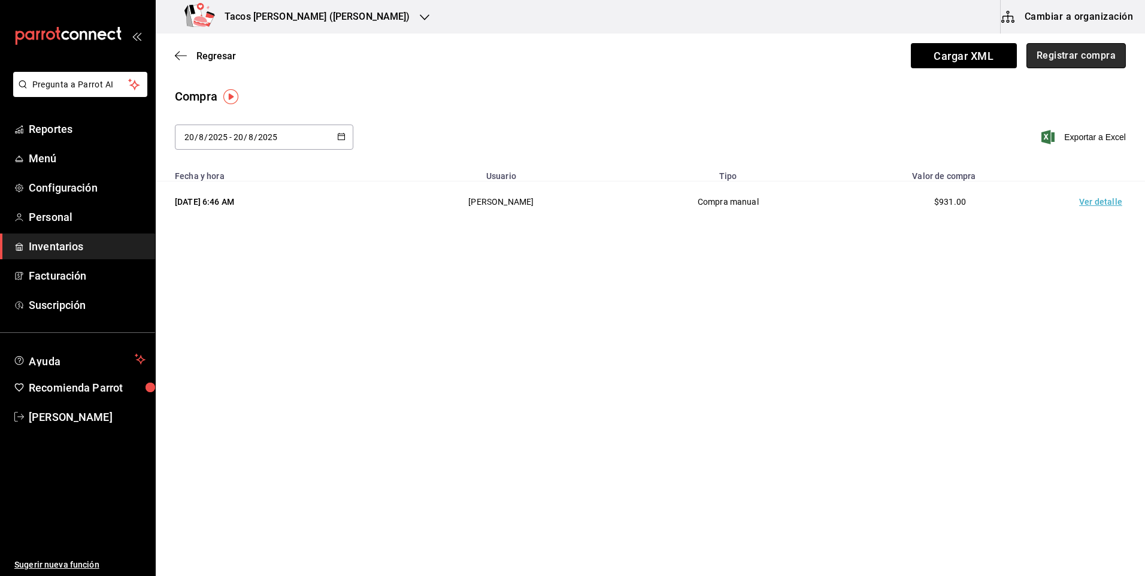
click at [1074, 44] on button "Registrar compra" at bounding box center [1075, 55] width 99 height 25
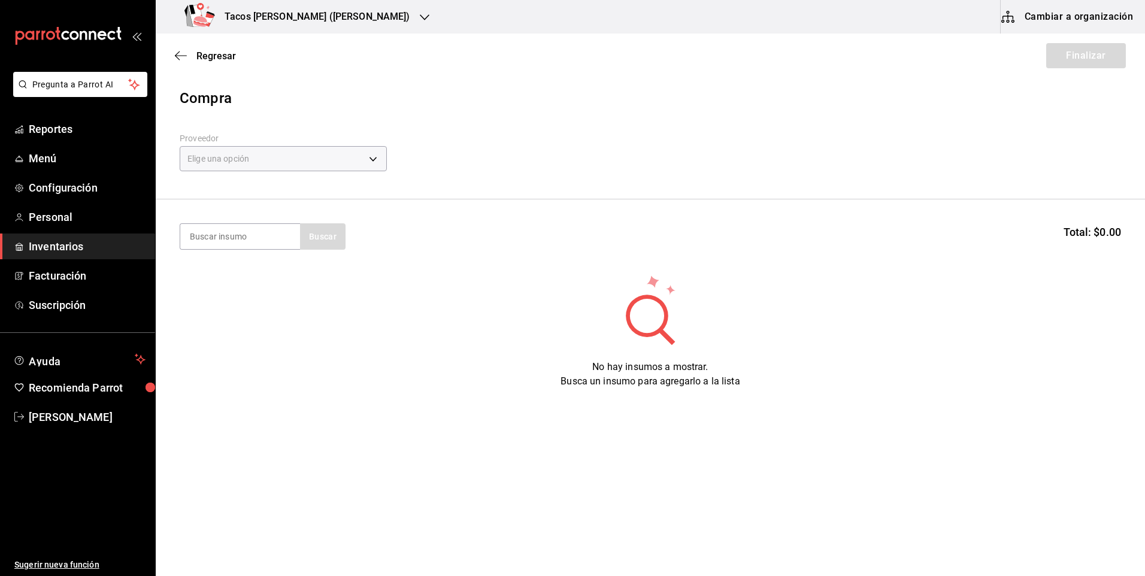
click at [1075, 59] on div "Regresar Finalizar" at bounding box center [650, 56] width 989 height 44
click at [383, 142] on div "Elige una opción default" at bounding box center [283, 157] width 207 height 32
click at [376, 151] on body "Pregunta a Parrot AI Reportes Menú Configuración Personal Inventarios Facturaci…" at bounding box center [572, 254] width 1145 height 508
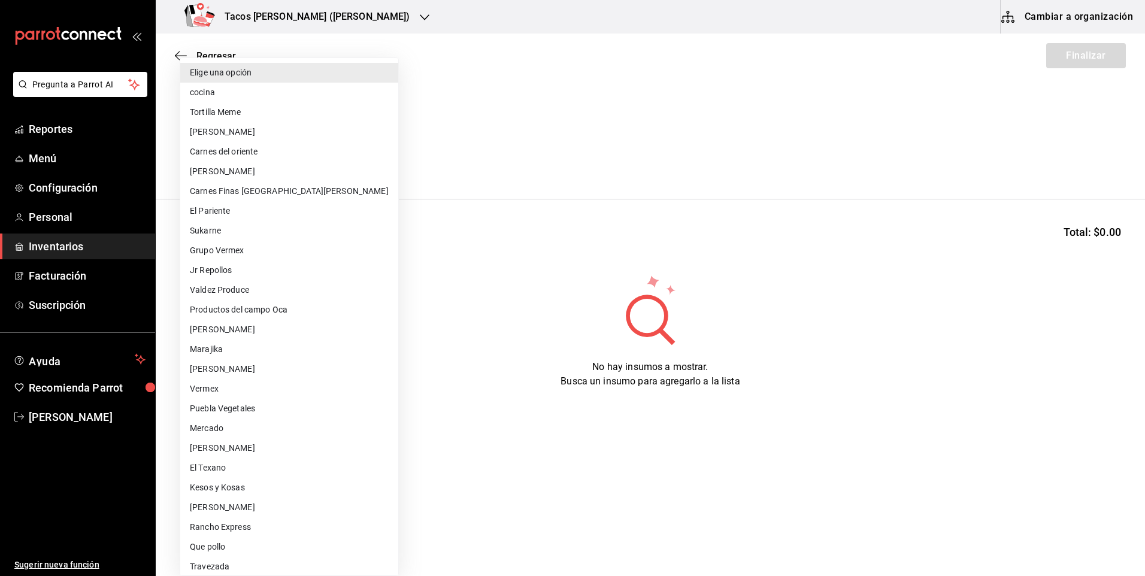
click at [250, 90] on li "cocina" at bounding box center [289, 93] width 218 height 20
type input "237c9a5b-4078-49eb-83ef-23bf52bd7acd"
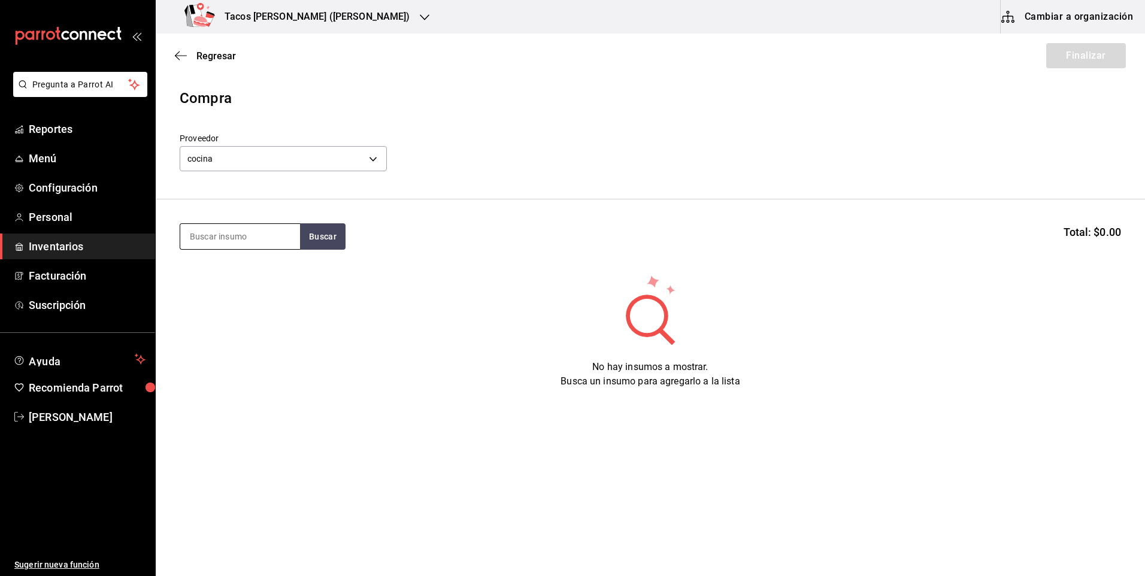
click at [269, 237] on input at bounding box center [240, 236] width 120 height 25
type input "papa"
click at [243, 289] on div "Presentación - cocina" at bounding box center [236, 284] width 93 height 13
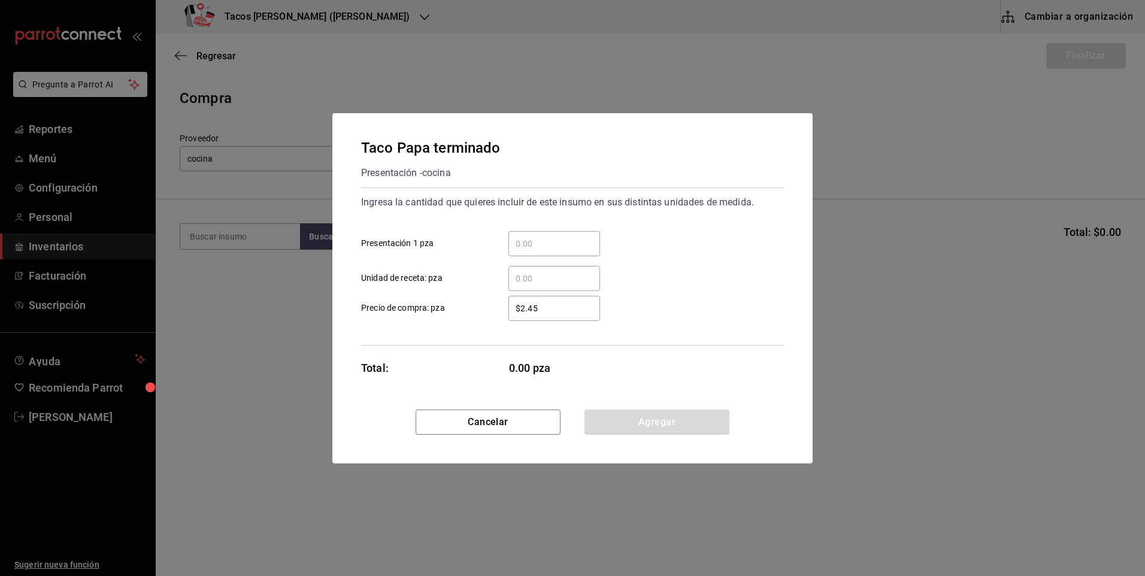
click at [529, 232] on div "​" at bounding box center [554, 243] width 92 height 25
click at [529, 237] on input "​ Presentación 1 pza" at bounding box center [554, 244] width 92 height 14
type input "50"
click at [684, 430] on button "Agregar" at bounding box center [656, 422] width 145 height 25
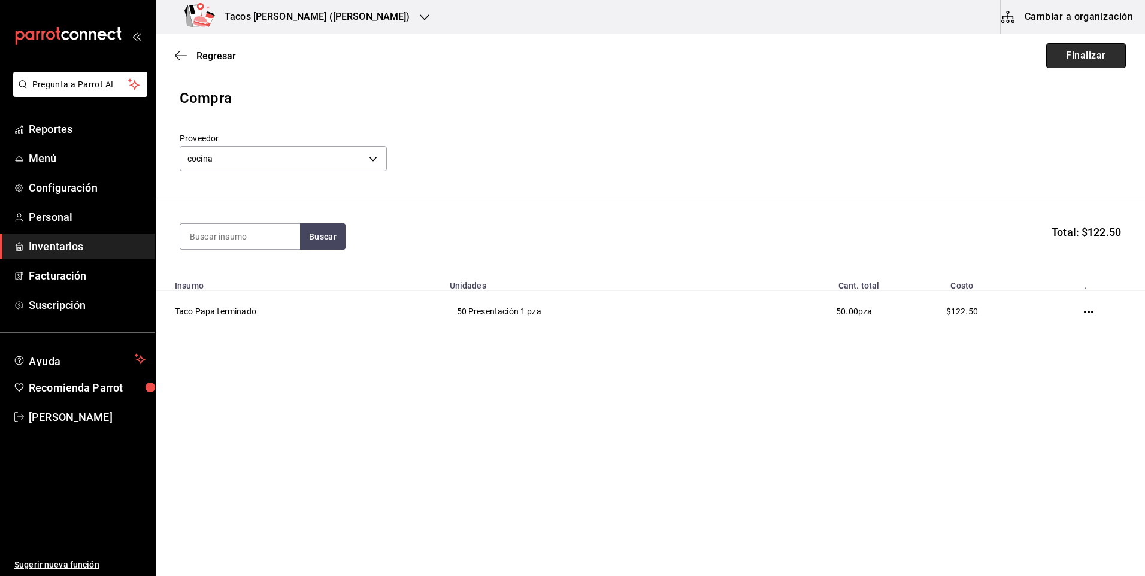
click at [1092, 60] on button "Finalizar" at bounding box center [1086, 55] width 80 height 25
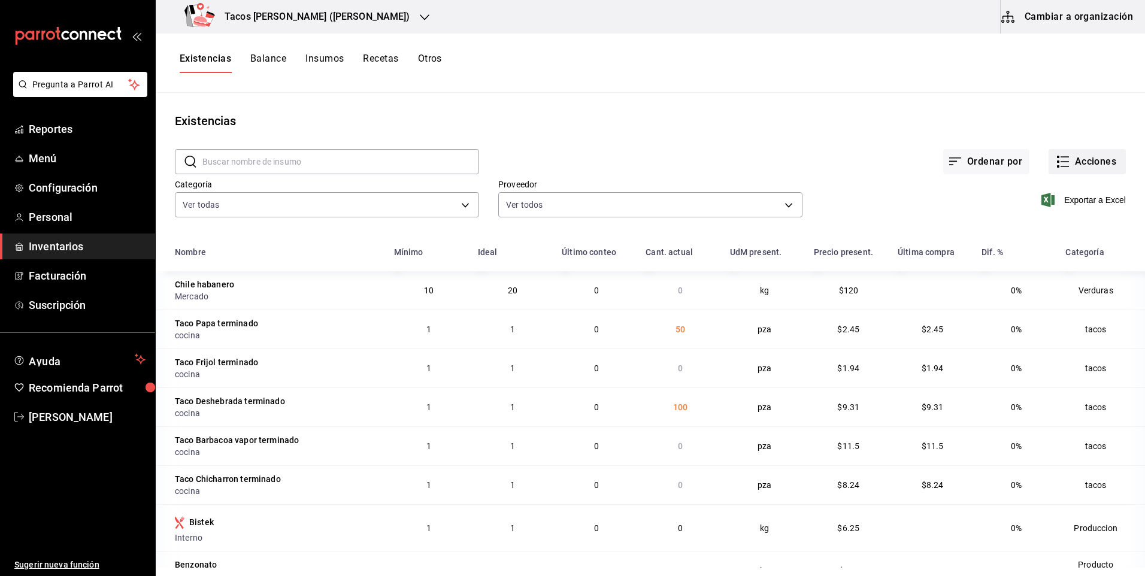
click at [1065, 158] on button "Acciones" at bounding box center [1086, 161] width 77 height 25
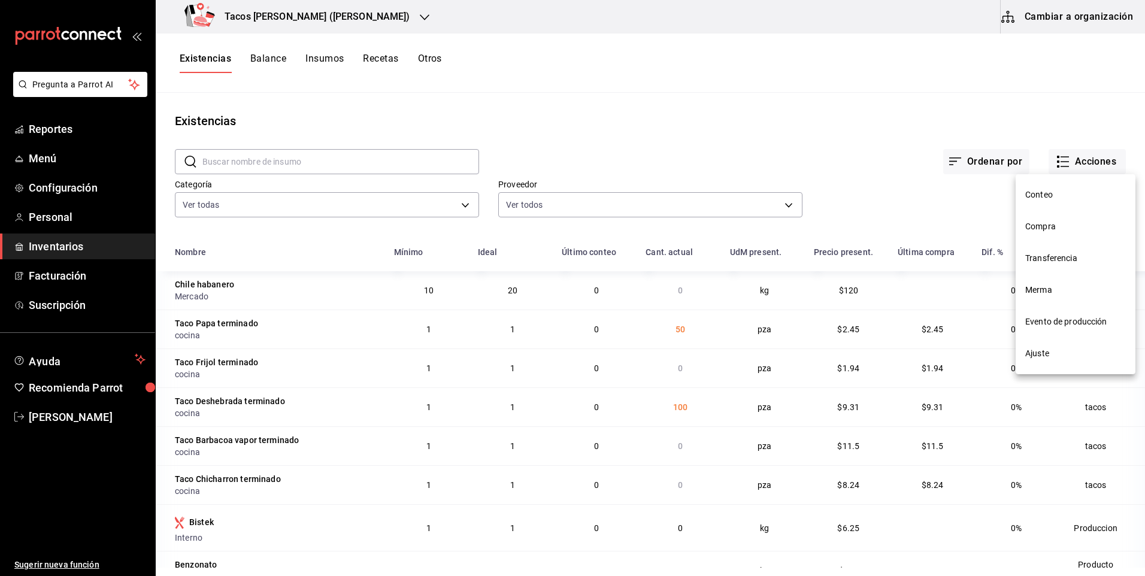
click at [1073, 234] on li "Compra" at bounding box center [1075, 227] width 120 height 32
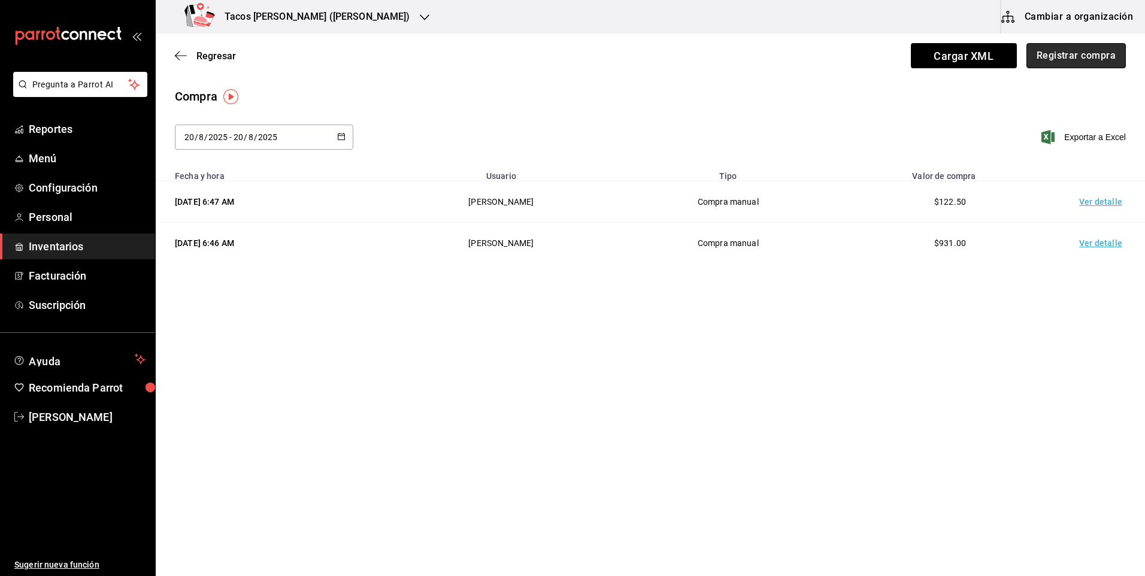
click at [1080, 56] on button "Registrar compra" at bounding box center [1075, 55] width 99 height 25
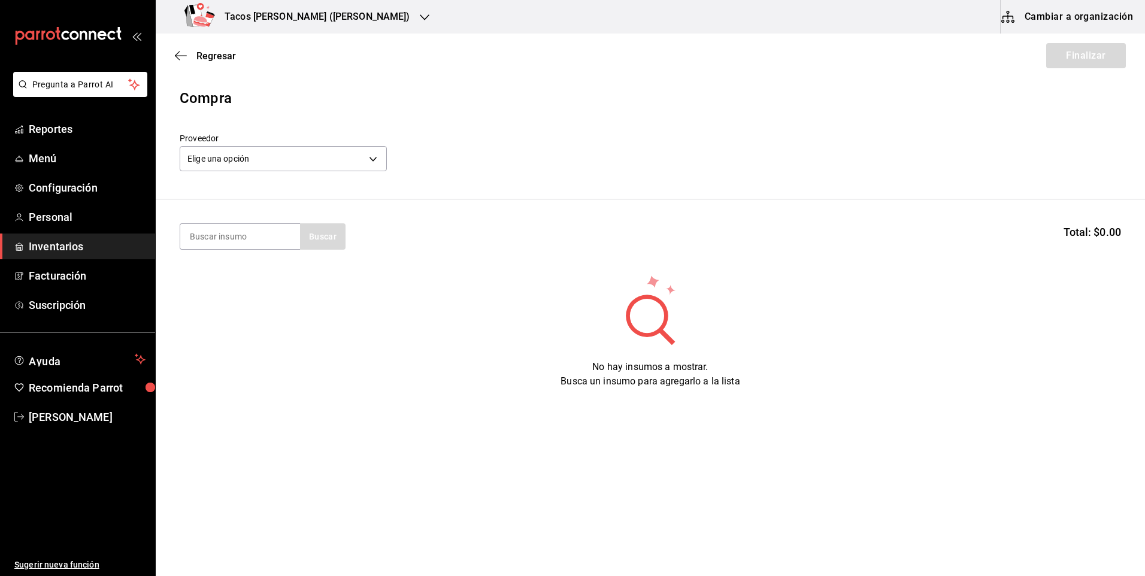
click at [286, 141] on div "Elige una opción default" at bounding box center [283, 157] width 207 height 32
click at [285, 143] on div "Elige una opción default" at bounding box center [283, 157] width 207 height 32
click at [283, 144] on div "Elige una opción default" at bounding box center [283, 157] width 207 height 32
click at [283, 151] on body "Pregunta a Parrot AI Reportes Menú Configuración Personal Inventarios Facturaci…" at bounding box center [572, 254] width 1145 height 508
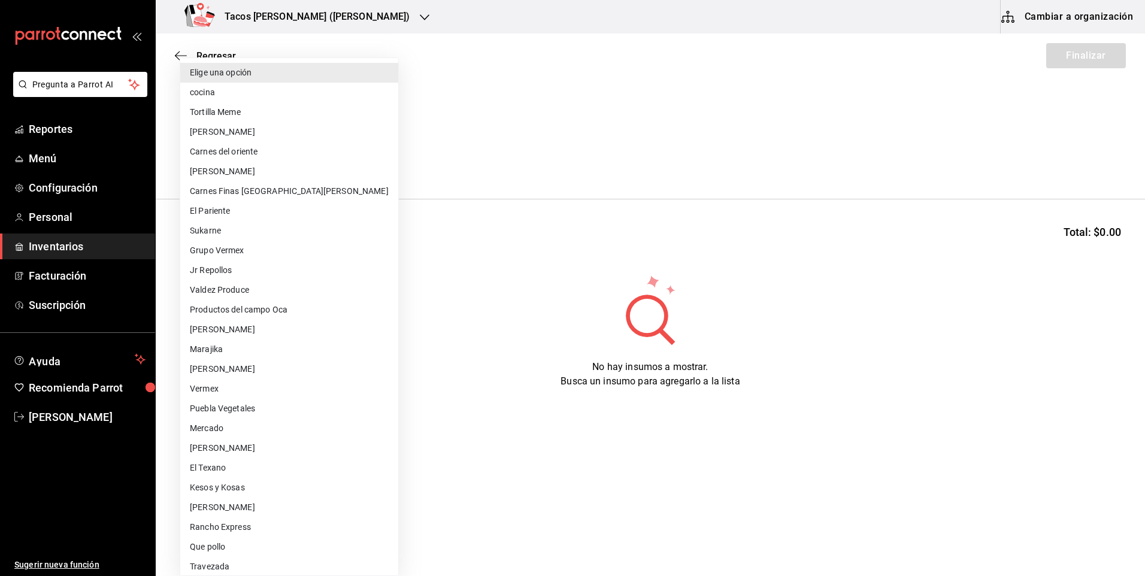
click at [242, 93] on li "cocina" at bounding box center [289, 93] width 218 height 20
type input "237c9a5b-4078-49eb-83ef-23bf52bd7acd"
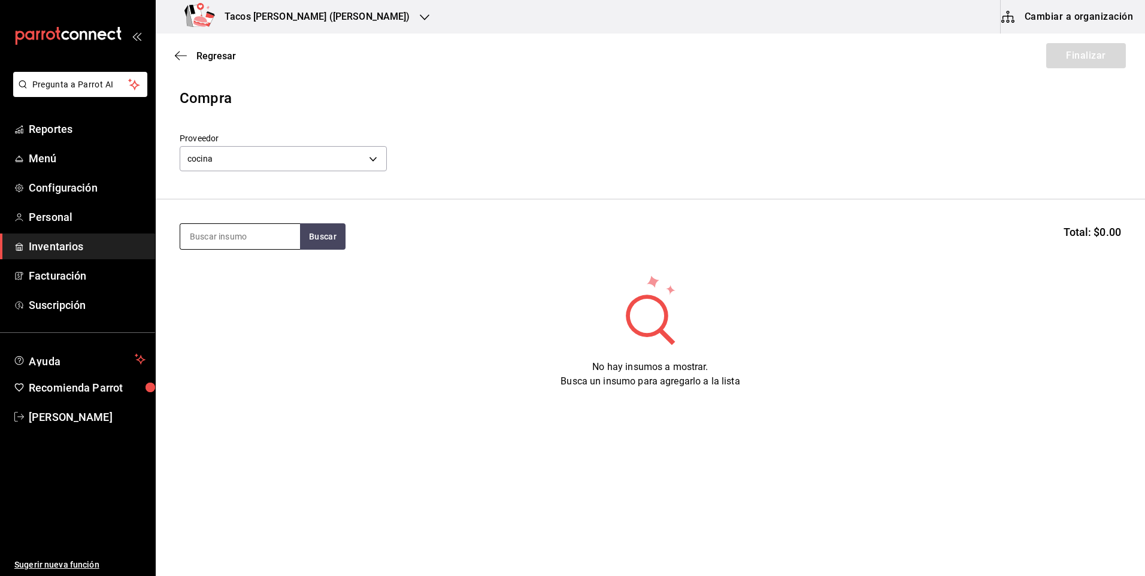
click at [253, 244] on input at bounding box center [240, 236] width 120 height 25
type input "frijol"
click at [240, 283] on div "Presentación - cocina" at bounding box center [236, 284] width 92 height 13
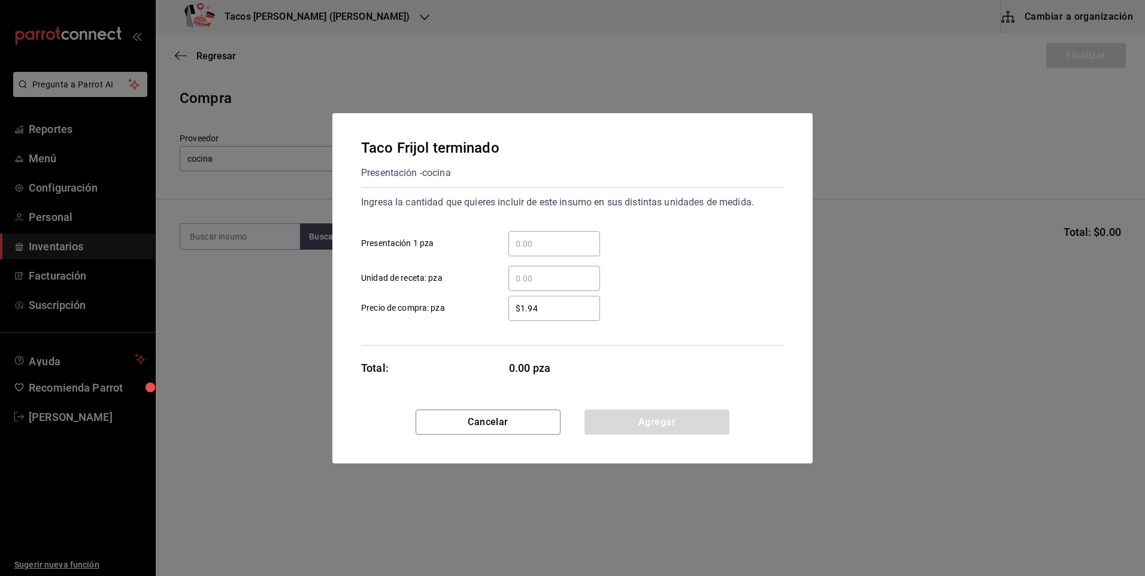
click at [559, 239] on input "​ Presentación 1 pza" at bounding box center [554, 244] width 92 height 14
type input "50"
click at [650, 429] on button "Agregar" at bounding box center [656, 422] width 145 height 25
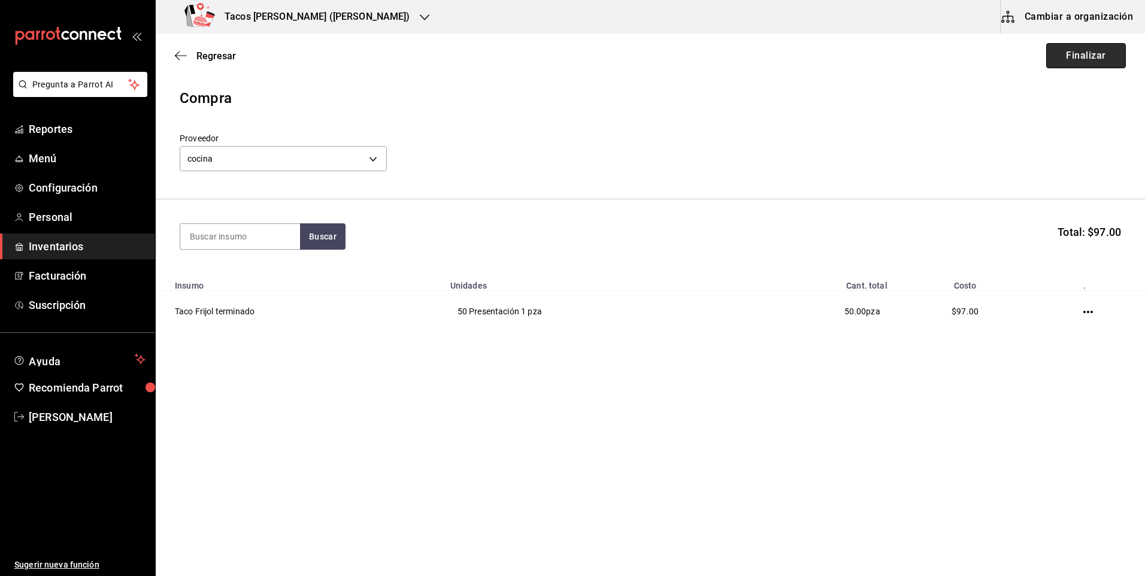
click at [1091, 66] on button "Finalizar" at bounding box center [1086, 55] width 80 height 25
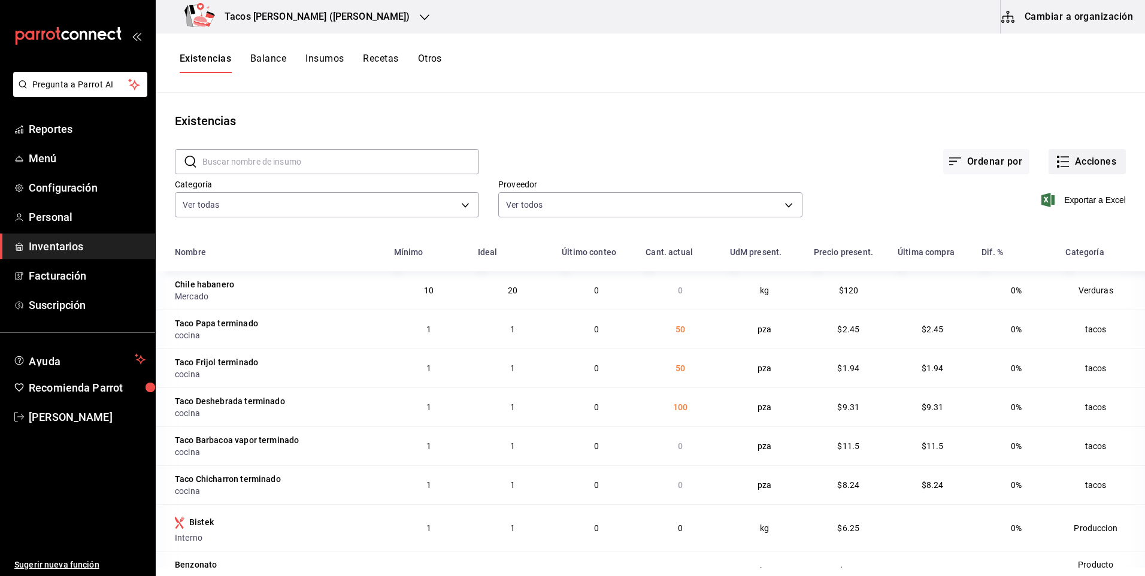
click at [1083, 168] on button "Acciones" at bounding box center [1086, 161] width 77 height 25
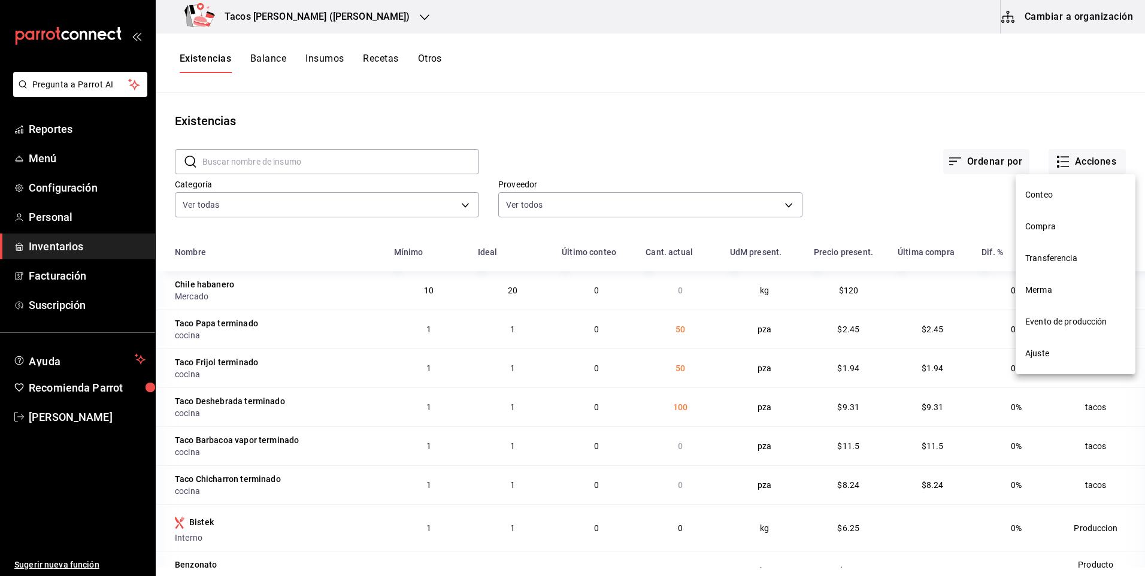
click at [1056, 222] on span "Compra" at bounding box center [1075, 226] width 101 height 13
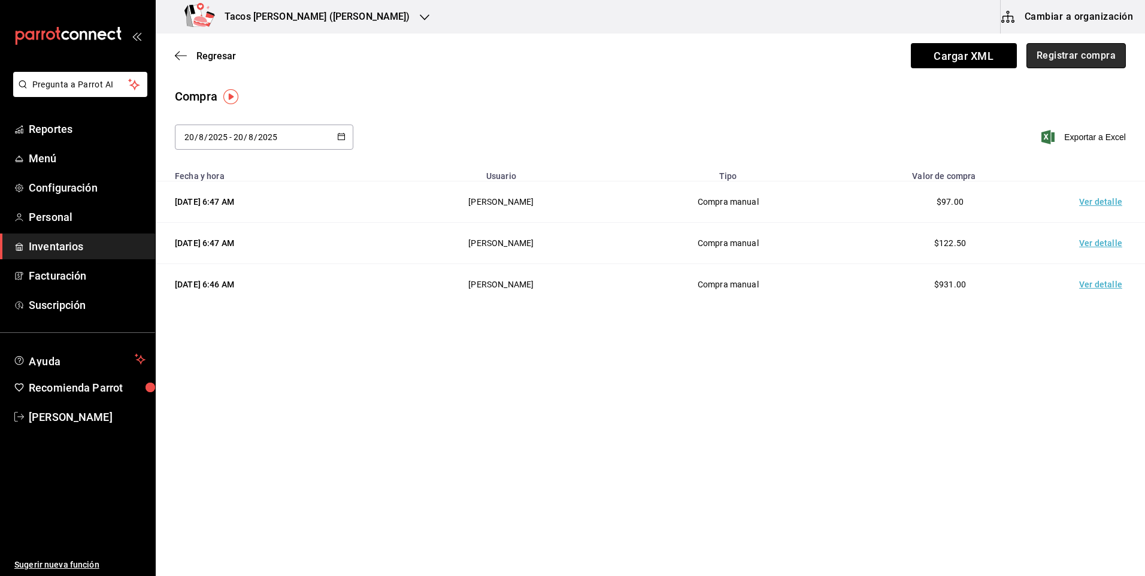
click at [1069, 44] on button "Registrar compra" at bounding box center [1075, 55] width 99 height 25
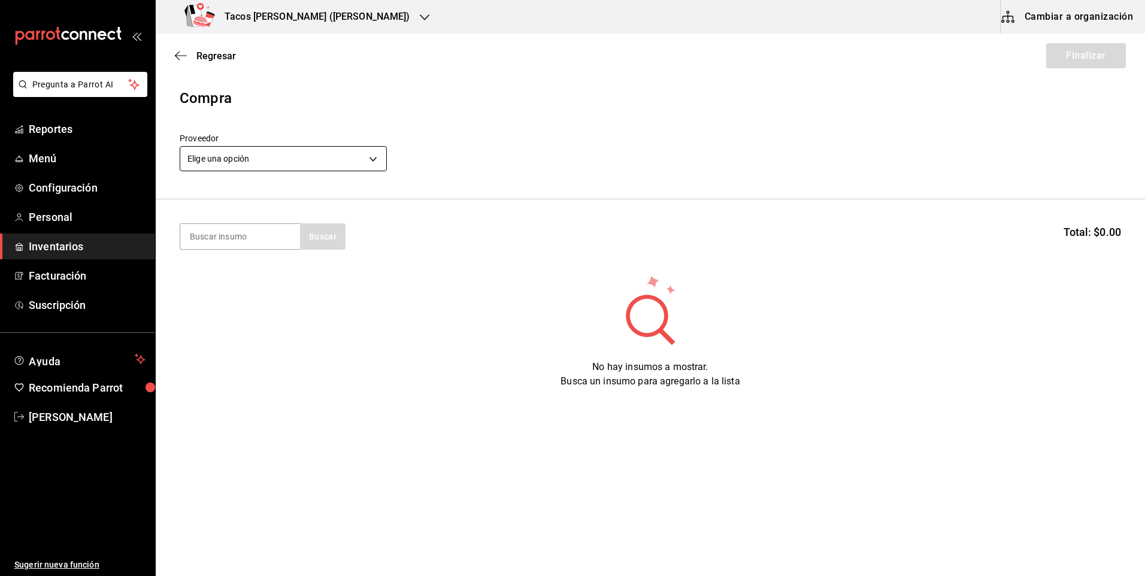
click at [341, 150] on body "Pregunta a Parrot AI Reportes Menú Configuración Personal Inventarios Facturaci…" at bounding box center [572, 254] width 1145 height 508
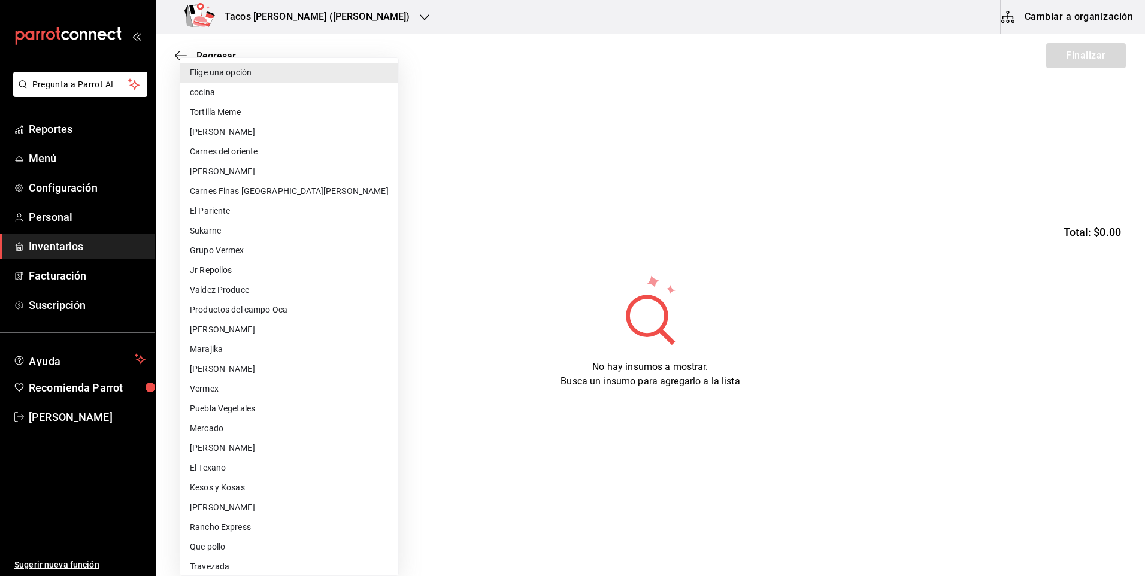
click at [229, 84] on li "cocina" at bounding box center [289, 93] width 218 height 20
type input "237c9a5b-4078-49eb-83ef-23bf52bd7acd"
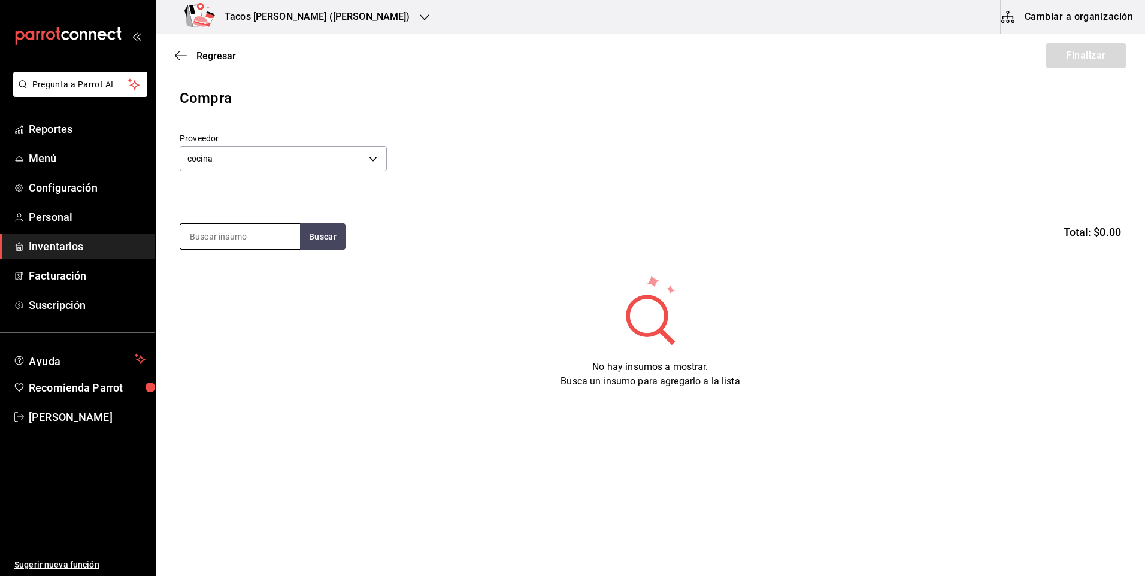
click at [235, 240] on input at bounding box center [240, 236] width 120 height 25
type input "chich"
click at [244, 269] on div "Taco Chicharron terminado" at bounding box center [240, 278] width 101 height 29
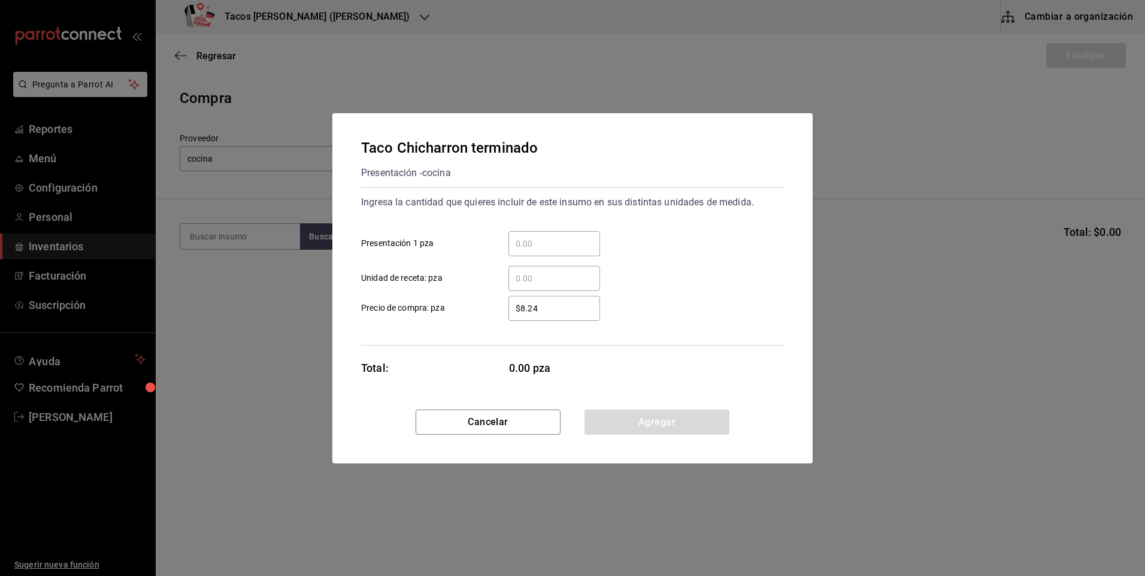
click at [555, 241] on input "​ Presentación 1 pza" at bounding box center [554, 244] width 92 height 14
type input "50"
click at [710, 427] on button "Agregar" at bounding box center [656, 422] width 145 height 25
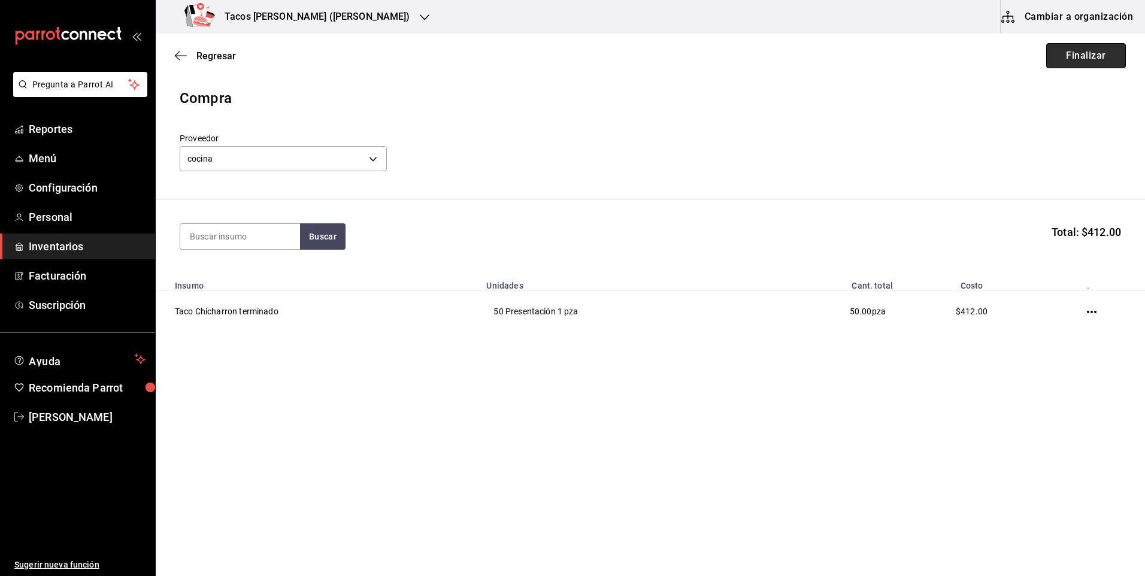
click at [1078, 57] on button "Finalizar" at bounding box center [1086, 55] width 80 height 25
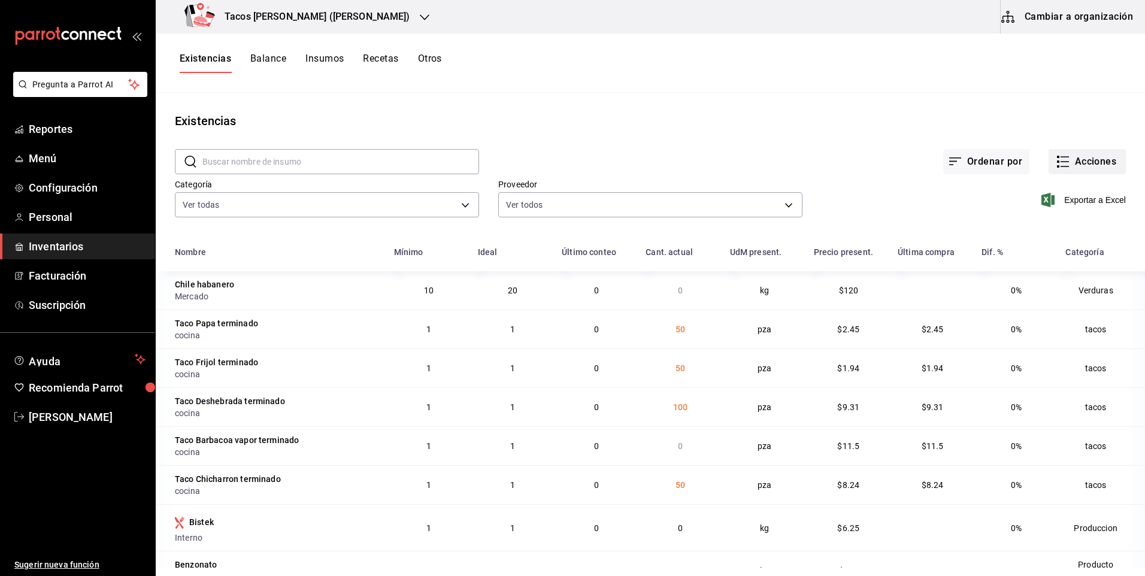
click at [1084, 166] on button "Acciones" at bounding box center [1086, 161] width 77 height 25
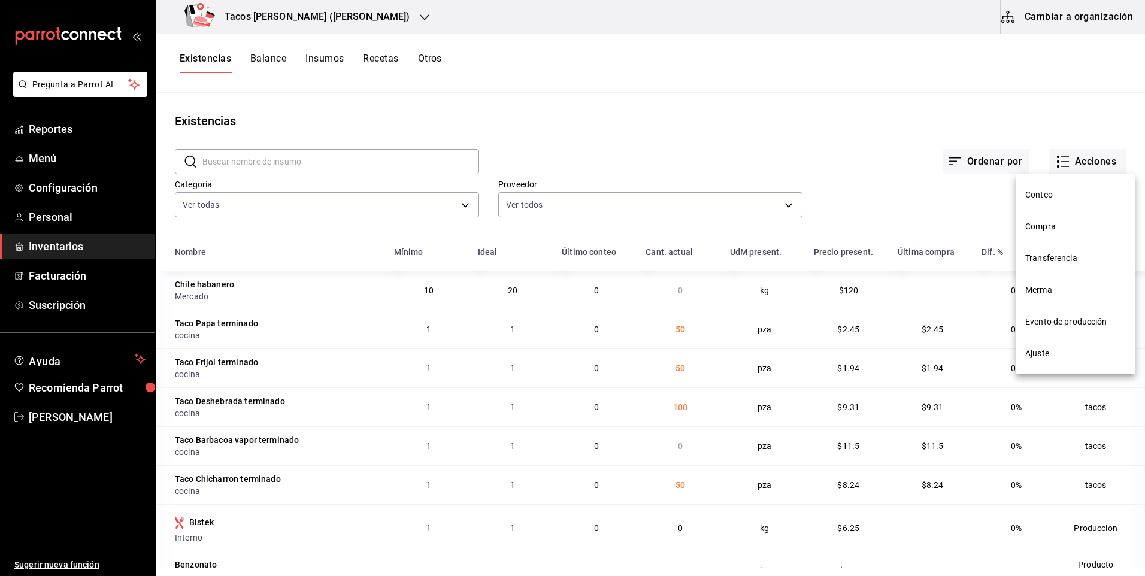
click at [1074, 220] on li "Compra" at bounding box center [1075, 227] width 120 height 32
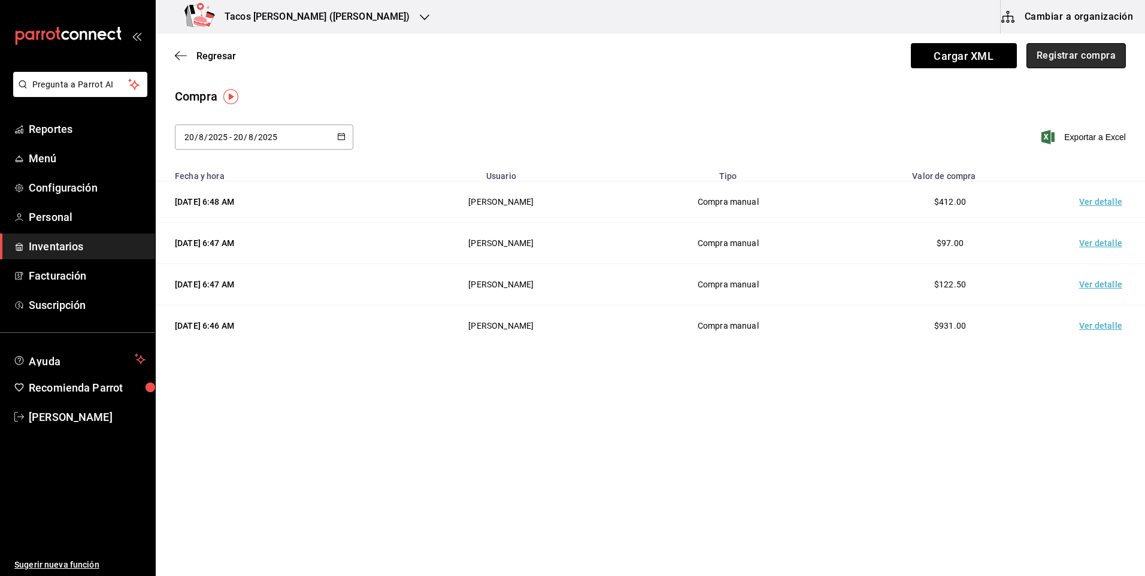
click at [1077, 57] on button "Registrar compra" at bounding box center [1075, 55] width 99 height 25
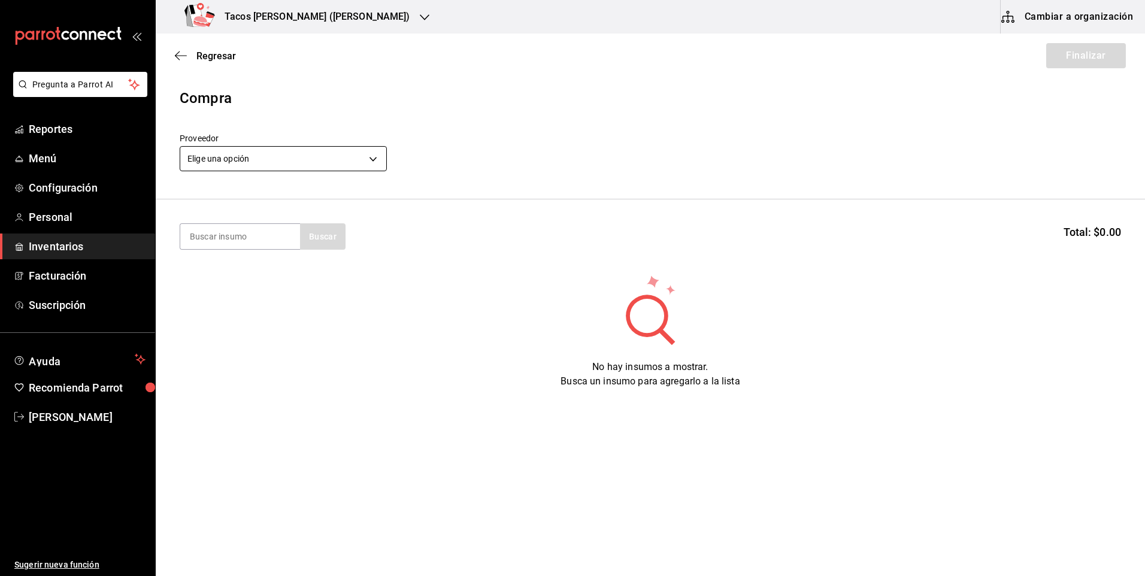
click at [274, 157] on body "Pregunta a Parrot AI Reportes Menú Configuración Personal Inventarios Facturaci…" at bounding box center [572, 254] width 1145 height 508
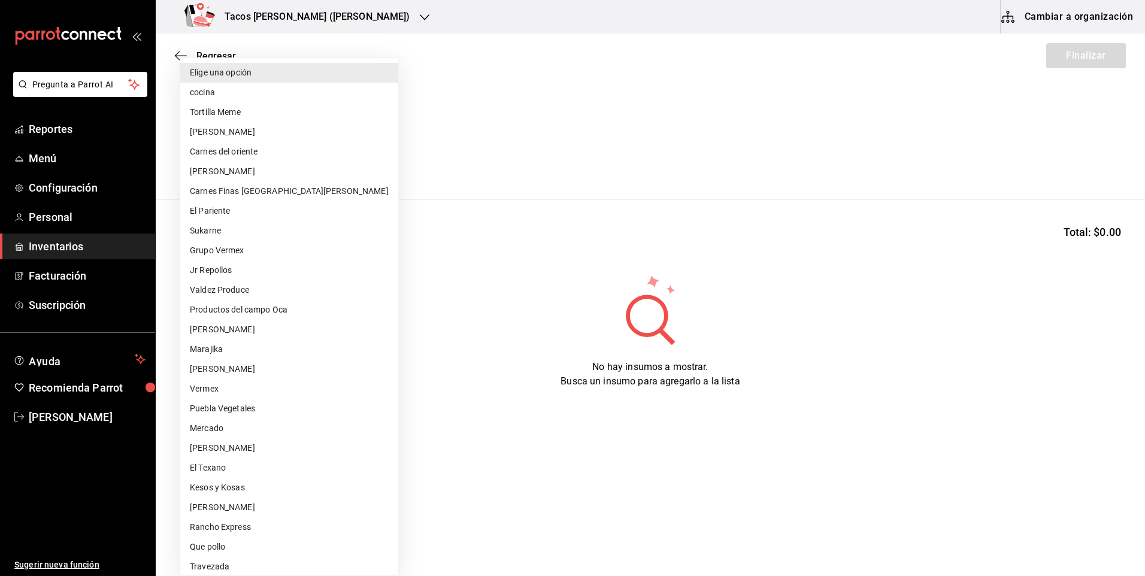
click at [275, 89] on li "cocina" at bounding box center [289, 93] width 218 height 20
type input "237c9a5b-4078-49eb-83ef-23bf52bd7acd"
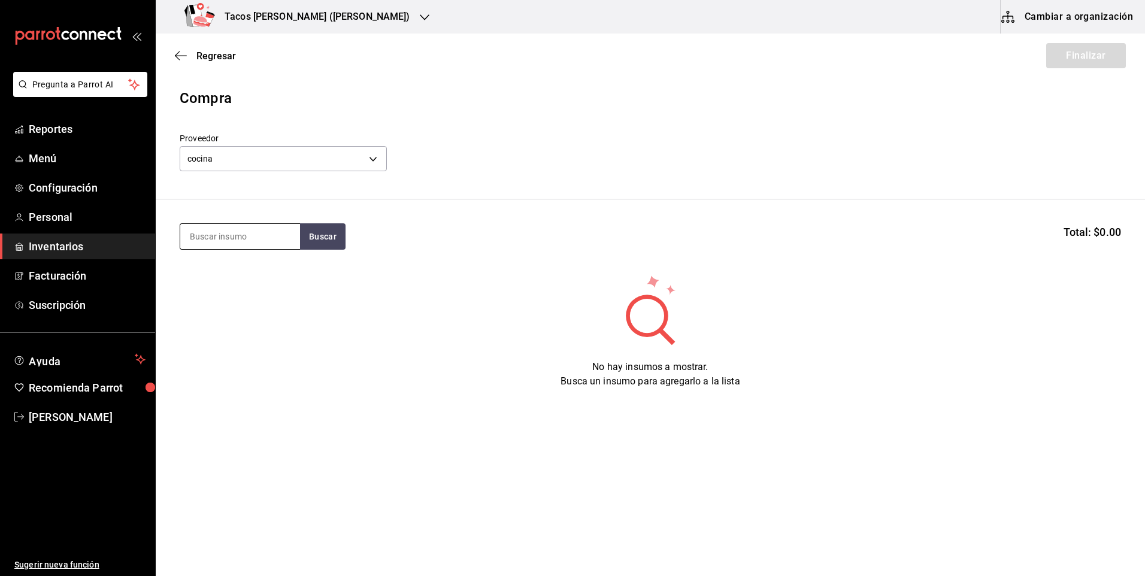
click at [231, 228] on input at bounding box center [240, 236] width 120 height 25
type input "barba"
click at [245, 277] on div "Taco Barbacoa vapor terminado" at bounding box center [240, 278] width 101 height 29
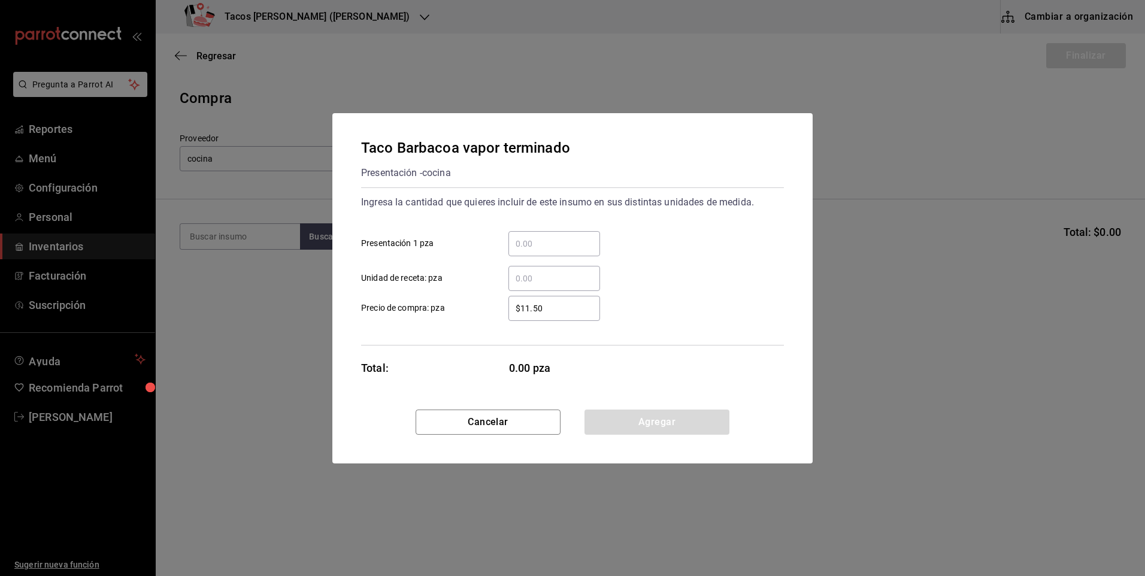
click at [544, 234] on div "​" at bounding box center [554, 243] width 92 height 25
click at [544, 237] on input "​ Presentación 1 pza" at bounding box center [554, 244] width 92 height 14
type input "5"
type input "30"
click at [635, 414] on button "Agregar" at bounding box center [656, 422] width 145 height 25
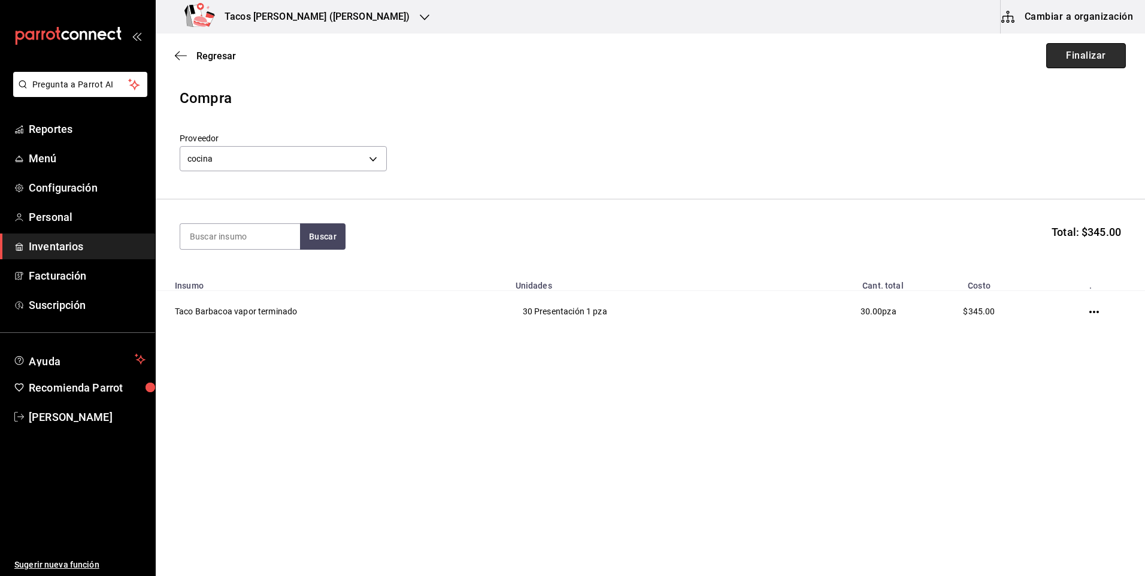
click at [1081, 60] on button "Finalizar" at bounding box center [1086, 55] width 80 height 25
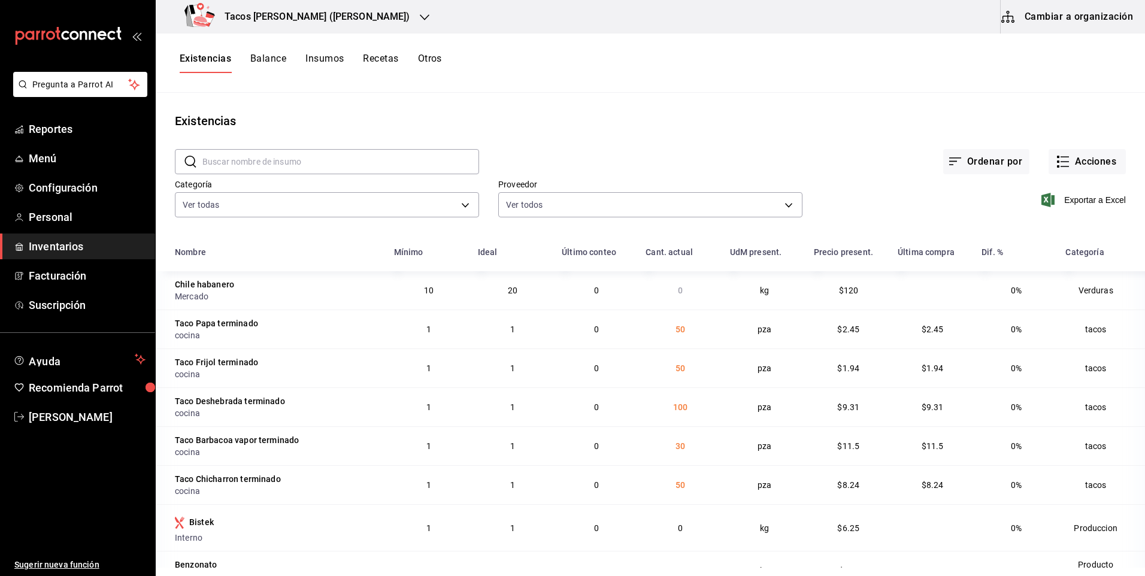
click at [291, 19] on h3 "Tacos [PERSON_NAME] ([PERSON_NAME])" at bounding box center [312, 17] width 195 height 14
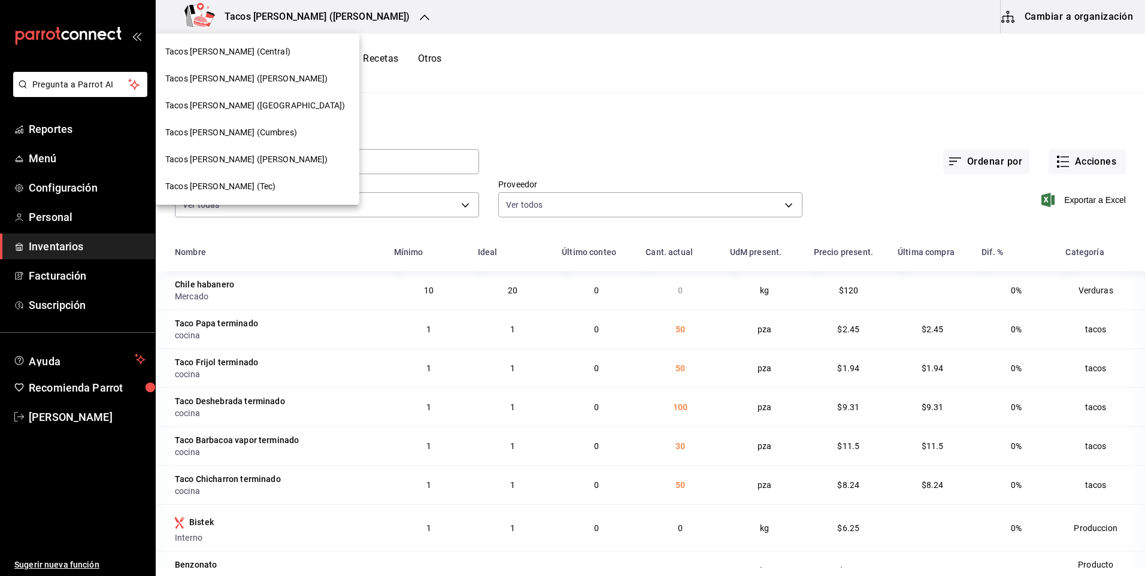
click at [251, 86] on div "Tacos [PERSON_NAME] ([PERSON_NAME])" at bounding box center [258, 78] width 204 height 27
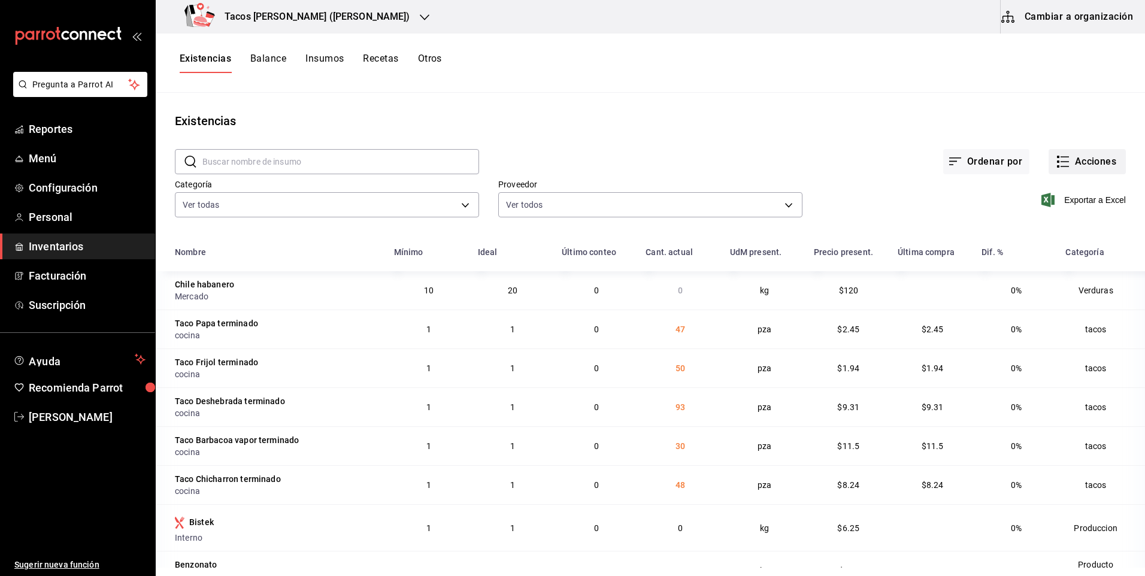
click at [1060, 157] on icon "button" at bounding box center [1064, 157] width 8 height 0
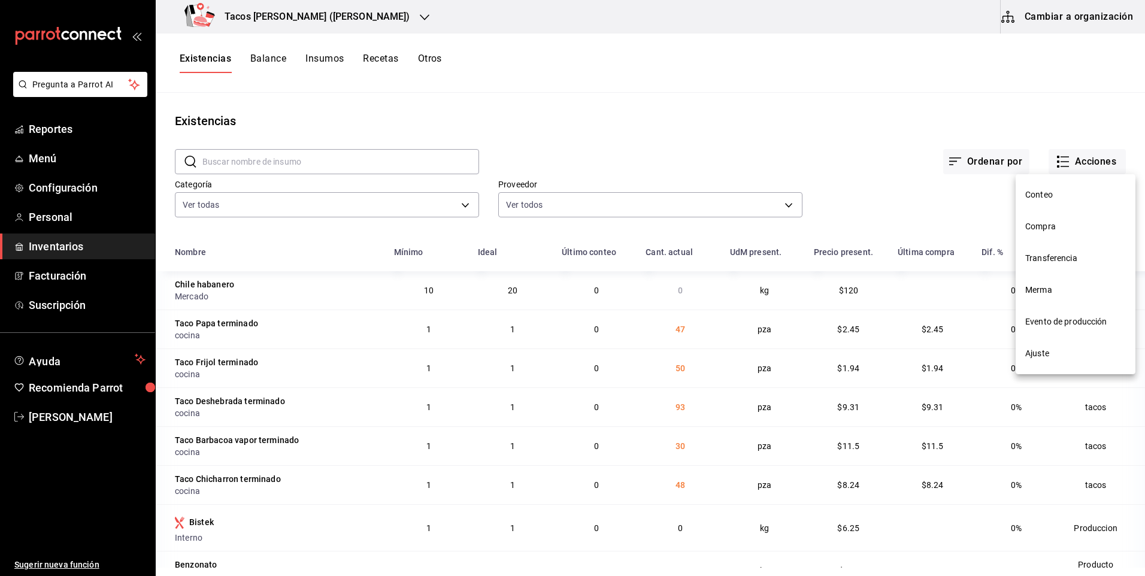
click at [1056, 226] on span "Compra" at bounding box center [1075, 226] width 101 height 13
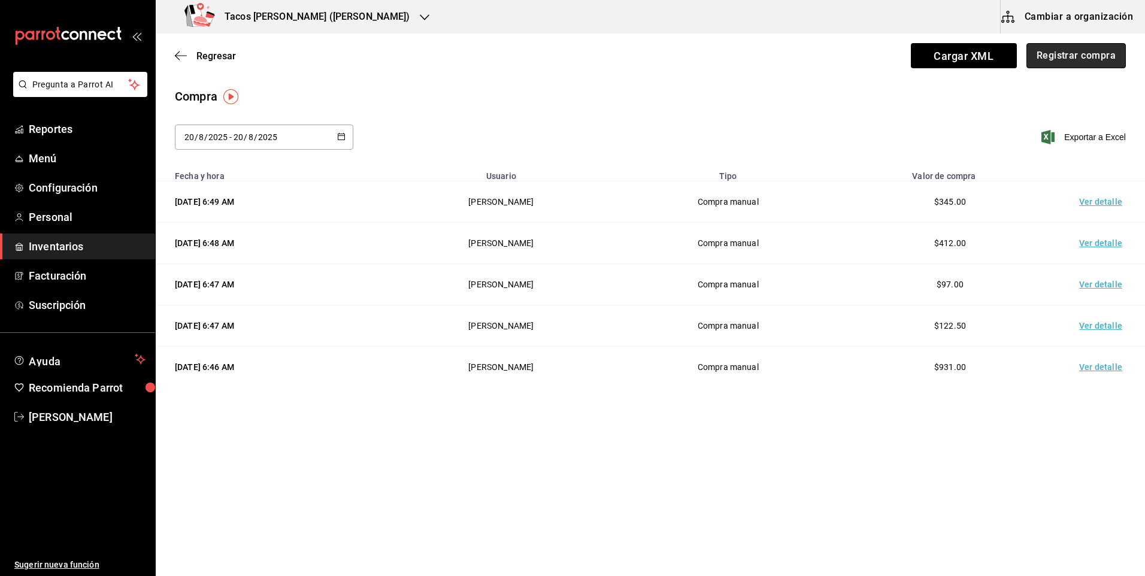
click at [1060, 55] on button "Registrar compra" at bounding box center [1075, 55] width 99 height 25
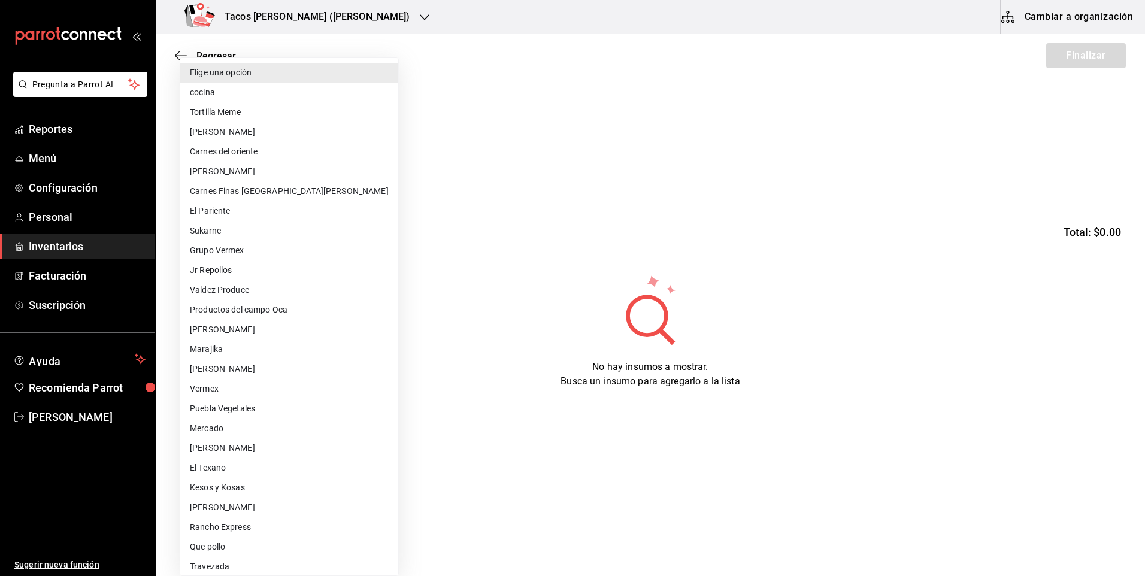
click at [339, 163] on body "Pregunta a Parrot AI Reportes Menú Configuración Personal Inventarios Facturaci…" at bounding box center [572, 254] width 1145 height 508
click at [263, 98] on li "cocina" at bounding box center [289, 93] width 218 height 20
type input "237c9a5b-4078-49eb-83ef-23bf52bd7acd"
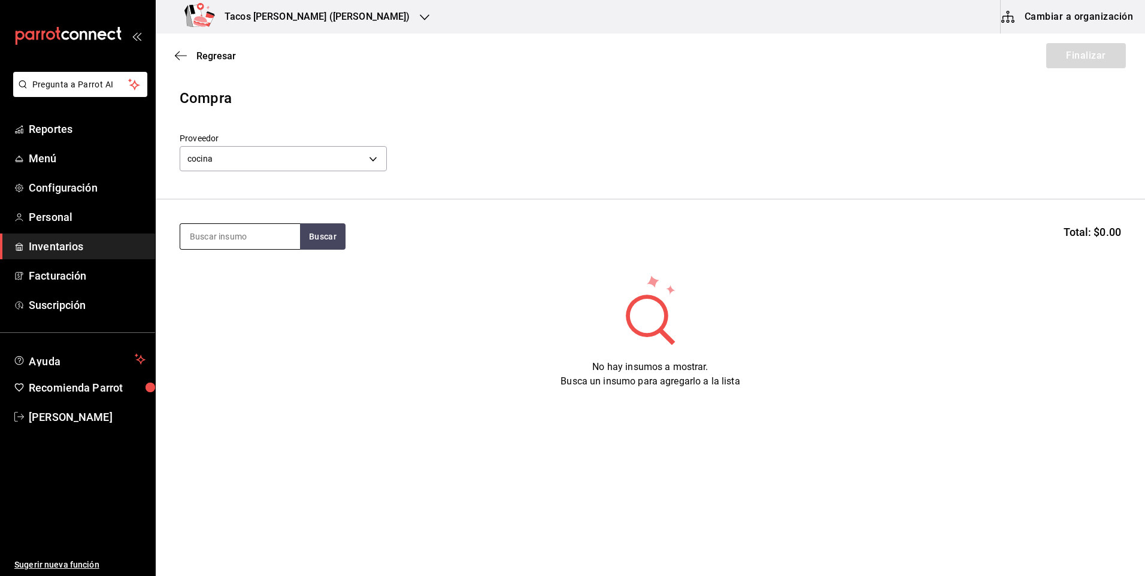
drag, startPoint x: 247, startPoint y: 226, endPoint x: 243, endPoint y: 234, distance: 8.3
click at [245, 231] on input at bounding box center [240, 236] width 120 height 25
type input "des"
click at [271, 272] on div "Taco Deshebrada terminado" at bounding box center [240, 278] width 101 height 29
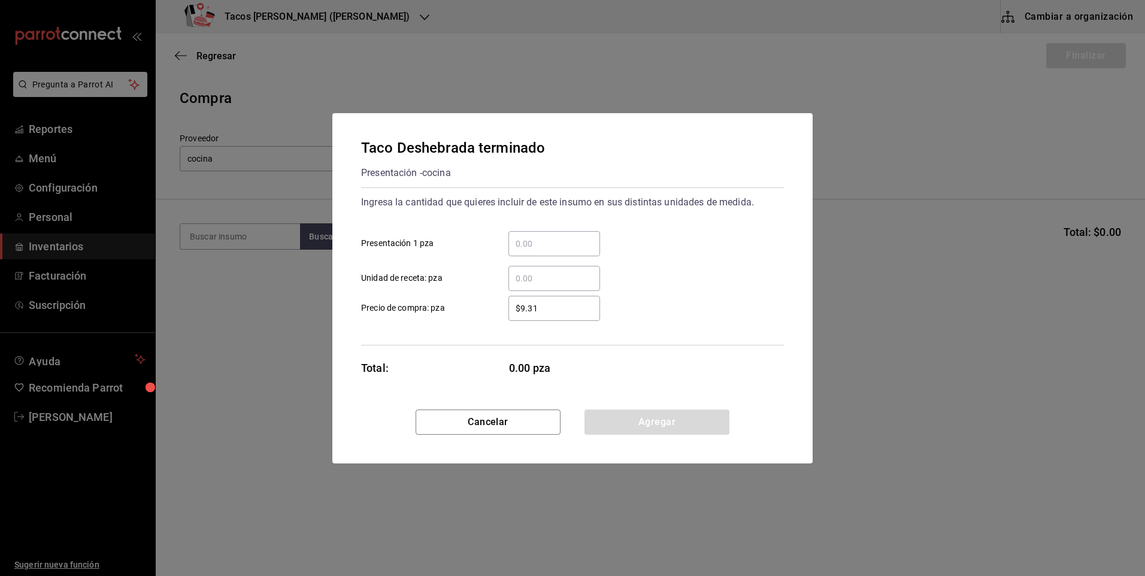
click at [536, 242] on input "​ Presentación 1 pza" at bounding box center [554, 244] width 92 height 14
type input "120"
click at [632, 430] on button "Agregar" at bounding box center [656, 422] width 145 height 25
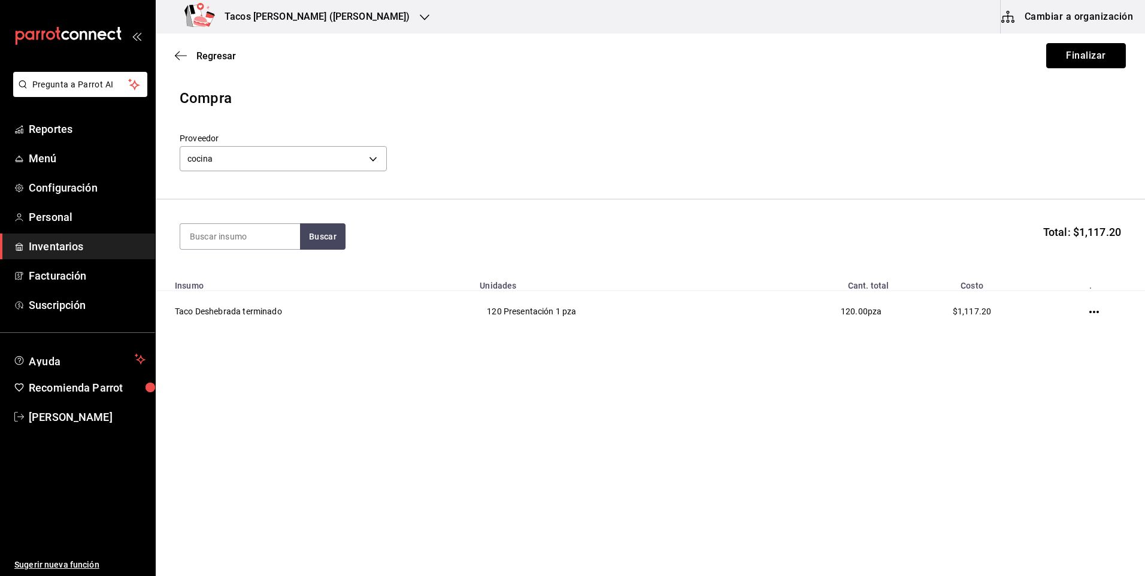
click at [1059, 54] on button "Finalizar" at bounding box center [1086, 55] width 80 height 25
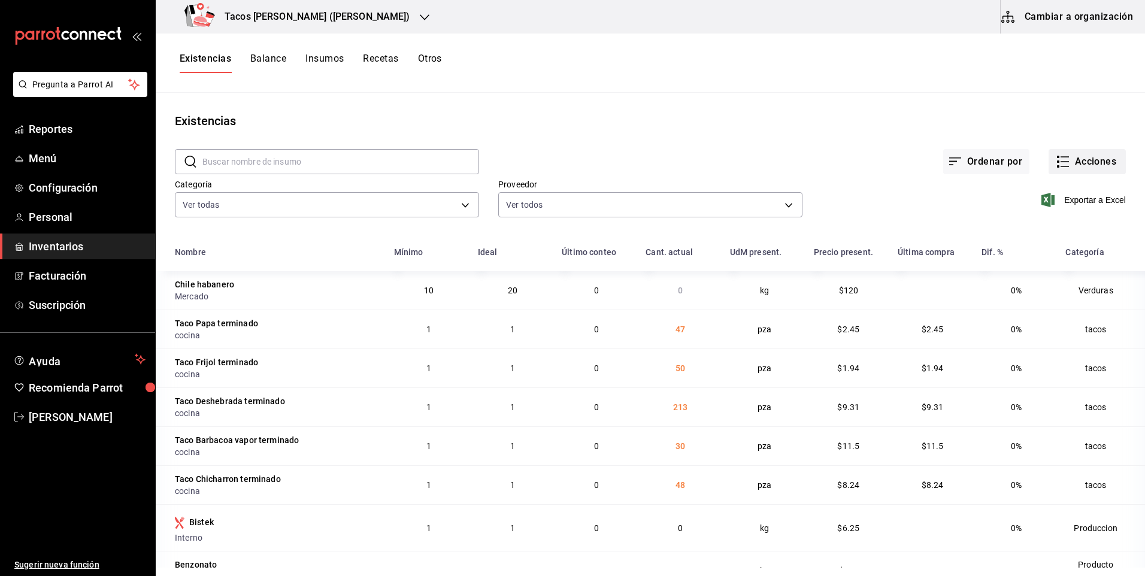
click at [1092, 159] on button "Acciones" at bounding box center [1086, 161] width 77 height 25
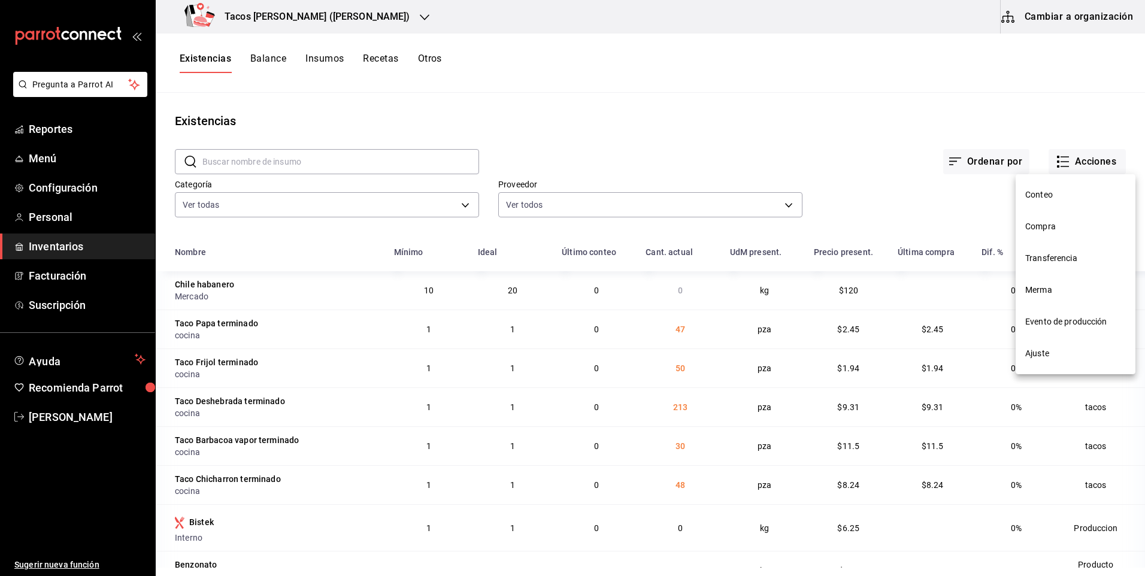
click at [1065, 227] on span "Compra" at bounding box center [1075, 226] width 101 height 13
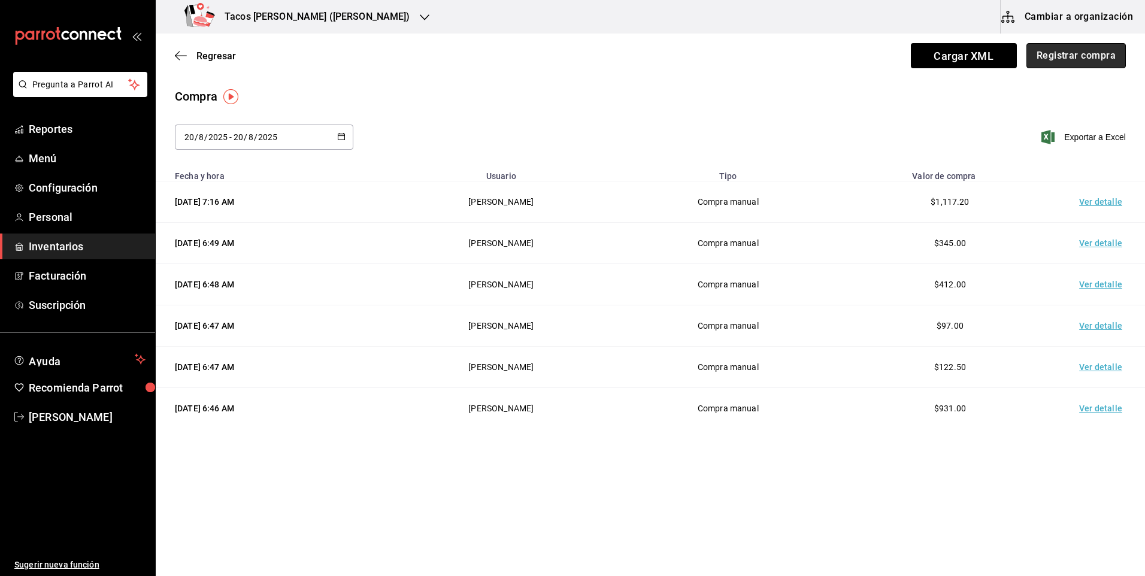
click at [1079, 50] on button "Registrar compra" at bounding box center [1075, 55] width 99 height 25
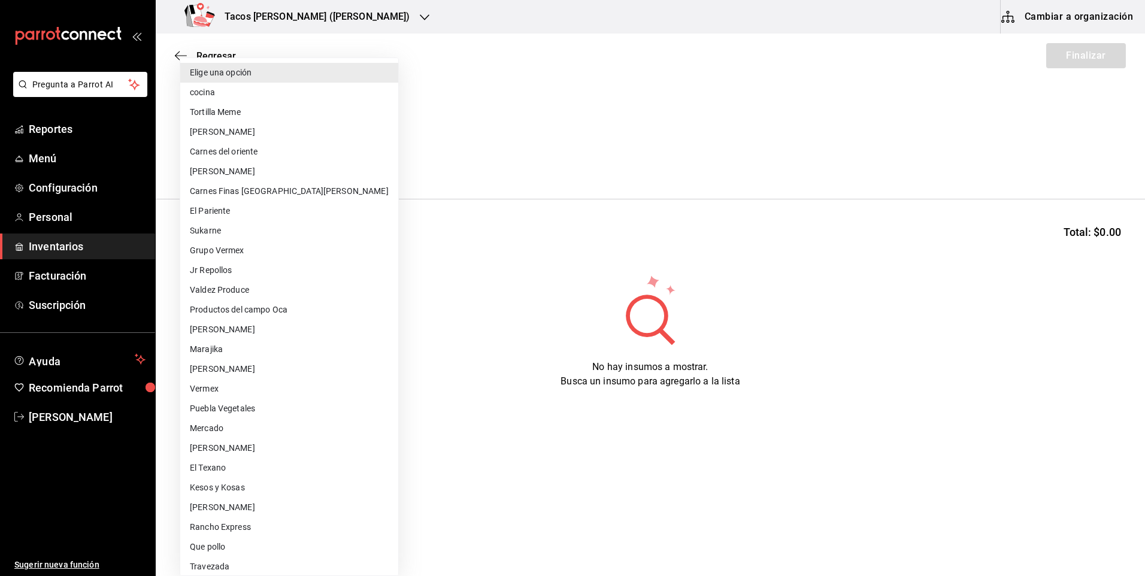
click at [216, 156] on body "Pregunta a Parrot AI Reportes Menú Configuración Personal Inventarios Facturaci…" at bounding box center [572, 254] width 1145 height 508
click at [214, 87] on li "cocina" at bounding box center [289, 93] width 218 height 20
type input "237c9a5b-4078-49eb-83ef-23bf52bd7acd"
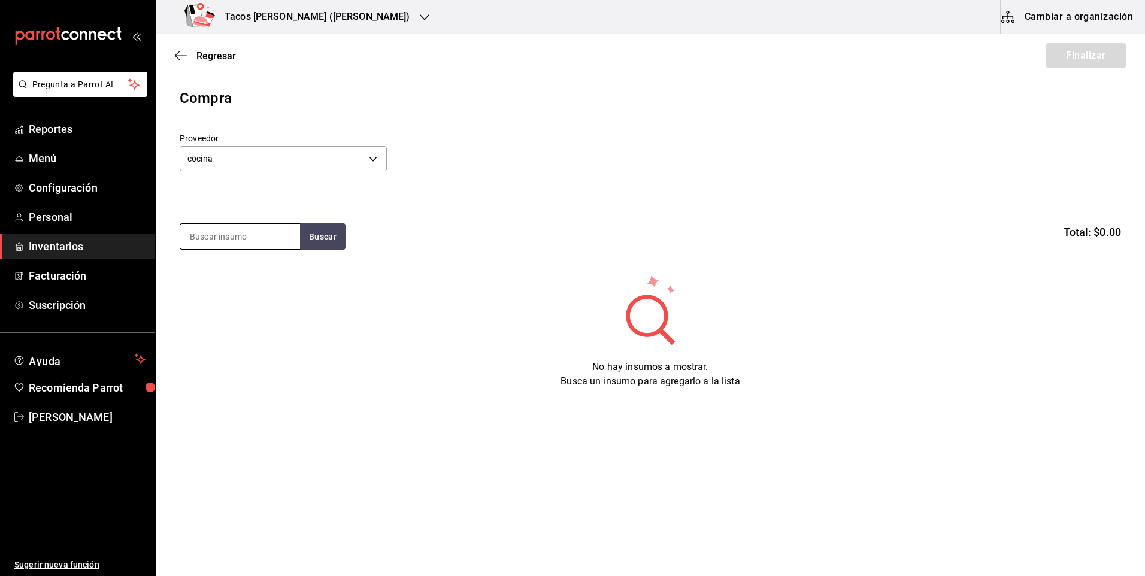
click at [233, 233] on input at bounding box center [240, 236] width 120 height 25
type input "papa"
click at [245, 281] on div "Presentación - cocina" at bounding box center [236, 284] width 93 height 13
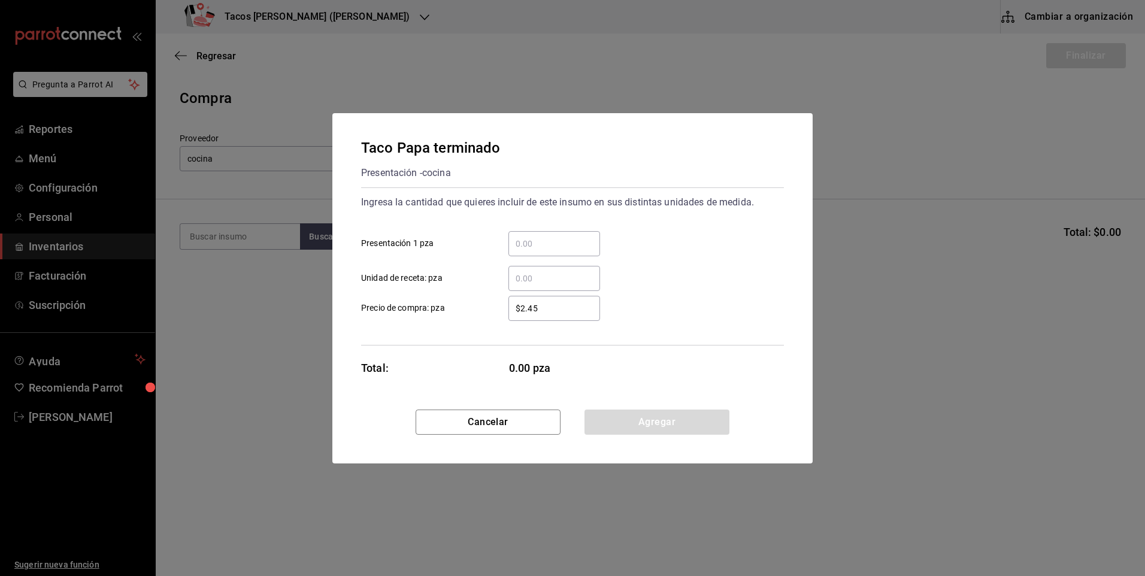
click at [570, 234] on div "​" at bounding box center [554, 243] width 92 height 25
click at [570, 237] on input "​ Presentación 1 pza" at bounding box center [554, 244] width 92 height 14
type input "50"
click at [639, 423] on button "Agregar" at bounding box center [656, 422] width 145 height 25
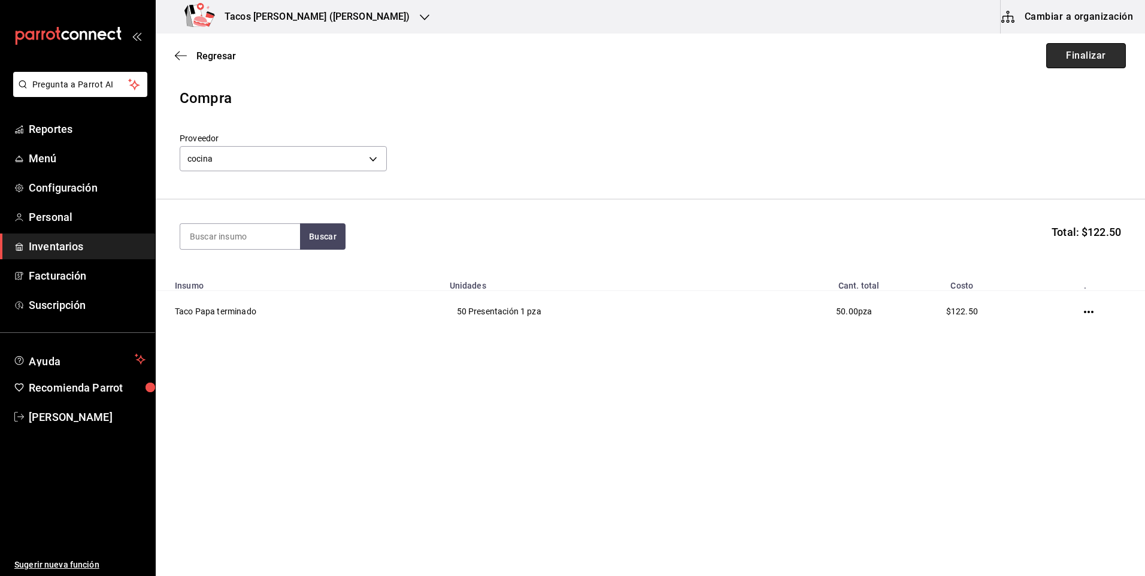
click at [1100, 53] on button "Finalizar" at bounding box center [1086, 55] width 80 height 25
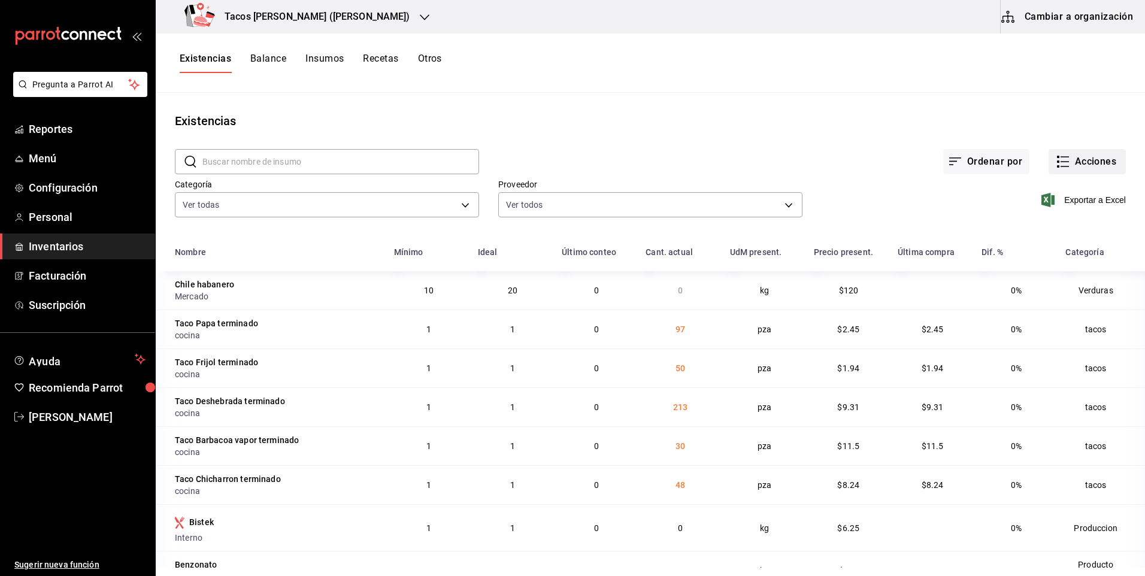
click at [1059, 166] on icon "button" at bounding box center [1063, 161] width 14 height 14
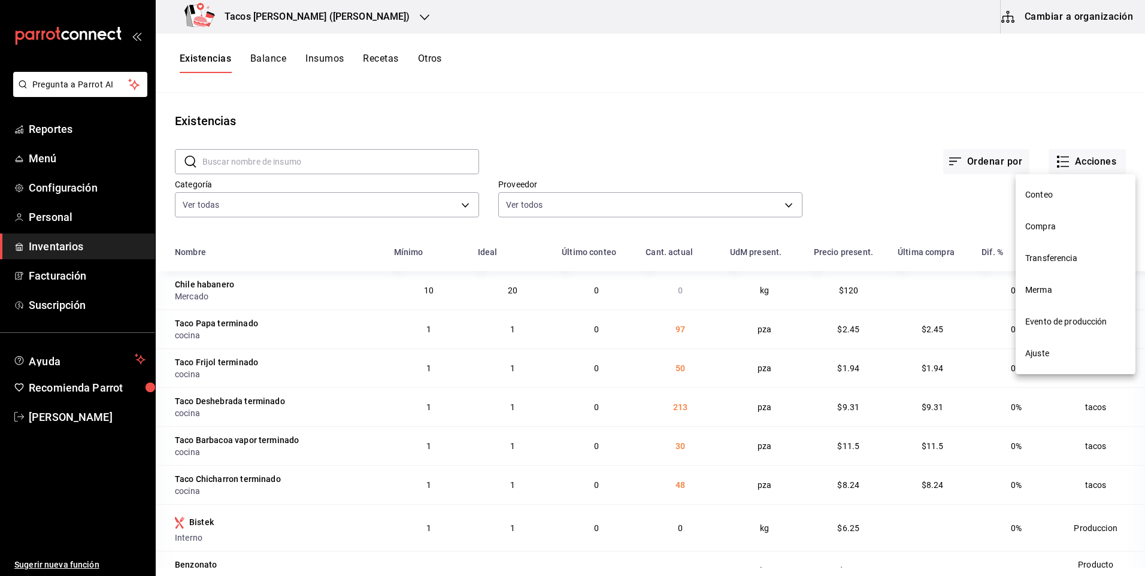
click at [1032, 237] on li "Compra" at bounding box center [1075, 227] width 120 height 32
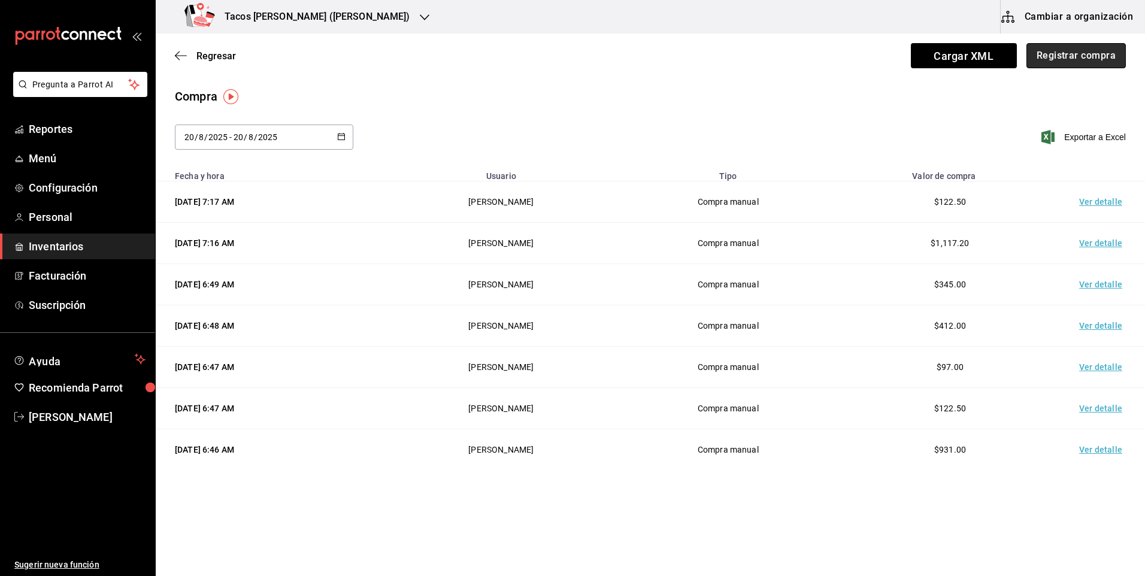
click at [1057, 49] on button "Registrar compra" at bounding box center [1075, 55] width 99 height 25
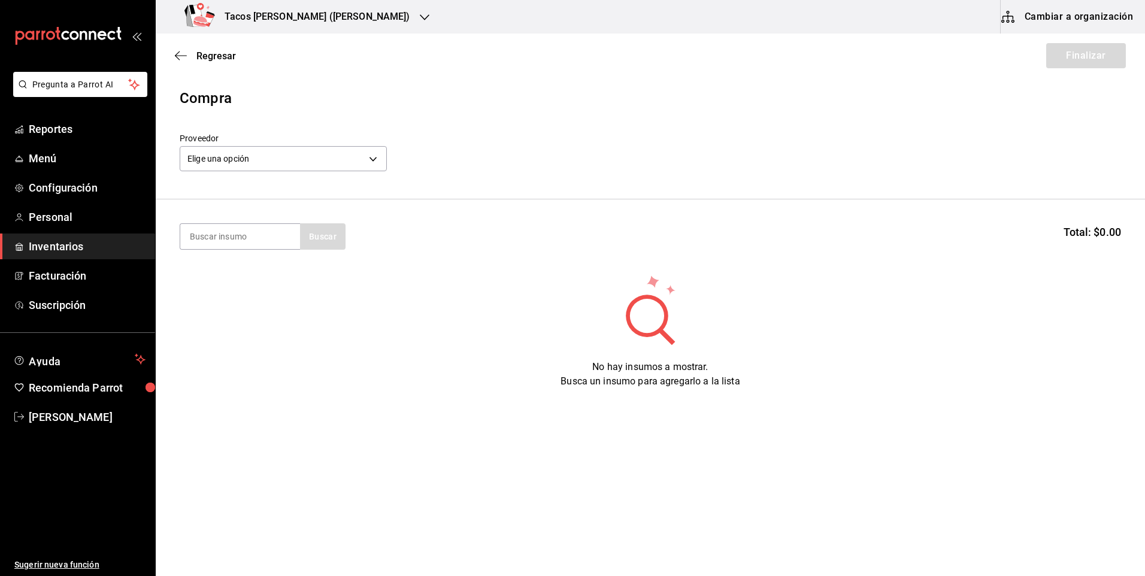
click at [304, 145] on div "Elige una opción default" at bounding box center [283, 157] width 207 height 32
click at [275, 151] on body "Pregunta a Parrot AI Reportes Menú Configuración Personal Inventarios Facturaci…" at bounding box center [572, 254] width 1145 height 508
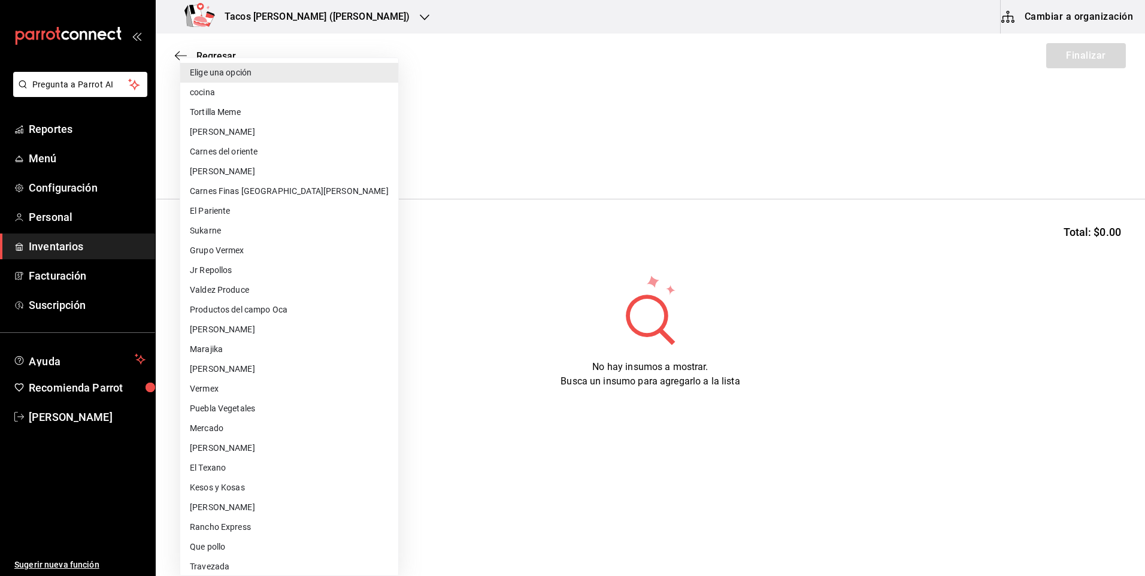
click at [260, 92] on li "cocina" at bounding box center [289, 93] width 218 height 20
type input "237c9a5b-4078-49eb-83ef-23bf52bd7acd"
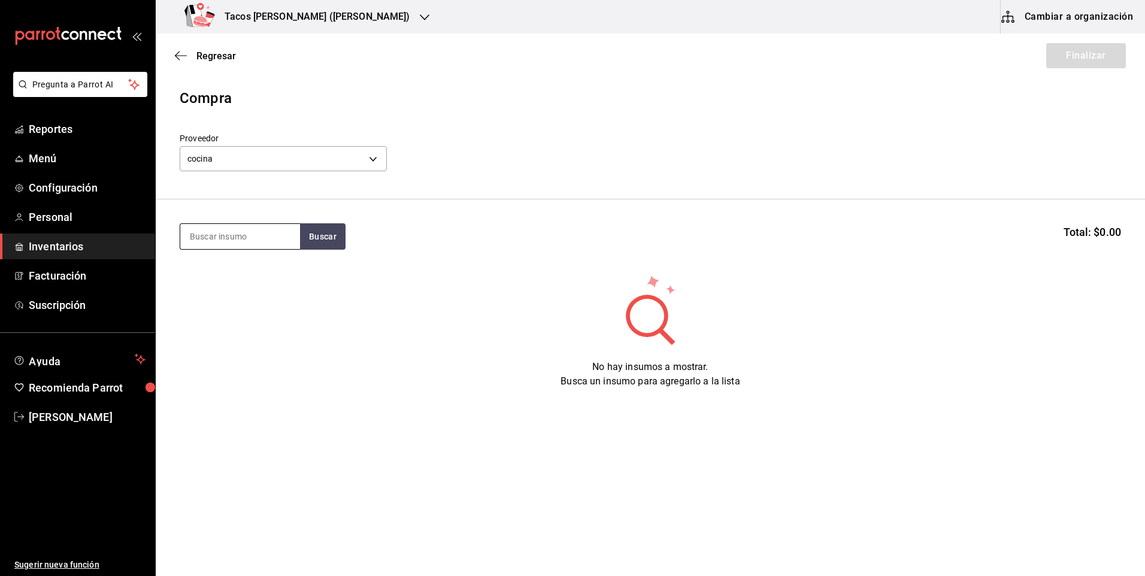
click at [268, 246] on input at bounding box center [240, 236] width 120 height 25
type input "frijol"
click at [278, 274] on div "Taco Frijol terminado" at bounding box center [236, 271] width 92 height 14
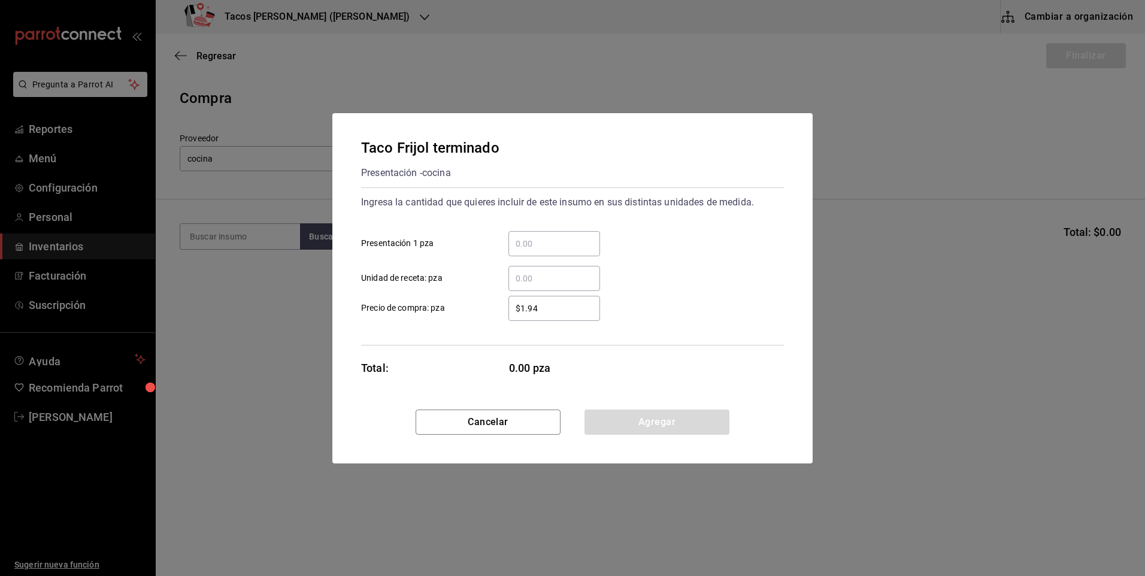
click at [558, 247] on input "​ Presentación 1 pza" at bounding box center [554, 244] width 92 height 14
type input "50"
click at [691, 414] on button "Agregar" at bounding box center [656, 422] width 145 height 25
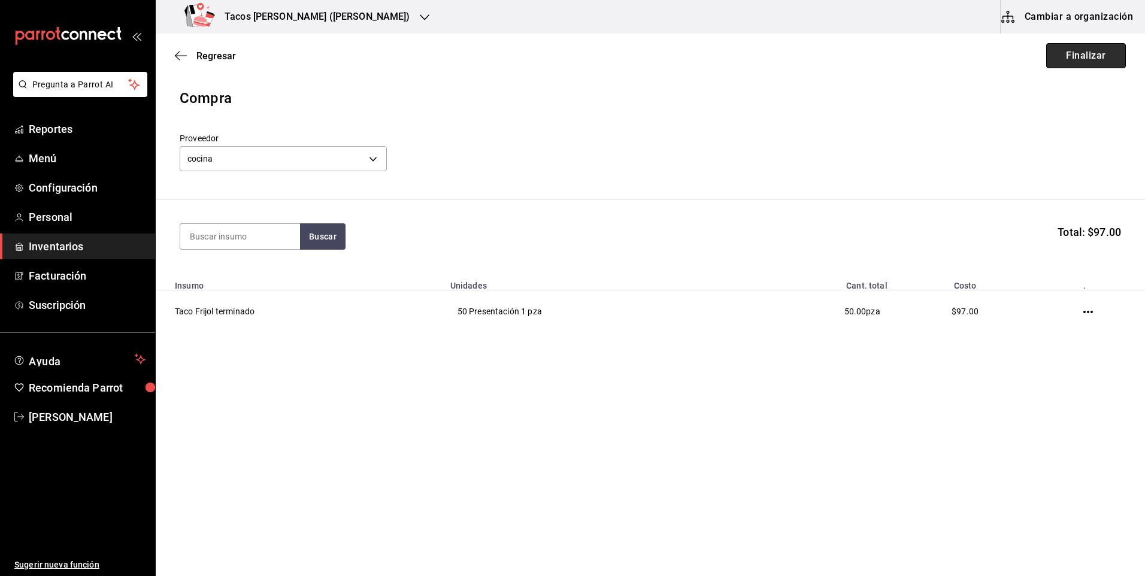
click at [1069, 52] on button "Finalizar" at bounding box center [1086, 55] width 80 height 25
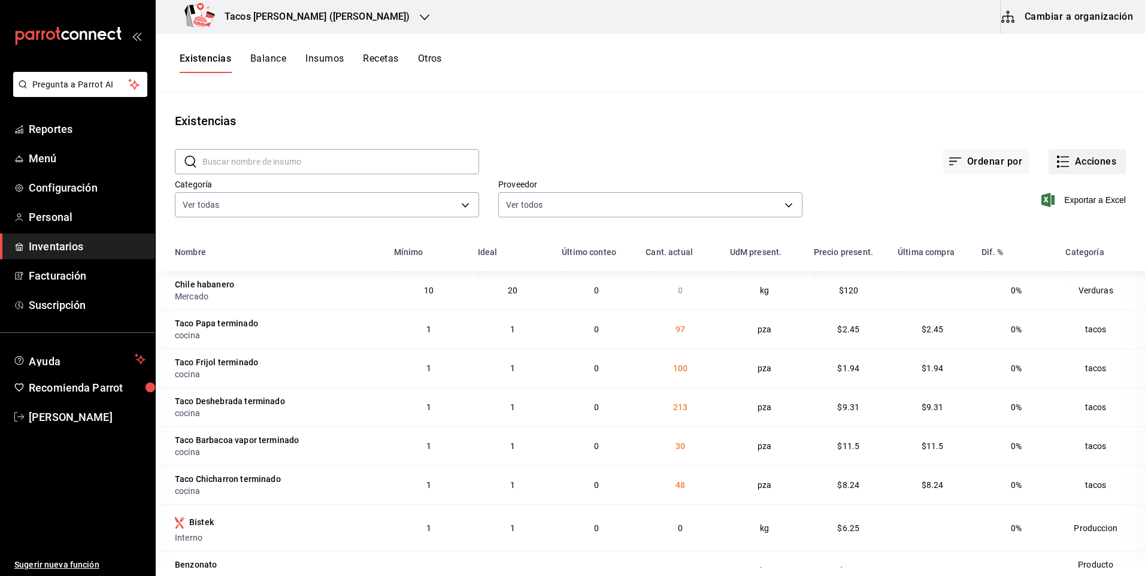
click at [1075, 165] on button "Acciones" at bounding box center [1086, 161] width 77 height 25
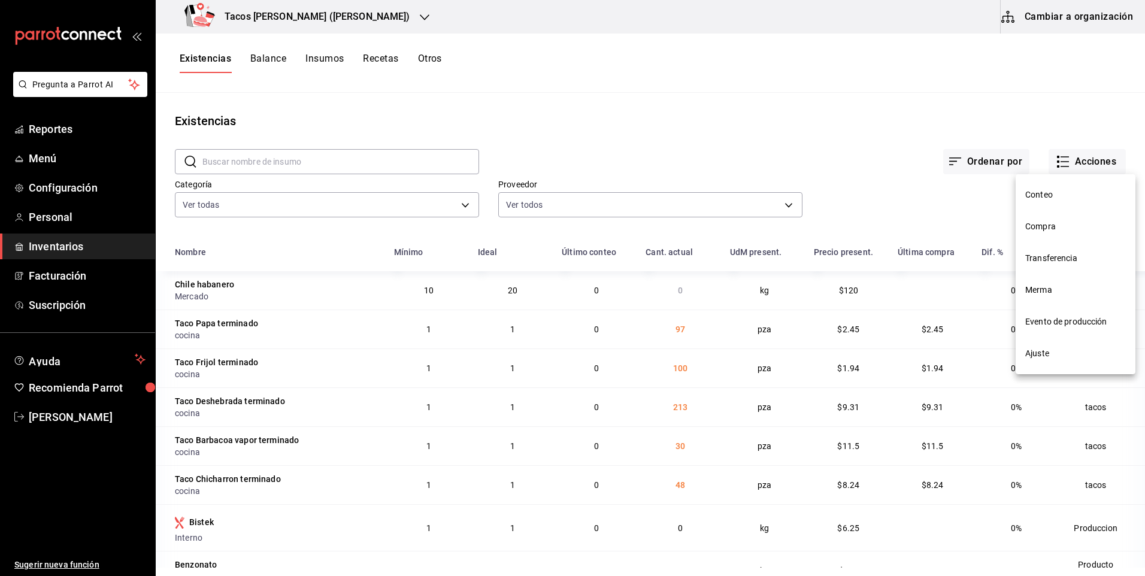
click at [1065, 233] on li "Compra" at bounding box center [1075, 227] width 120 height 32
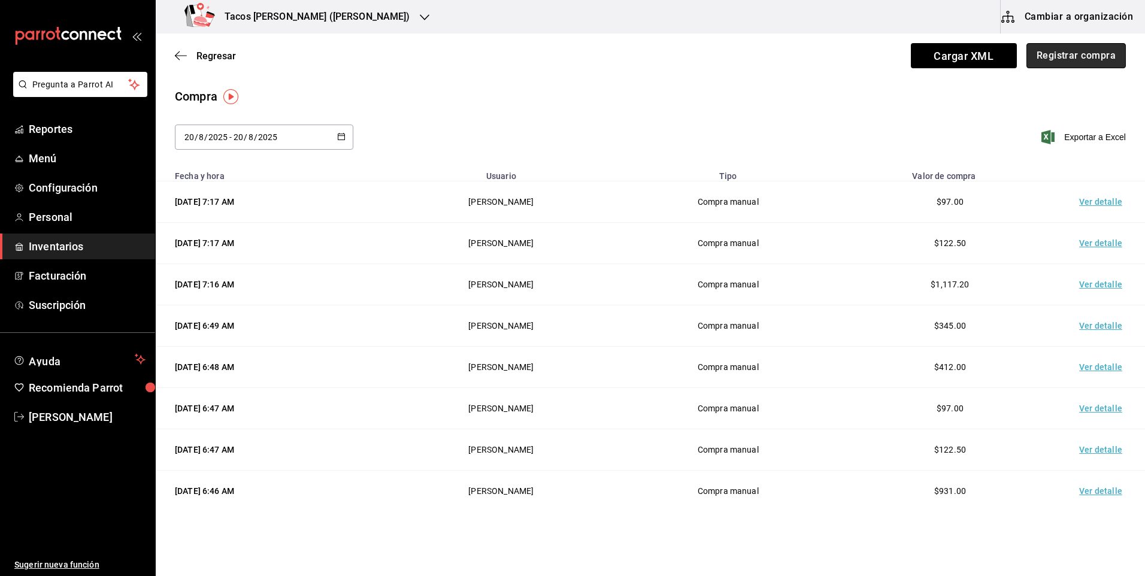
click at [1051, 66] on button "Registrar compra" at bounding box center [1075, 55] width 99 height 25
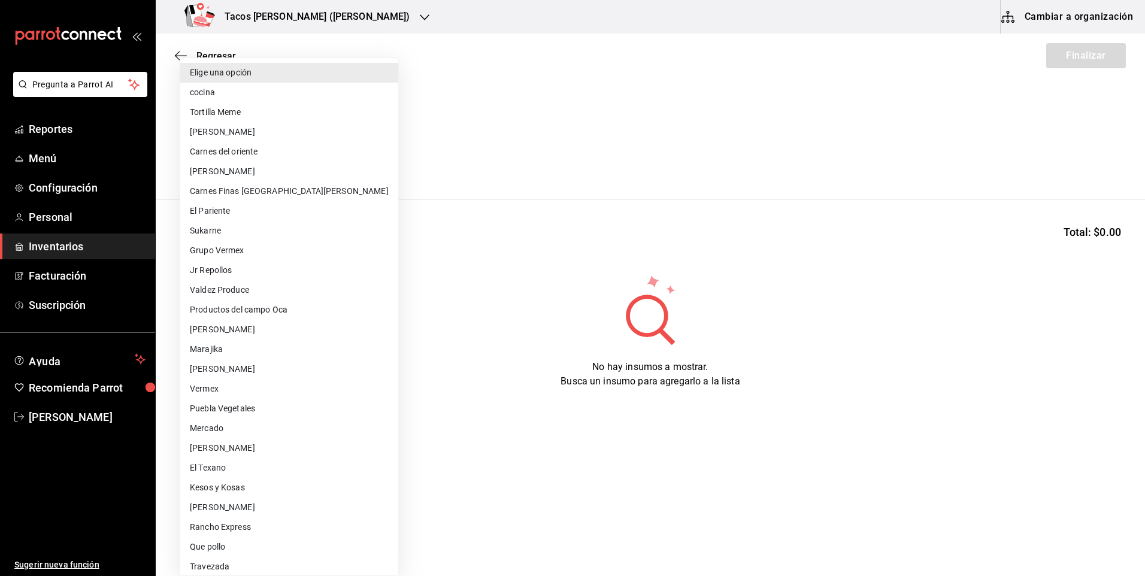
click at [365, 157] on body "Pregunta a Parrot AI Reportes Menú Configuración Personal Inventarios Facturaci…" at bounding box center [572, 254] width 1145 height 508
click at [243, 93] on li "cocina" at bounding box center [289, 93] width 218 height 20
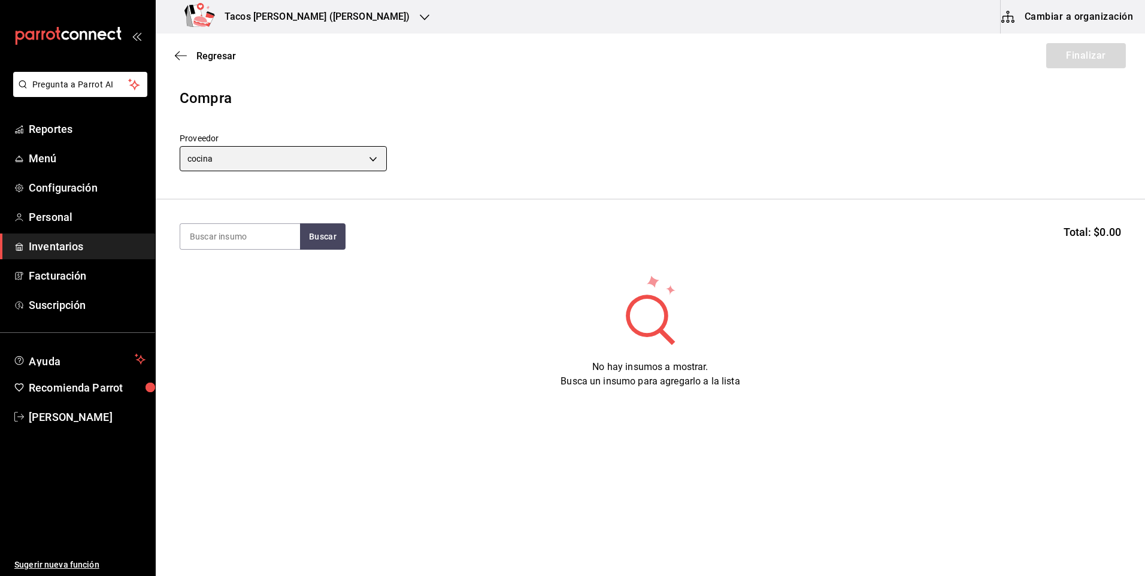
type input "237c9a5b-4078-49eb-83ef-23bf52bd7acd"
click at [255, 234] on input at bounding box center [240, 236] width 120 height 25
type input "chic"
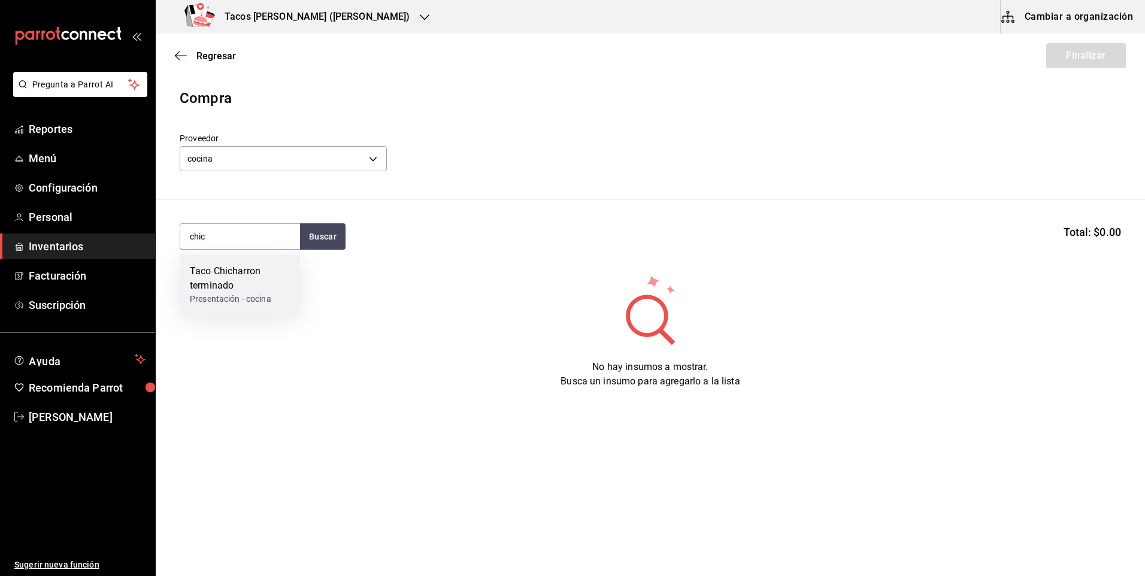
click at [234, 292] on div "Taco Chicharron terminado" at bounding box center [240, 278] width 101 height 29
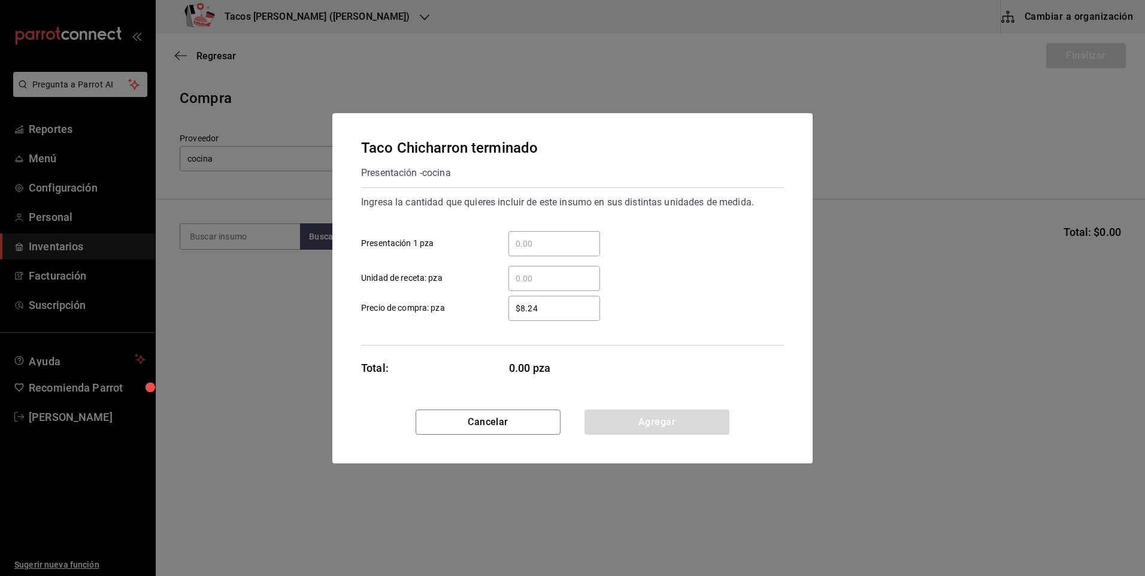
click at [520, 235] on div "​" at bounding box center [554, 243] width 92 height 25
click at [520, 237] on input "​ Presentación 1 pza" at bounding box center [554, 244] width 92 height 14
type input "50"
click at [675, 422] on button "Agregar" at bounding box center [656, 422] width 145 height 25
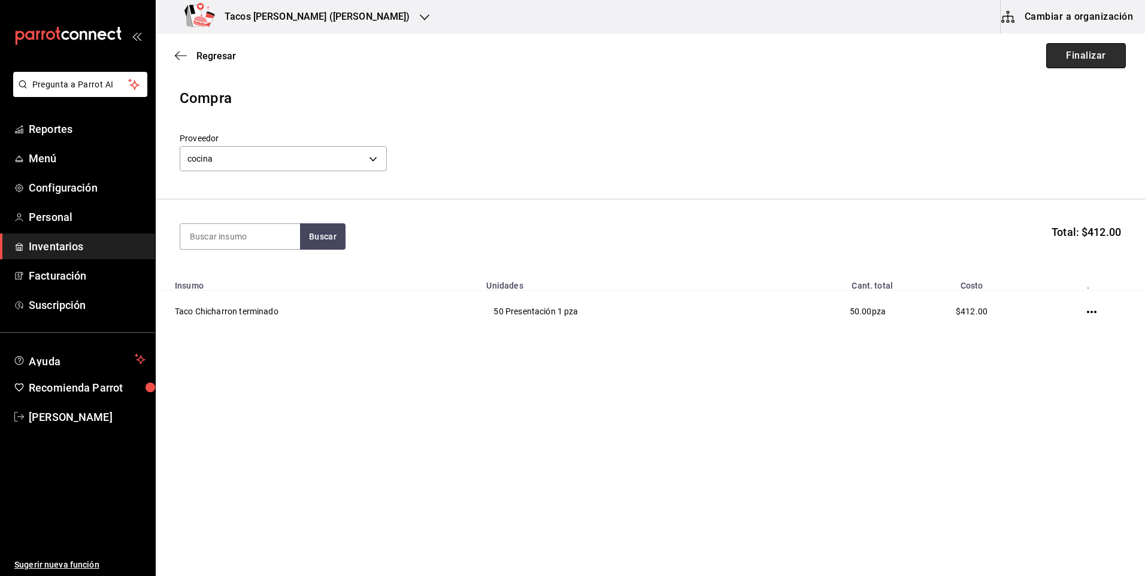
click at [1078, 43] on button "Finalizar" at bounding box center [1086, 55] width 80 height 25
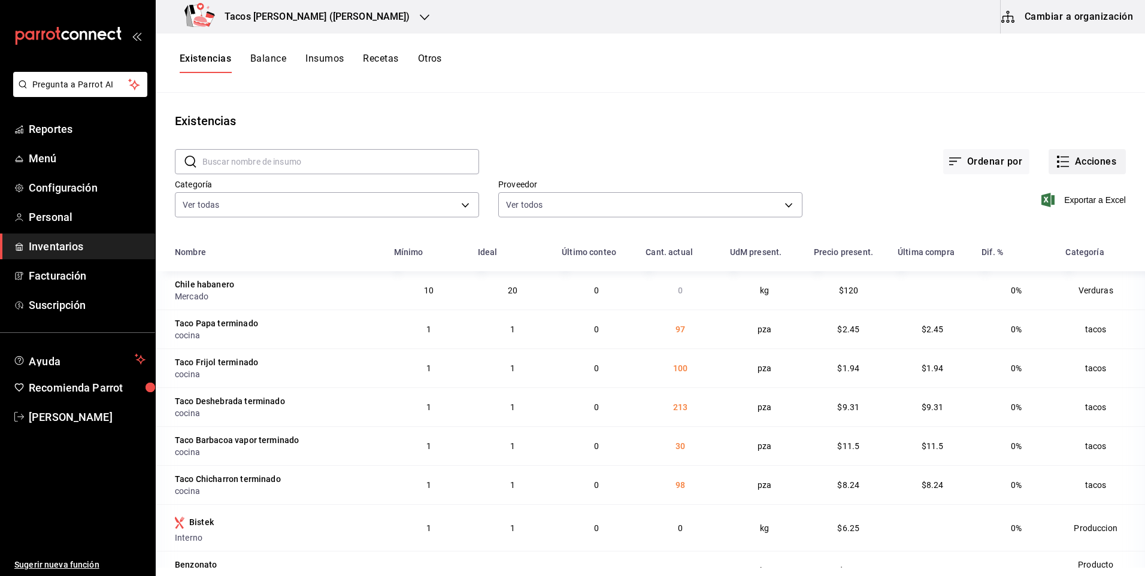
click at [1102, 166] on button "Acciones" at bounding box center [1086, 161] width 77 height 25
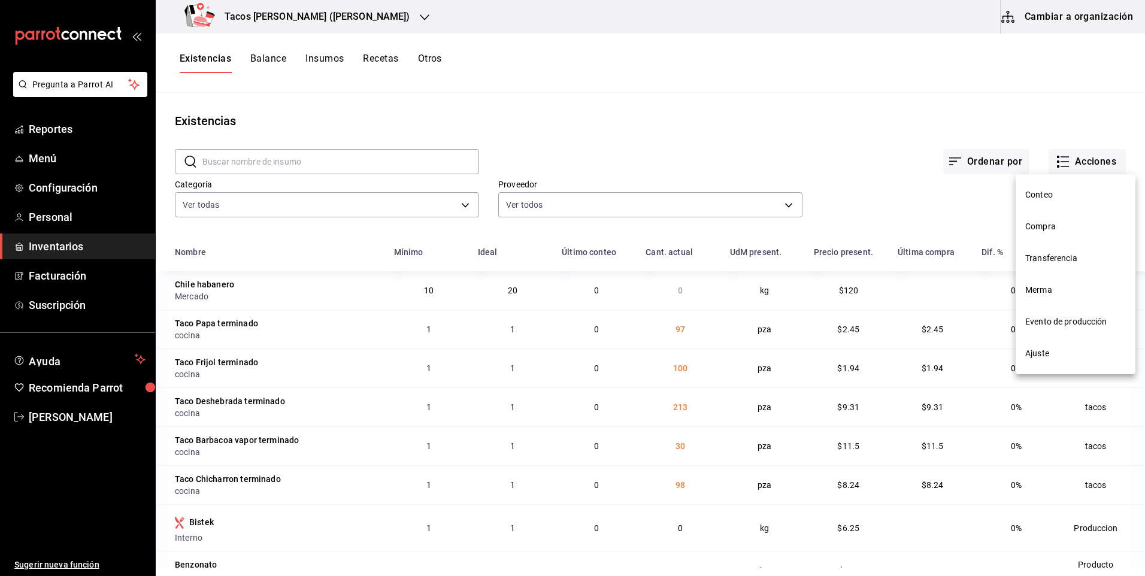
click at [1078, 225] on span "Compra" at bounding box center [1075, 226] width 101 height 13
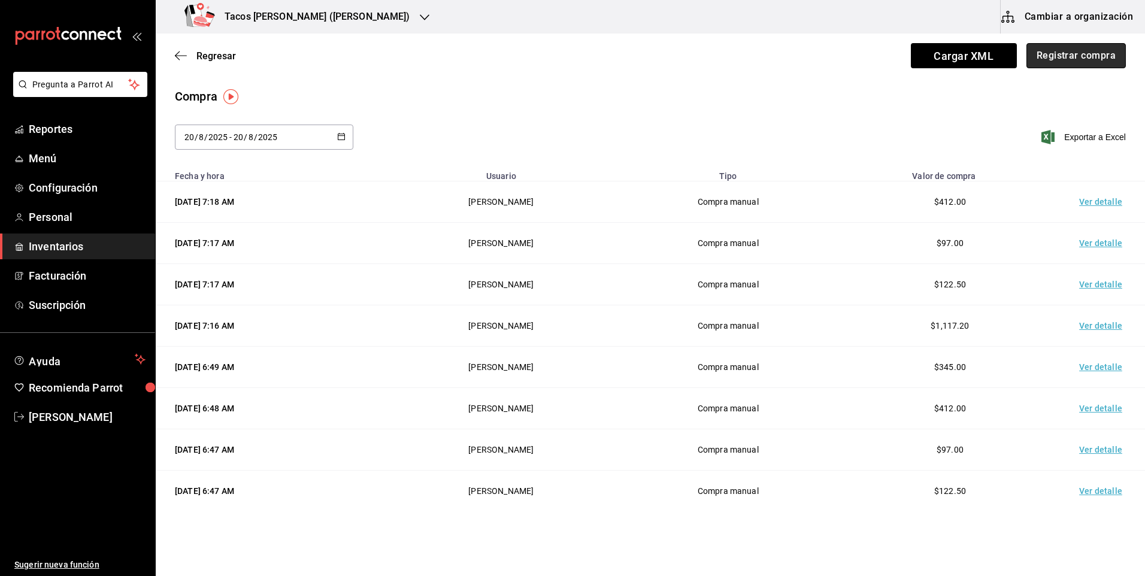
click at [1085, 63] on button "Registrar compra" at bounding box center [1075, 55] width 99 height 25
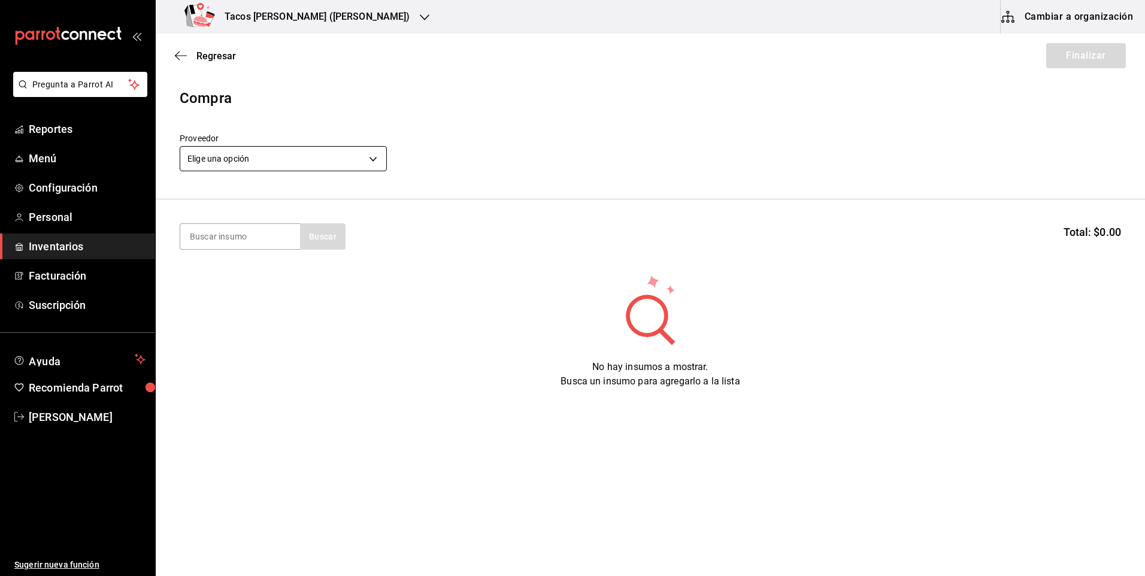
click at [320, 165] on body "Pregunta a Parrot AI Reportes Menú Configuración Personal Inventarios Facturaci…" at bounding box center [572, 254] width 1145 height 508
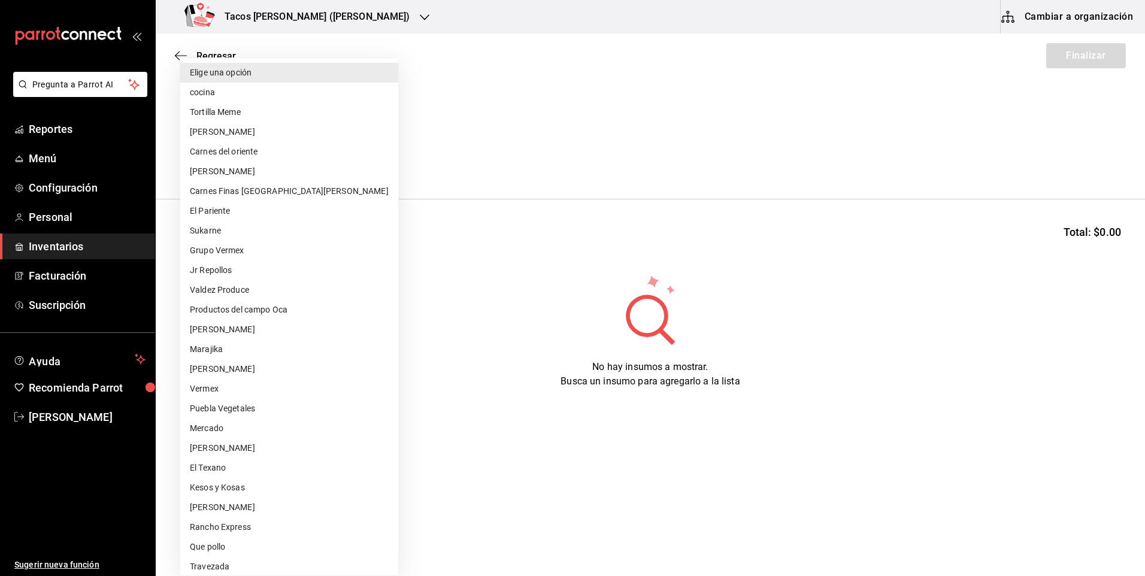
click at [268, 80] on li "Elige una opción" at bounding box center [289, 73] width 218 height 20
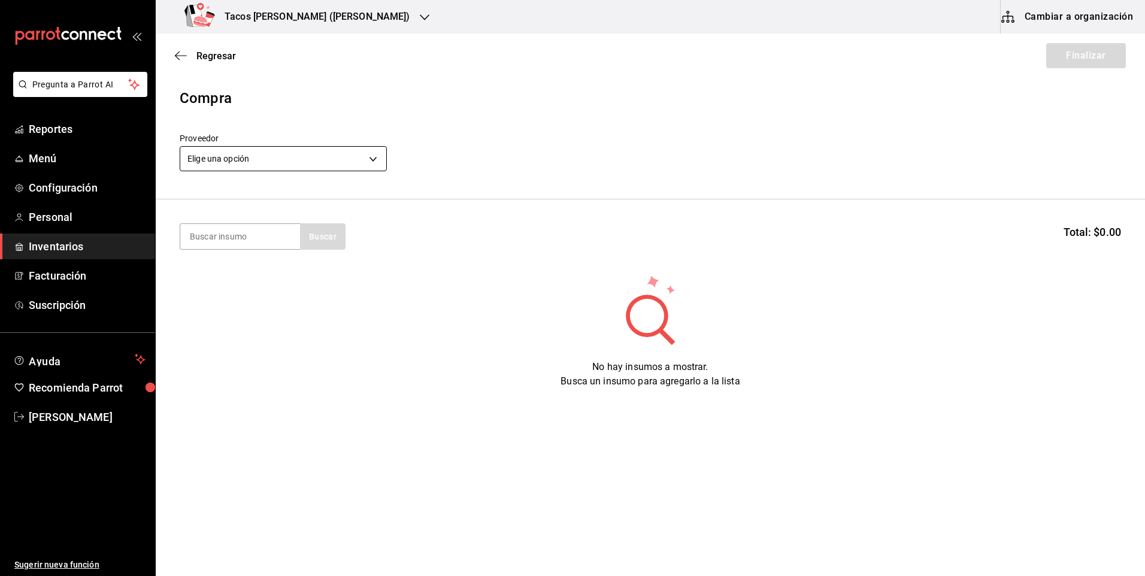
click at [272, 152] on body "Pregunta a Parrot AI Reportes Menú Configuración Personal Inventarios Facturaci…" at bounding box center [572, 254] width 1145 height 508
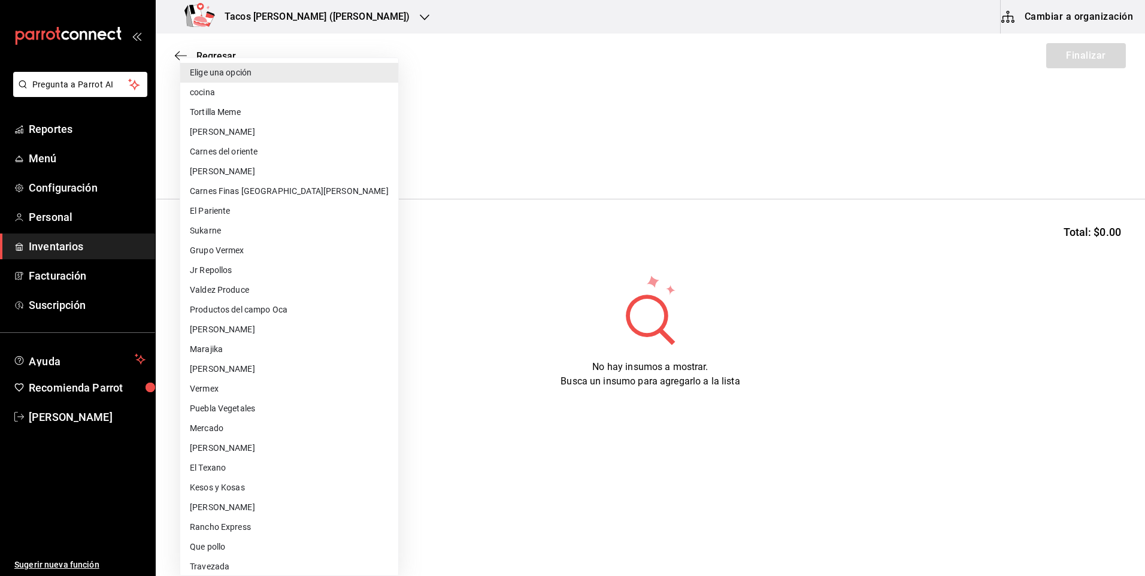
click at [254, 87] on li "cocina" at bounding box center [289, 93] width 218 height 20
type input "237c9a5b-4078-49eb-83ef-23bf52bd7acd"
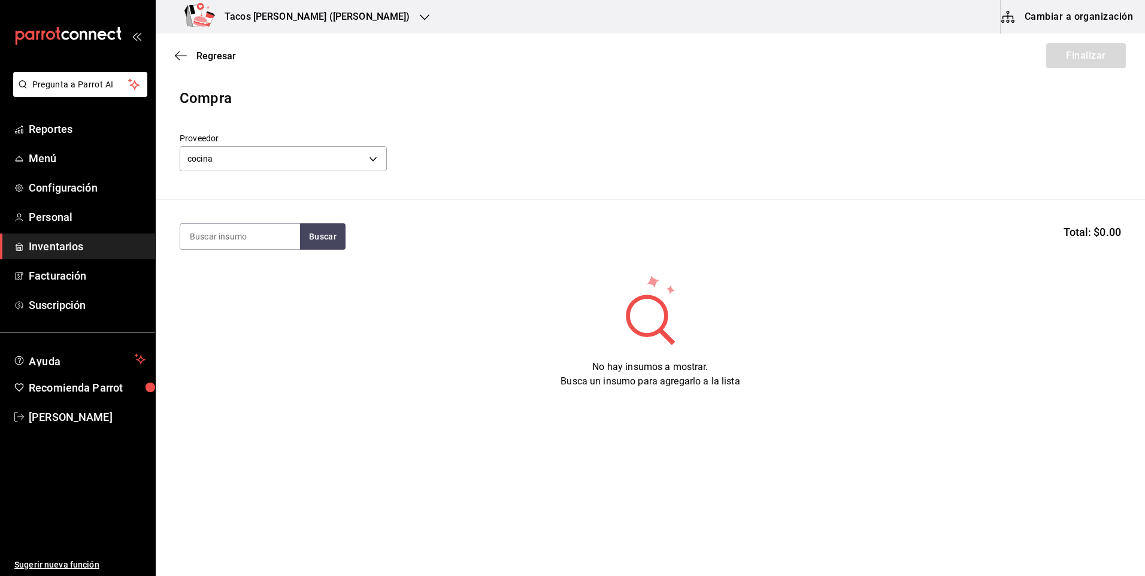
drag, startPoint x: 245, startPoint y: 236, endPoint x: 266, endPoint y: 231, distance: 22.2
click at [244, 237] on input at bounding box center [240, 236] width 120 height 25
type input "barba"
click at [238, 283] on div "Taco Barbacoa vapor terminado" at bounding box center [240, 278] width 101 height 29
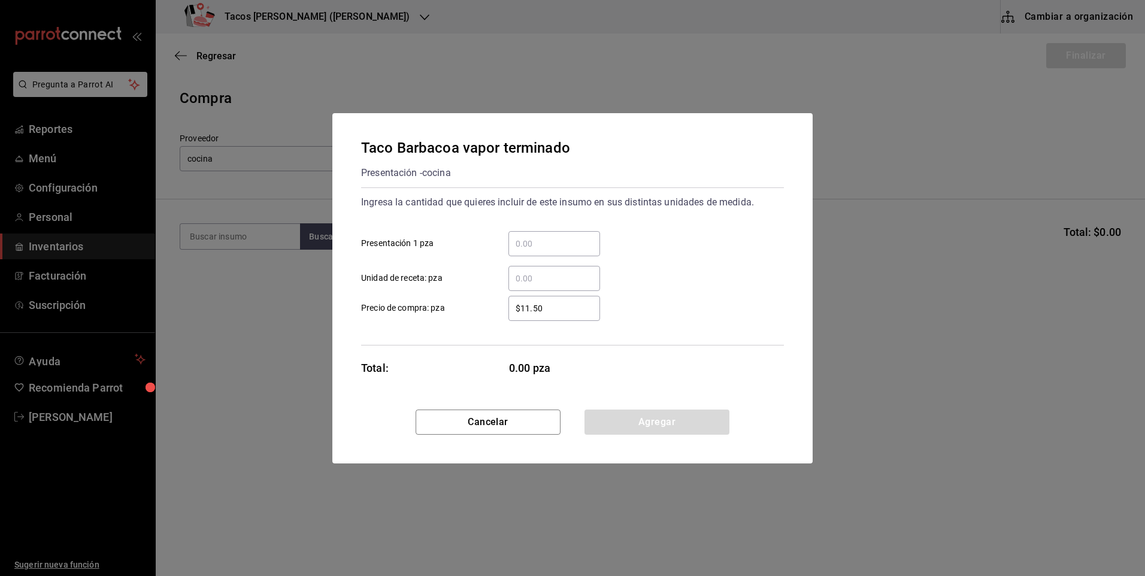
click at [533, 244] on input "​ Presentación 1 pza" at bounding box center [554, 244] width 92 height 14
type input "30"
click at [618, 415] on button "Agregar" at bounding box center [656, 422] width 145 height 25
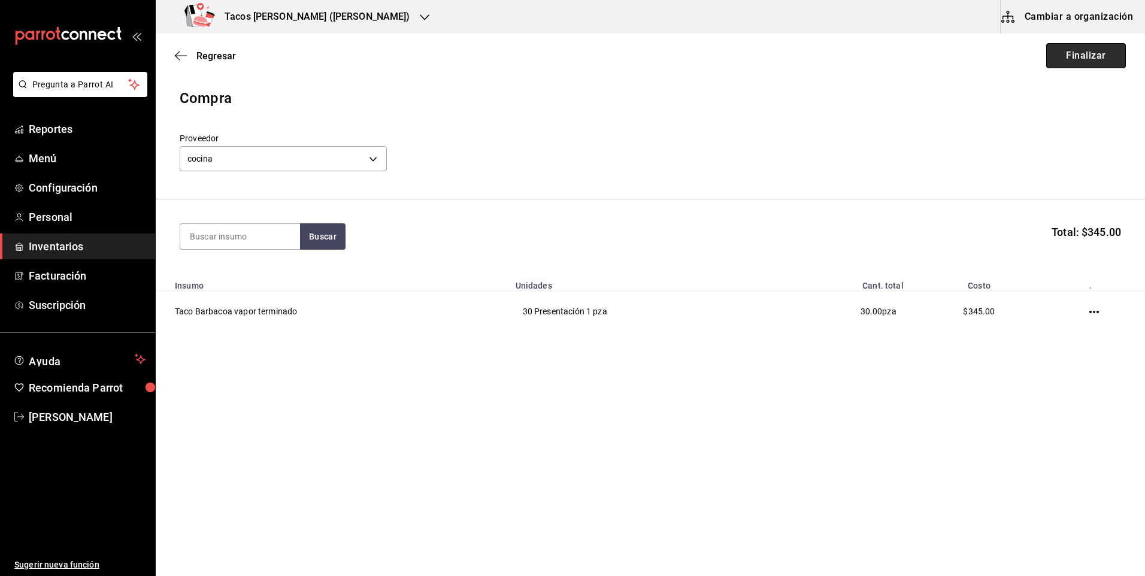
click at [1085, 48] on button "Finalizar" at bounding box center [1086, 55] width 80 height 25
